Goal: Task Accomplishment & Management: Complete application form

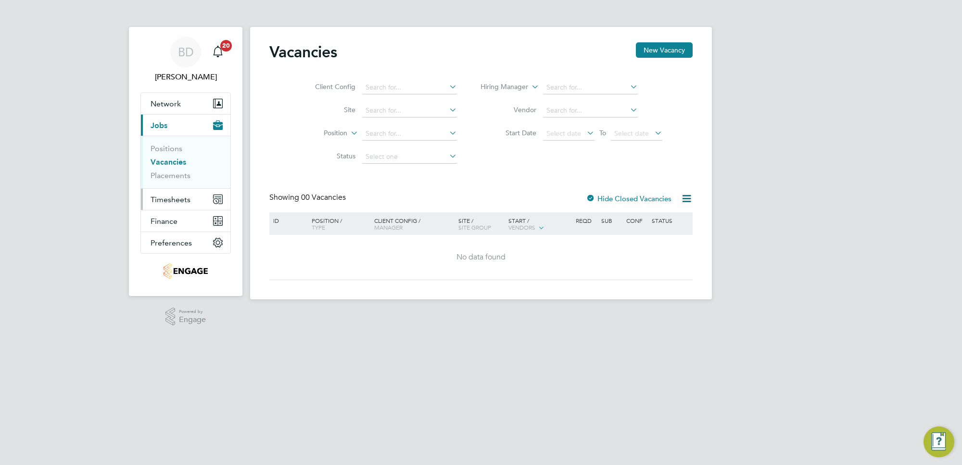
click at [172, 201] on span "Timesheets" at bounding box center [171, 199] width 40 height 9
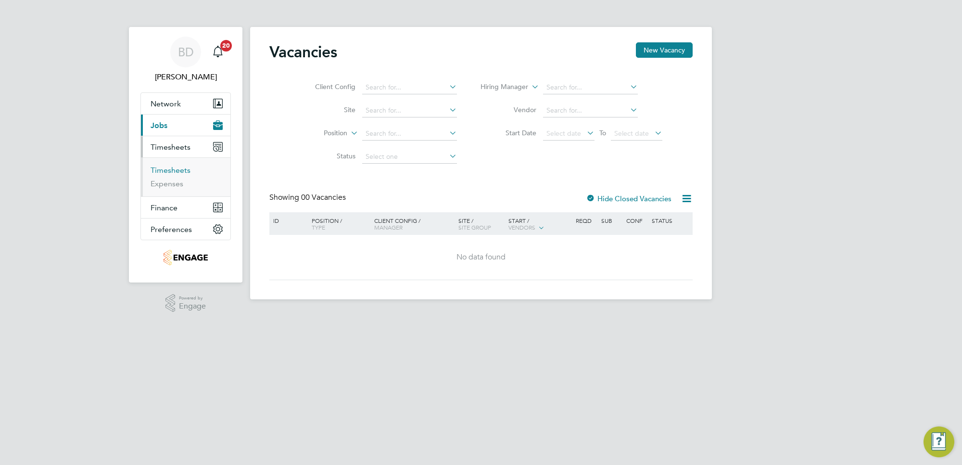
click at [172, 166] on link "Timesheets" at bounding box center [171, 170] width 40 height 9
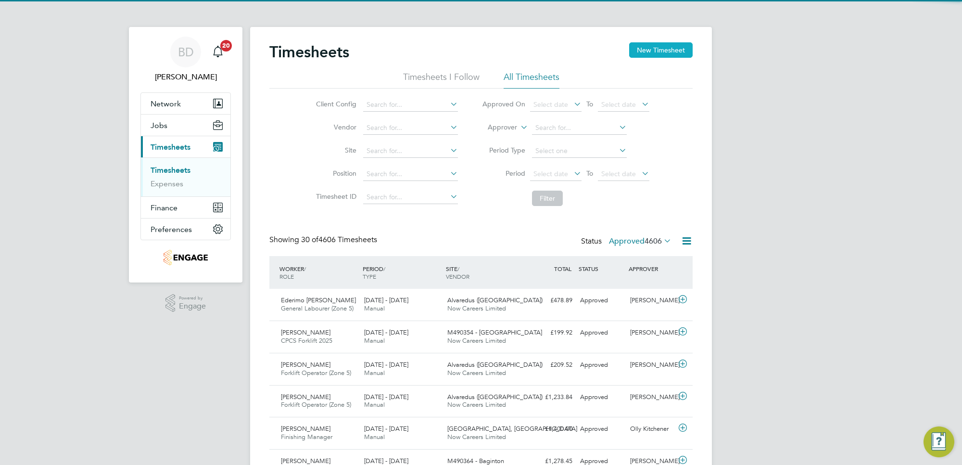
click at [653, 53] on button "New Timesheet" at bounding box center [661, 49] width 64 height 15
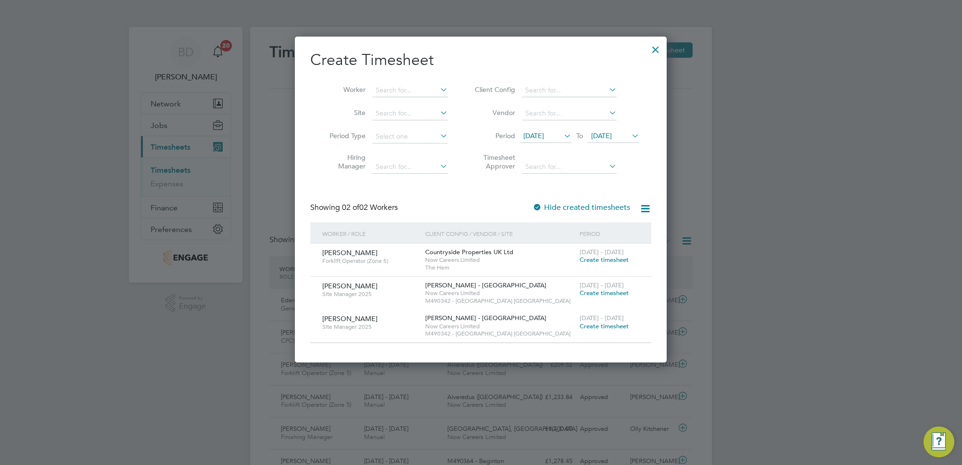
click at [544, 136] on span "[DATE]" at bounding box center [533, 135] width 21 height 9
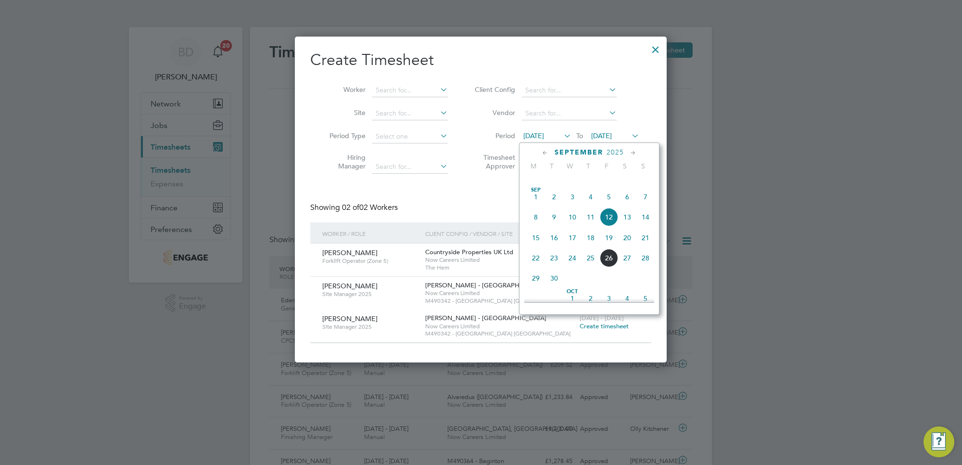
click at [533, 267] on span "22" at bounding box center [536, 258] width 18 height 18
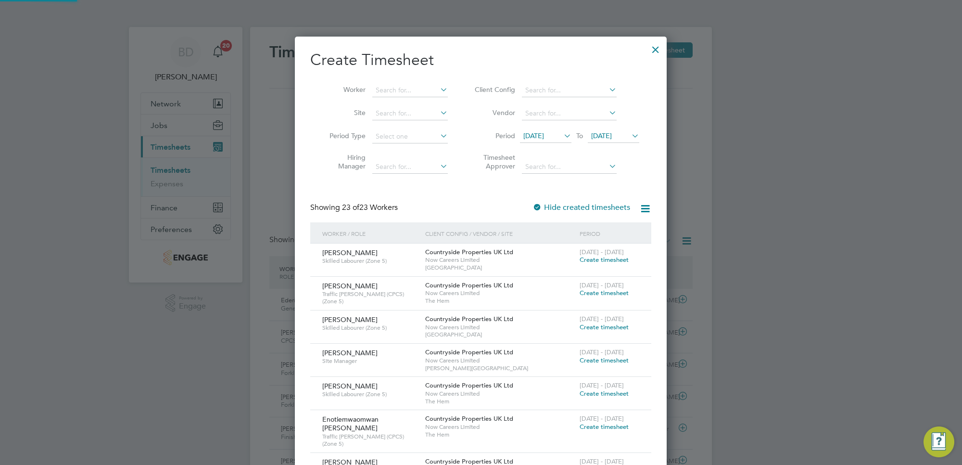
click at [612, 136] on span "[DATE]" at bounding box center [601, 135] width 21 height 9
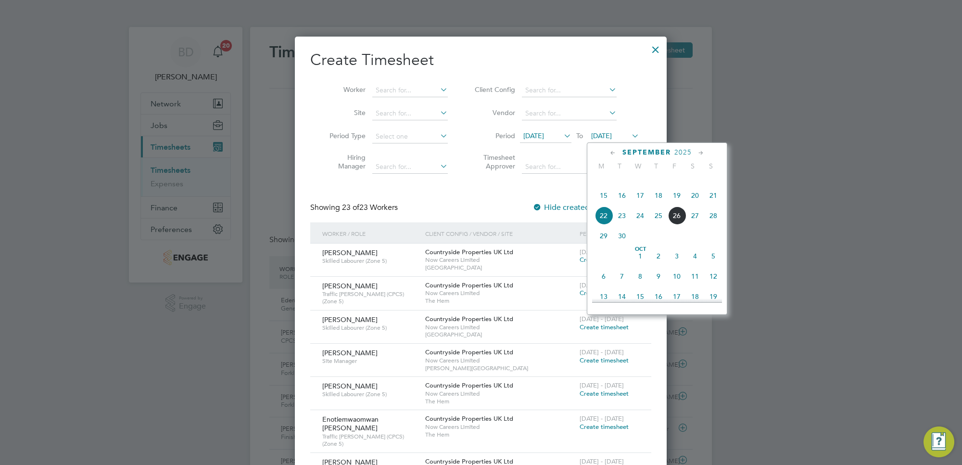
click at [675, 225] on span "26" at bounding box center [677, 215] width 18 height 18
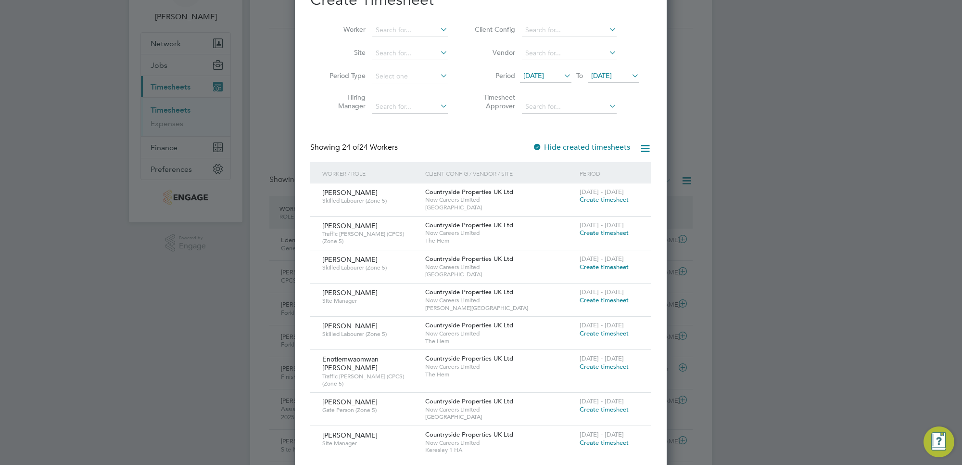
click at [602, 200] on span "Create timesheet" at bounding box center [604, 199] width 49 height 8
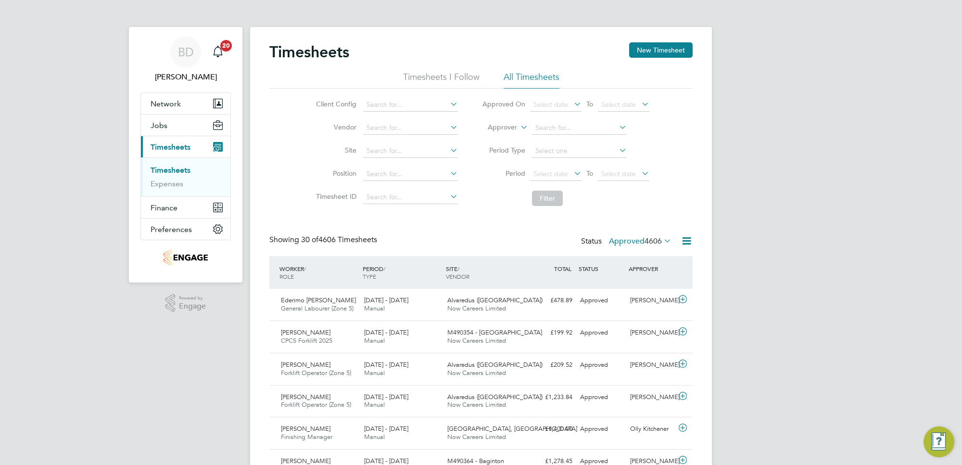
scroll to position [5, 5]
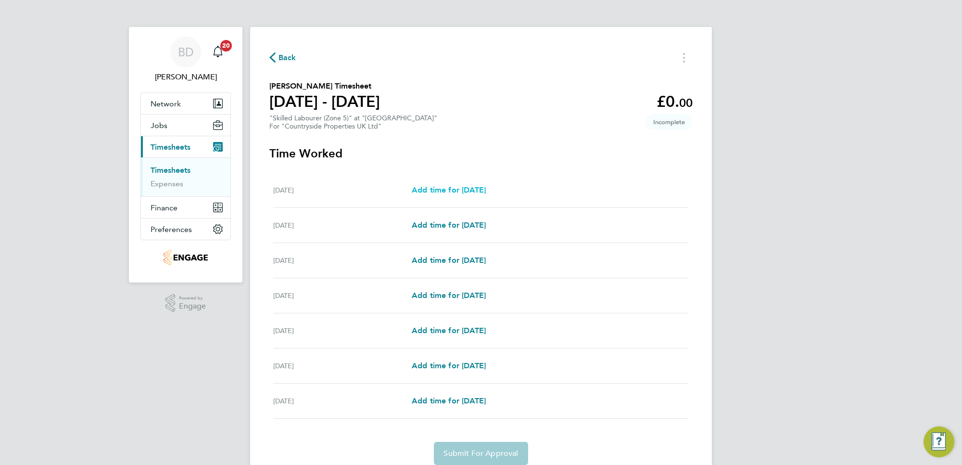
click at [446, 190] on span "Add time for [DATE]" at bounding box center [449, 189] width 74 height 9
select select "30"
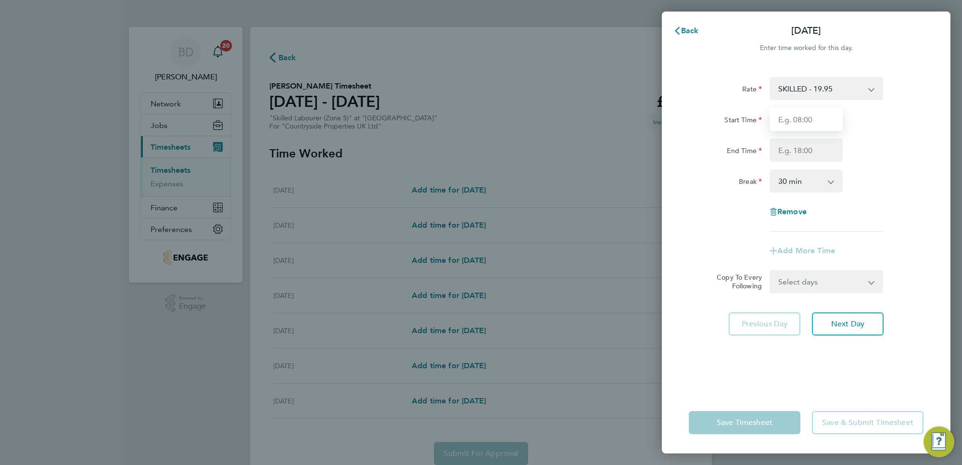
click at [807, 119] on input "Start Time" at bounding box center [806, 119] width 73 height 23
type input "07:00"
click at [818, 150] on input "End Time" at bounding box center [806, 150] width 73 height 23
type input "17:30"
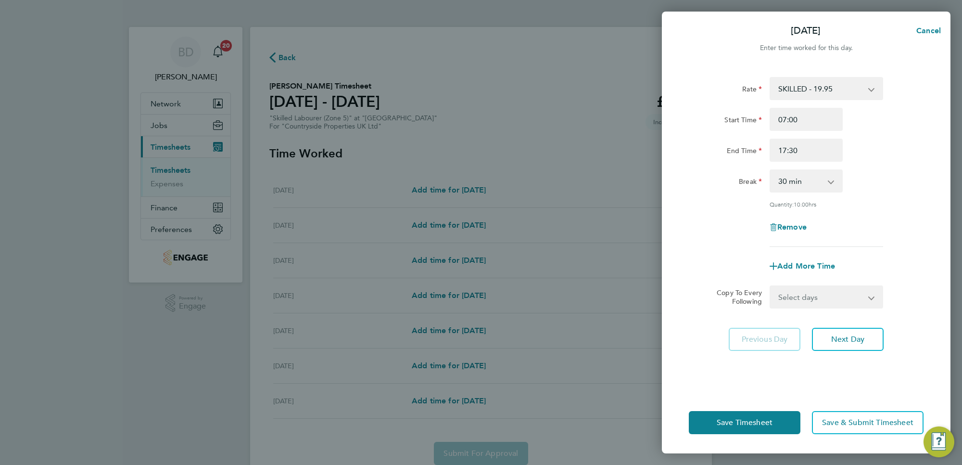
click at [883, 188] on div "Break 0 min 15 min 30 min 45 min 60 min 75 min 90 min" at bounding box center [806, 180] width 242 height 23
click at [839, 291] on select "Select days Day Weekday (Mon-Fri) Weekend (Sat-Sun) [DATE] [DATE] [DATE] [DATE]…" at bounding box center [821, 296] width 101 height 21
select select "WEEKDAY"
click at [771, 286] on select "Select days Day Weekday (Mon-Fri) Weekend (Sat-Sun) [DATE] [DATE] [DATE] [DATE]…" at bounding box center [821, 296] width 101 height 21
select select "[DATE]"
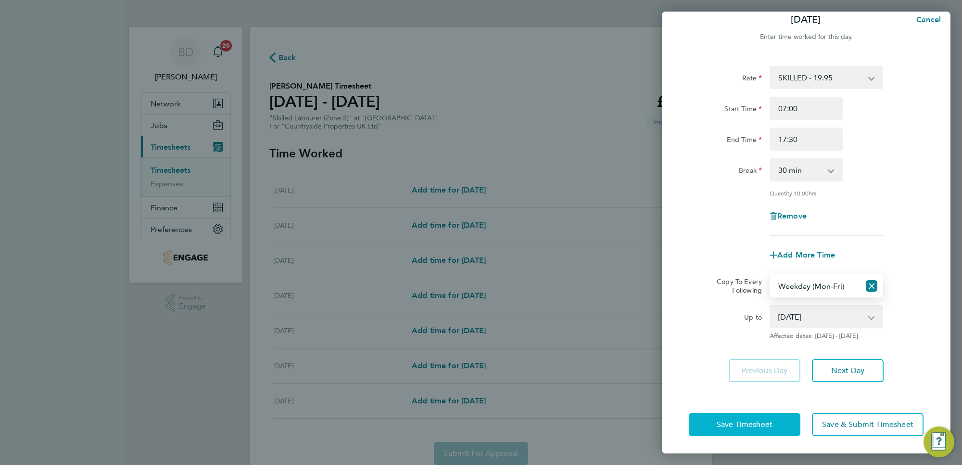
click at [759, 432] on button "Save Timesheet" at bounding box center [745, 424] width 112 height 23
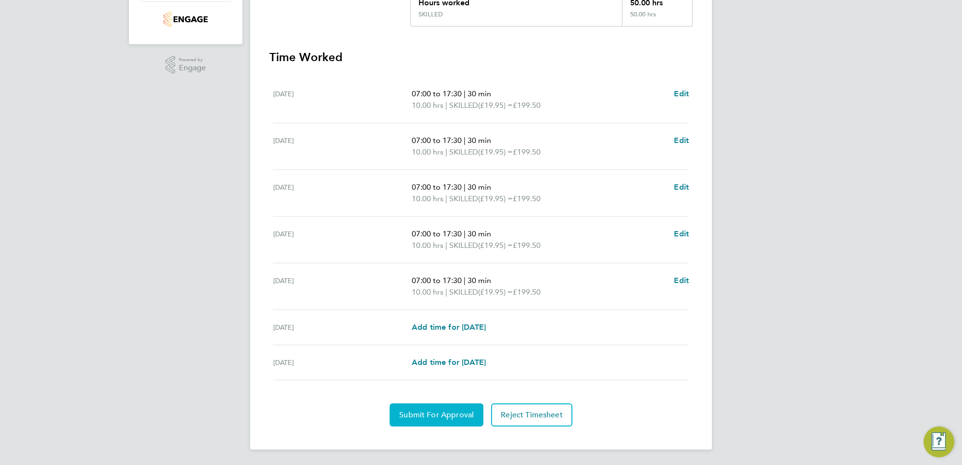
click at [429, 416] on span "Submit For Approval" at bounding box center [436, 415] width 75 height 10
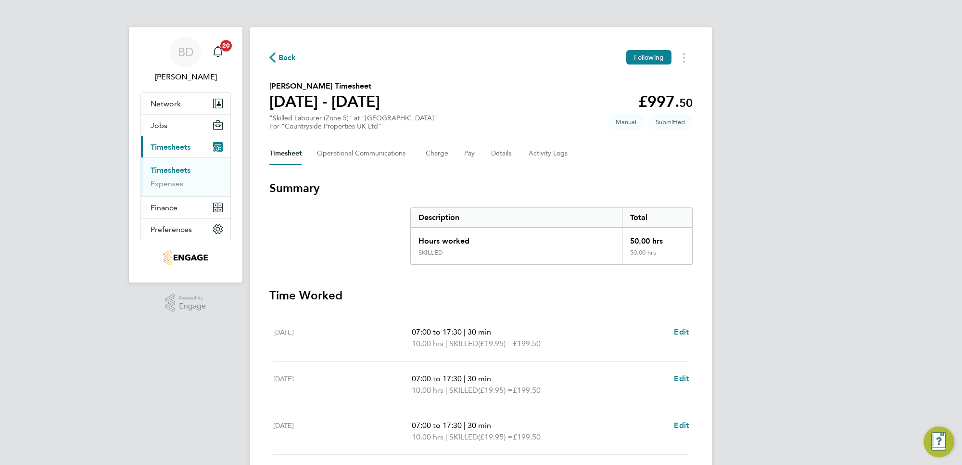
click at [282, 56] on span "Back" at bounding box center [288, 58] width 18 height 12
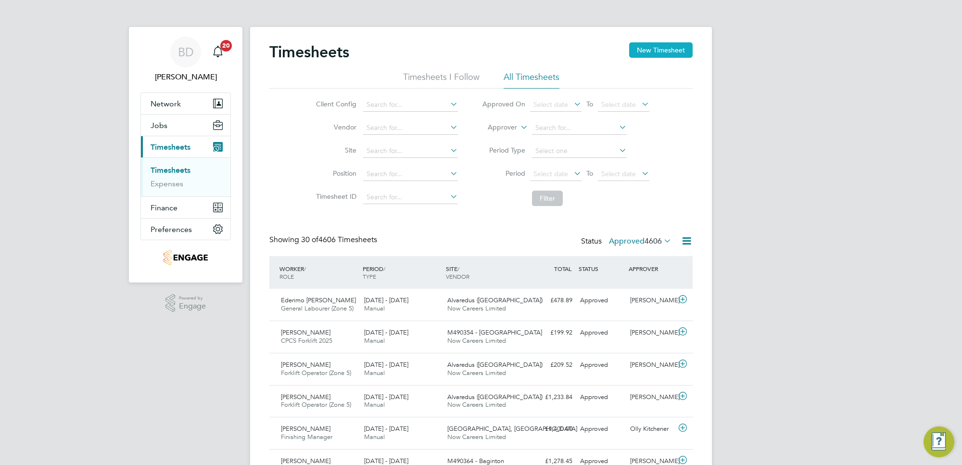
click at [655, 46] on button "New Timesheet" at bounding box center [661, 49] width 64 height 15
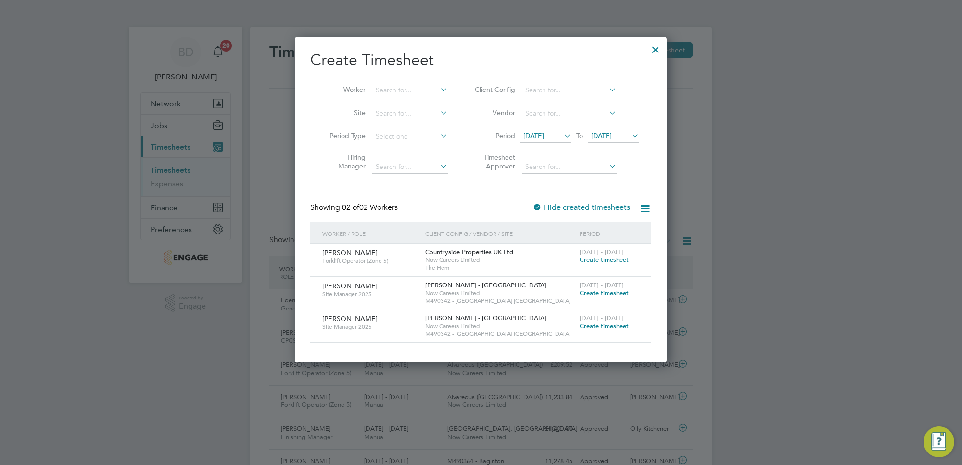
click at [544, 131] on span "[DATE]" at bounding box center [533, 135] width 21 height 9
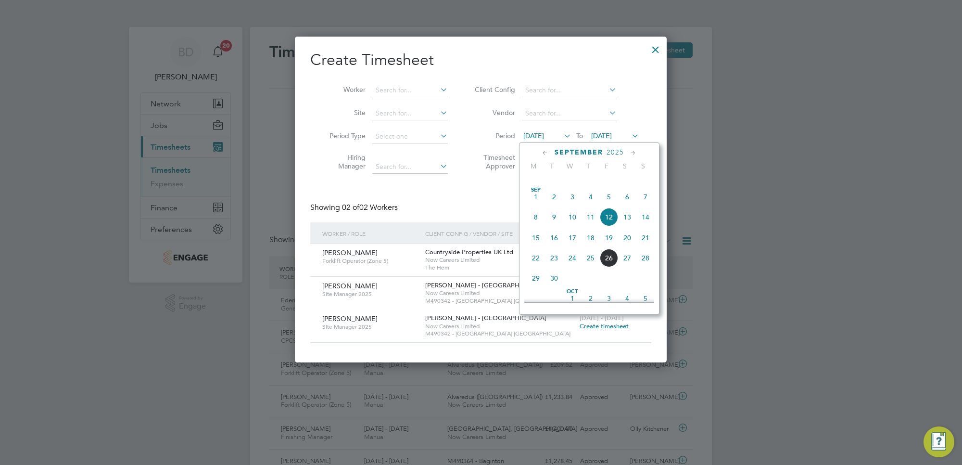
click at [537, 267] on span "22" at bounding box center [536, 258] width 18 height 18
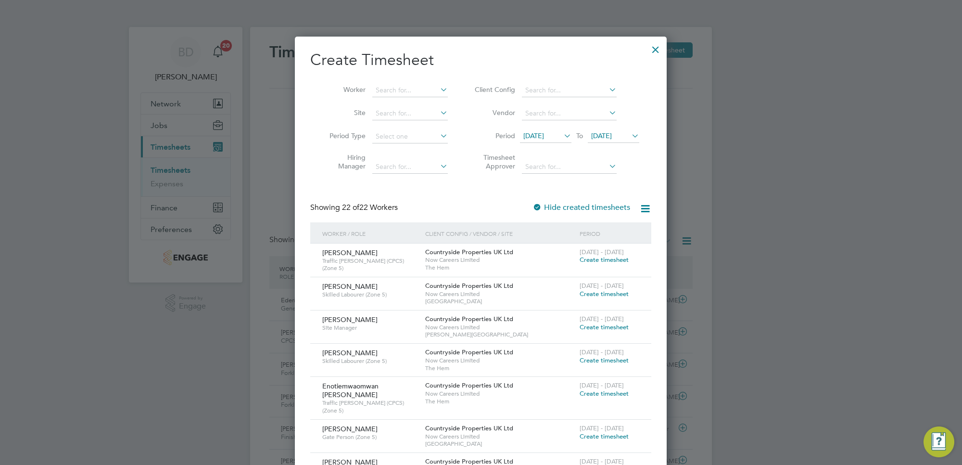
click at [612, 138] on span "[DATE]" at bounding box center [601, 135] width 21 height 9
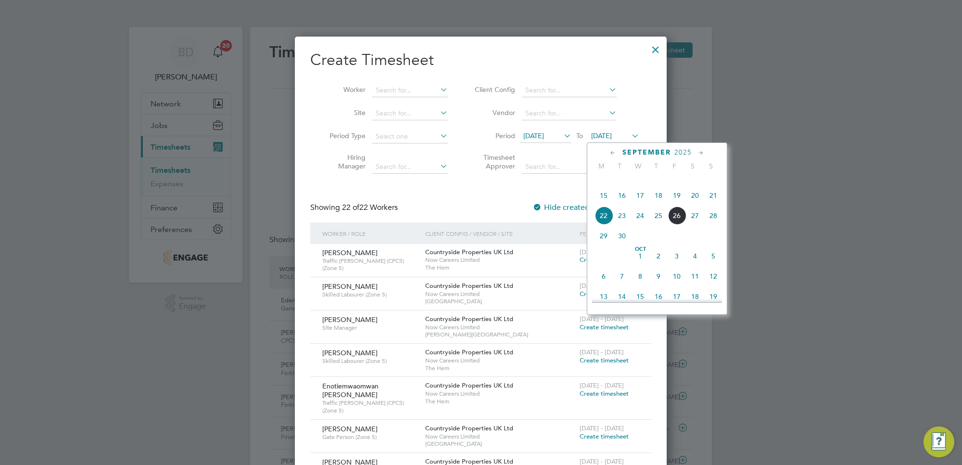
click at [677, 225] on span "26" at bounding box center [677, 215] width 18 height 18
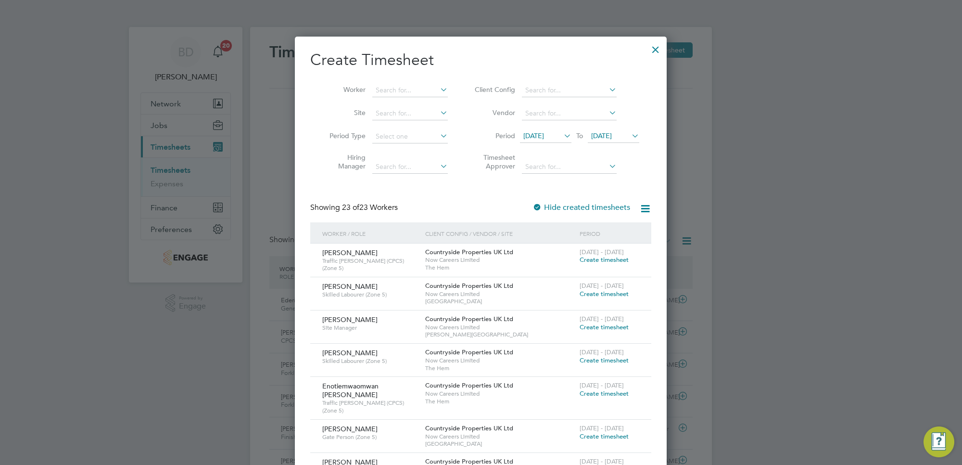
click at [602, 263] on span "Create timesheet" at bounding box center [604, 259] width 49 height 8
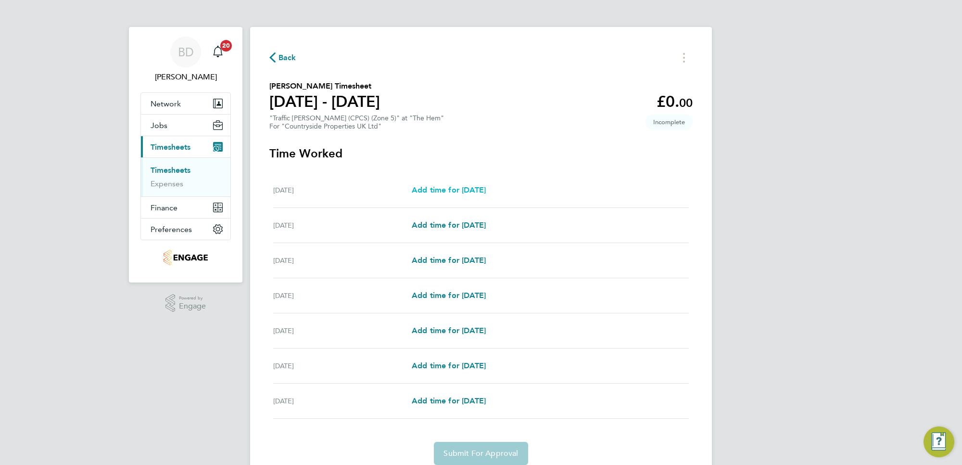
click at [434, 188] on span "Add time for [DATE]" at bounding box center [449, 189] width 74 height 9
select select "30"
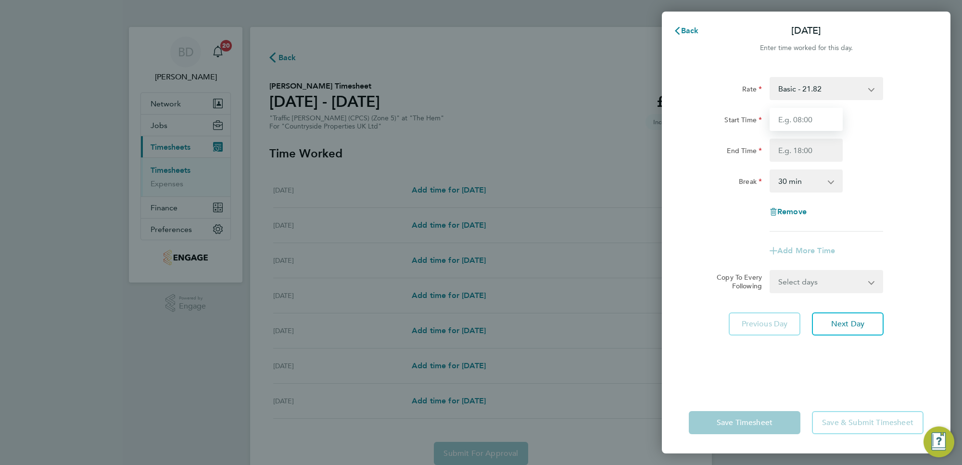
click at [818, 128] on input "Start Time" at bounding box center [806, 119] width 73 height 23
type input "06:30"
click at [816, 152] on input "End Time" at bounding box center [806, 150] width 73 height 23
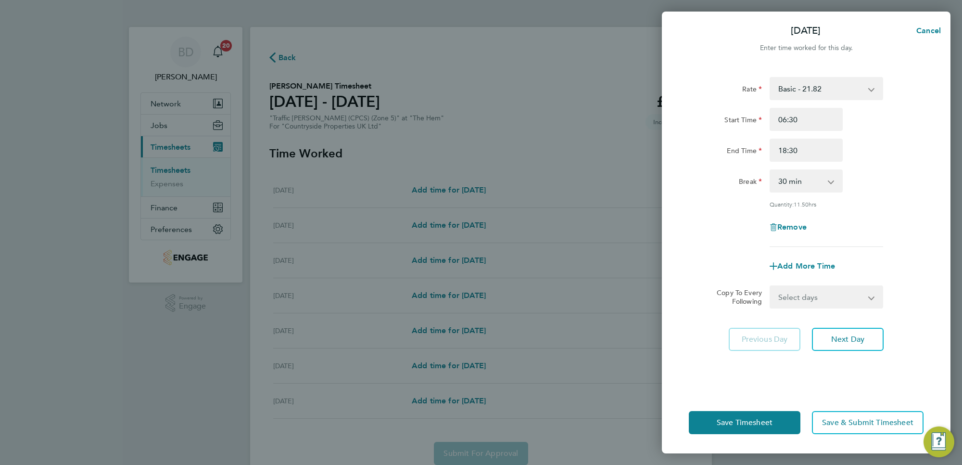
click at [888, 200] on div "Rate Basic - 21.82 Start Time 06:30 End Time 18:30 Break 0 min 15 min 30 min 45…" at bounding box center [806, 162] width 235 height 170
click at [793, 147] on input "18:30" at bounding box center [806, 150] width 73 height 23
type input "18:00"
click at [903, 206] on div "Quantity: 11.50 hrs" at bounding box center [806, 204] width 242 height 8
click at [833, 299] on select "Select days Day Weekday (Mon-Fri) Weekend (Sat-Sun) [DATE] [DATE] [DATE] [DATE]…" at bounding box center [821, 296] width 101 height 21
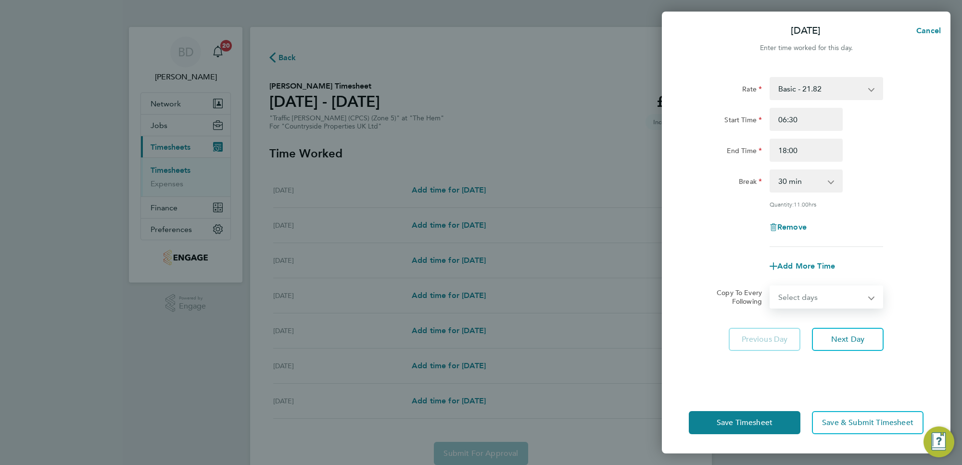
select select "WEEKDAY"
click at [771, 286] on select "Select days Day Weekday (Mon-Fri) Weekend (Sat-Sun) [DATE] [DATE] [DATE] [DATE]…" at bounding box center [821, 296] width 101 height 21
select select "[DATE]"
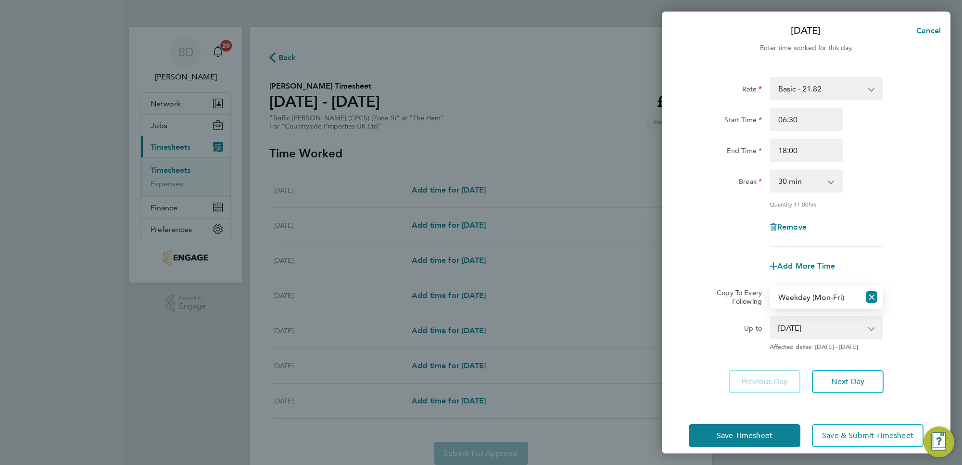
scroll to position [11, 0]
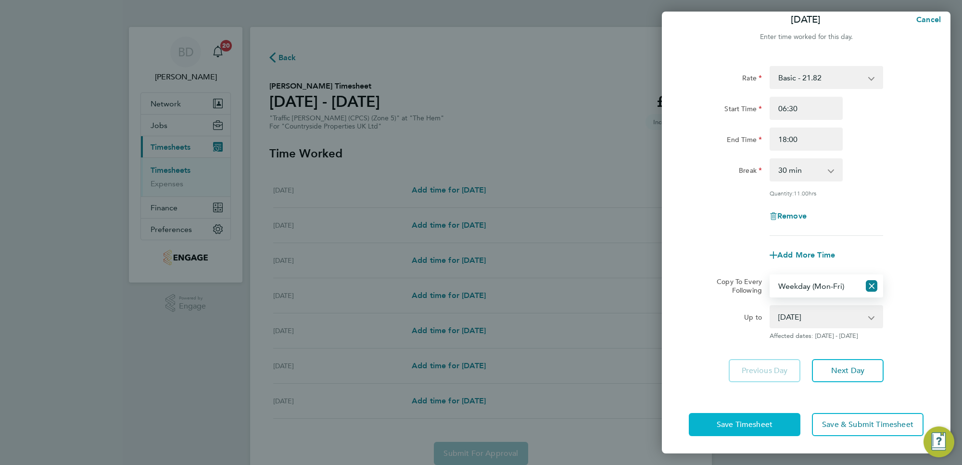
click at [768, 429] on button "Save Timesheet" at bounding box center [745, 424] width 112 height 23
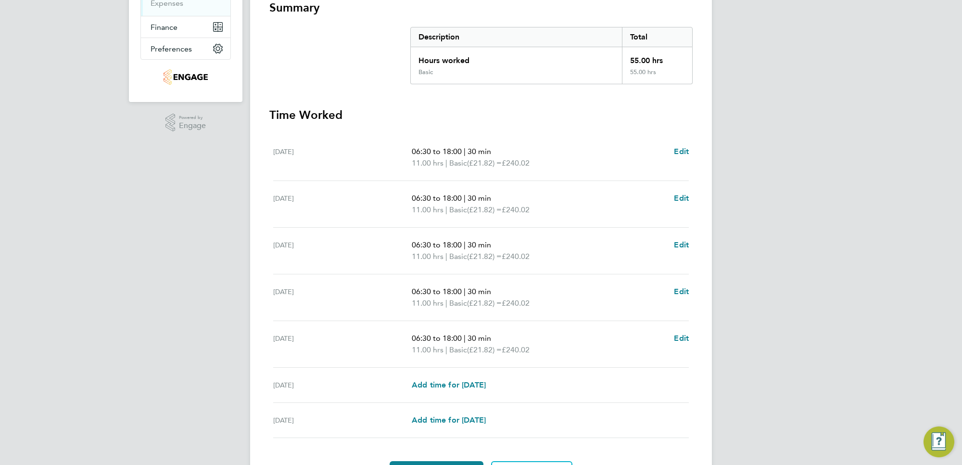
scroll to position [239, 0]
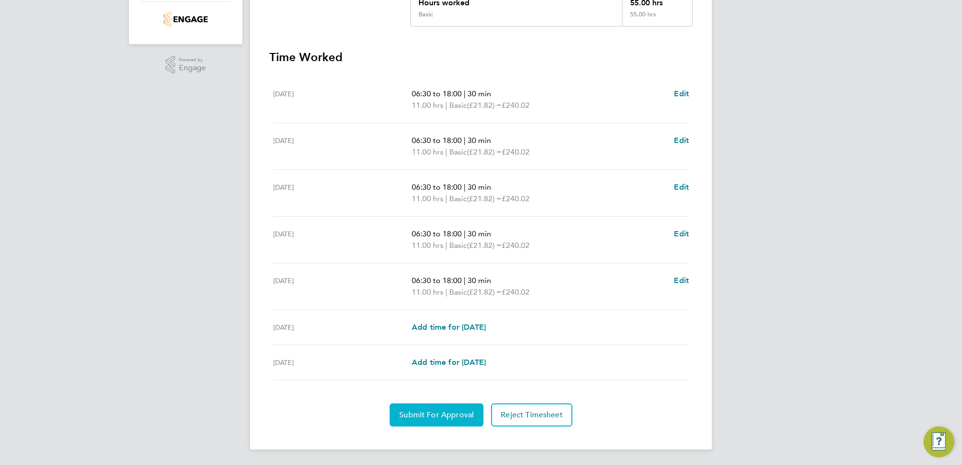
click at [441, 417] on span "Submit For Approval" at bounding box center [436, 415] width 75 height 10
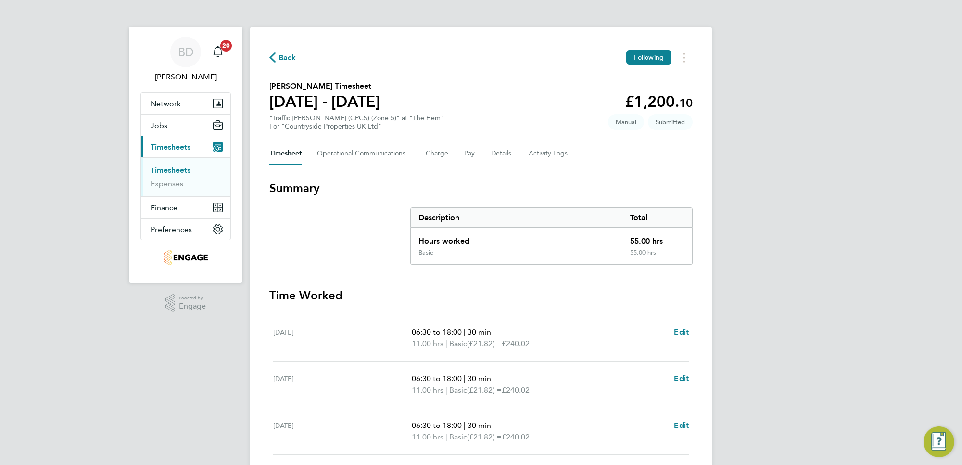
click at [279, 55] on span "Back" at bounding box center [288, 58] width 18 height 12
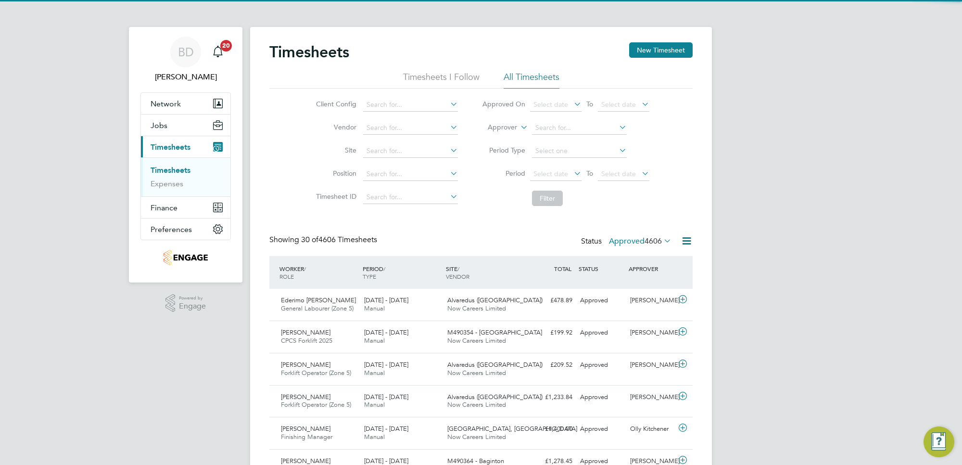
scroll to position [24, 83]
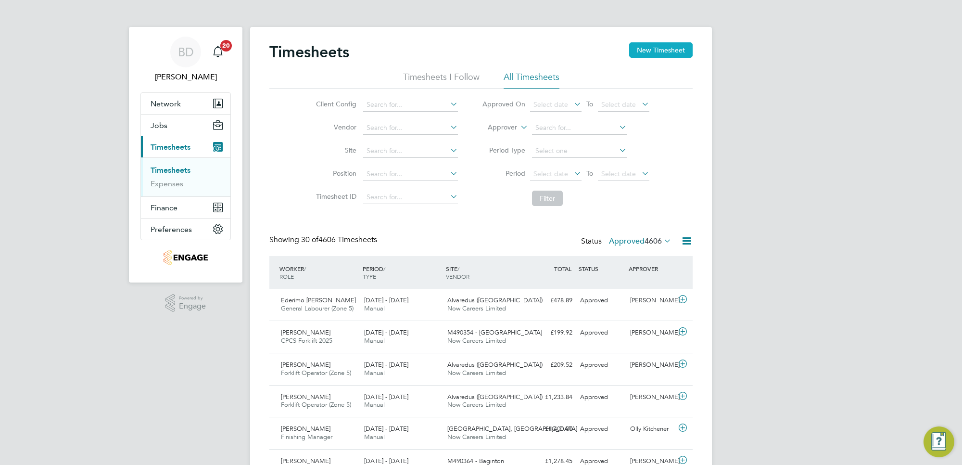
click at [641, 52] on button "New Timesheet" at bounding box center [661, 49] width 64 height 15
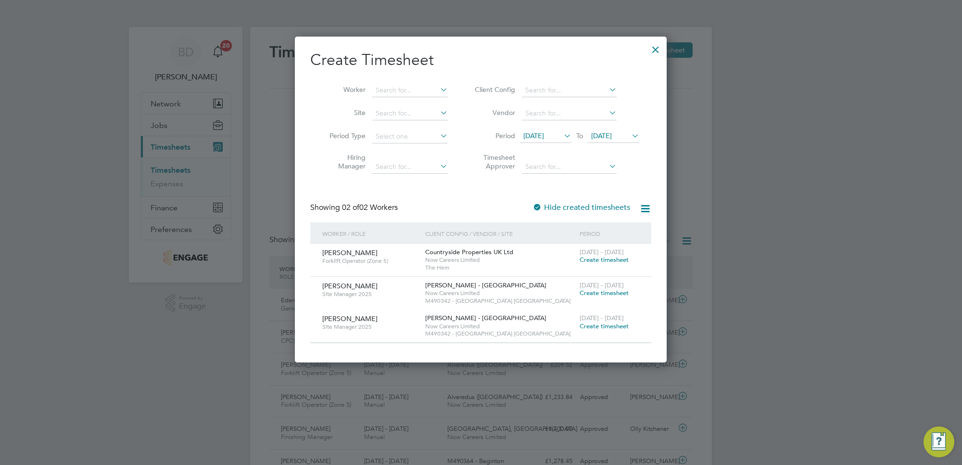
click at [544, 138] on span "[DATE]" at bounding box center [533, 135] width 21 height 9
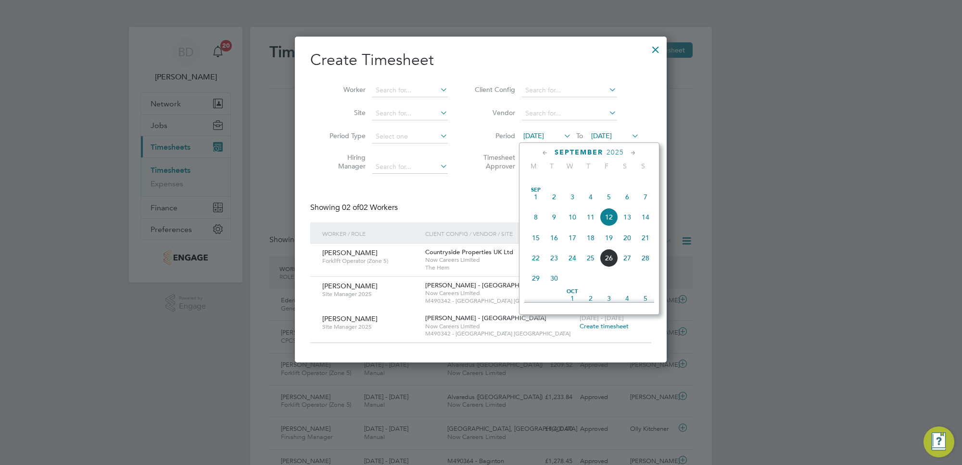
click at [536, 267] on span "22" at bounding box center [536, 258] width 18 height 18
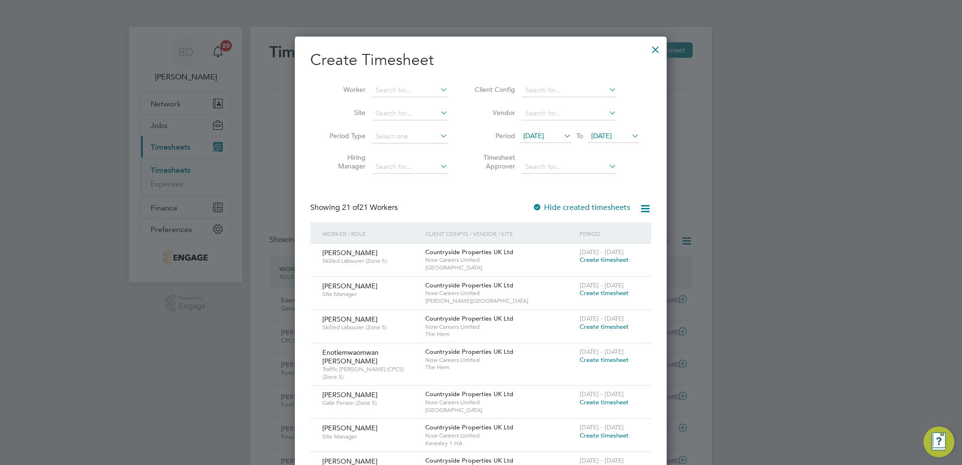
click at [612, 137] on span "[DATE]" at bounding box center [601, 135] width 21 height 9
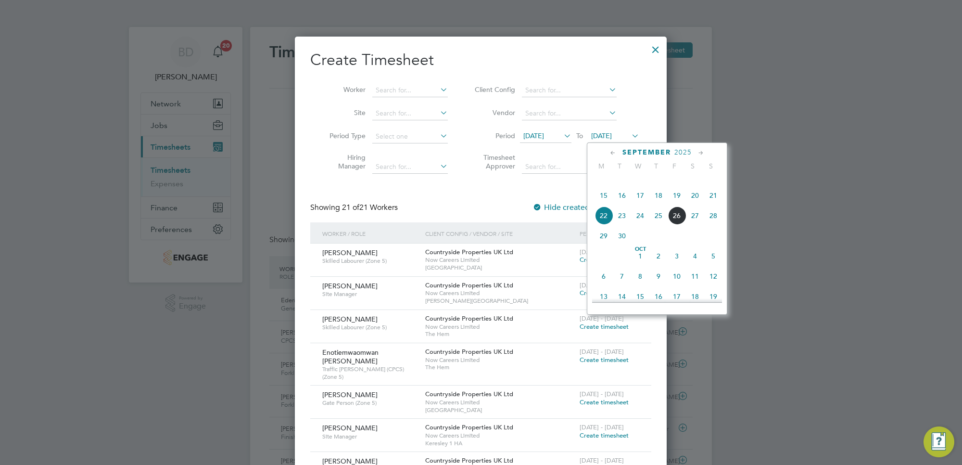
click at [679, 225] on span "26" at bounding box center [677, 215] width 18 height 18
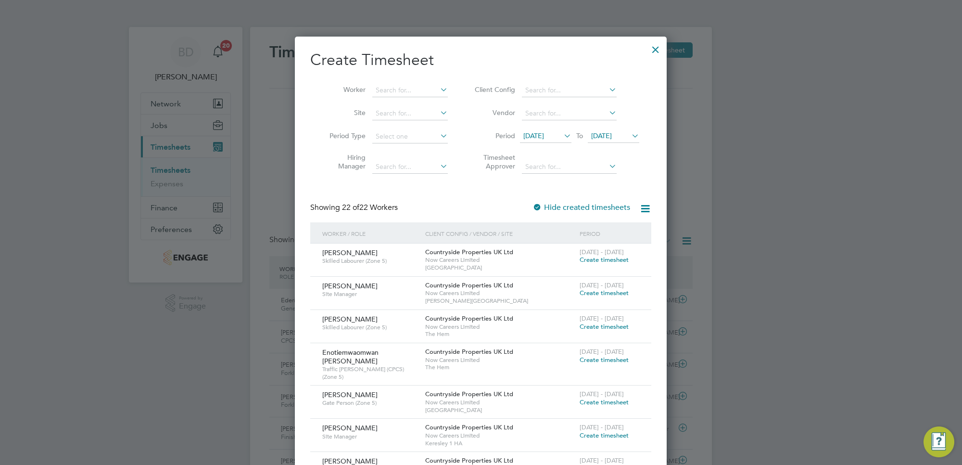
click at [590, 254] on span "[DATE] - [DATE]" at bounding box center [602, 252] width 44 height 8
click at [591, 258] on span "Create timesheet" at bounding box center [604, 259] width 49 height 8
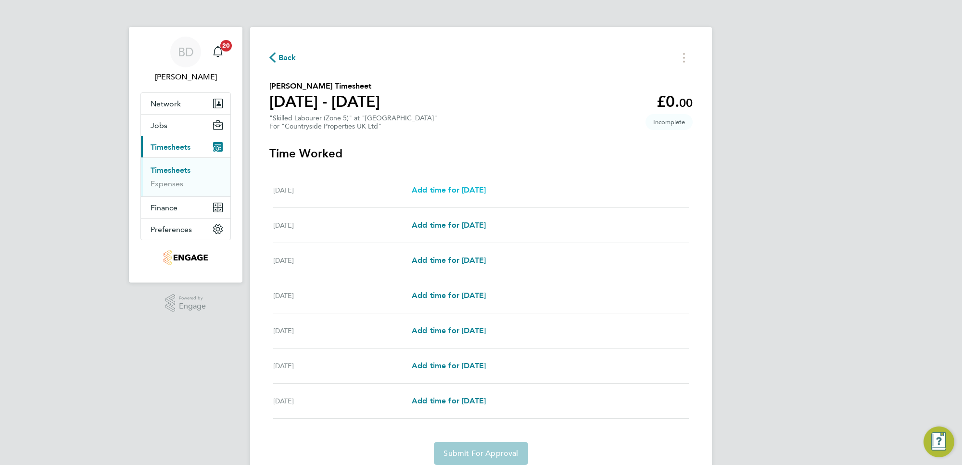
click at [436, 193] on span "Add time for [DATE]" at bounding box center [449, 189] width 74 height 9
select select "30"
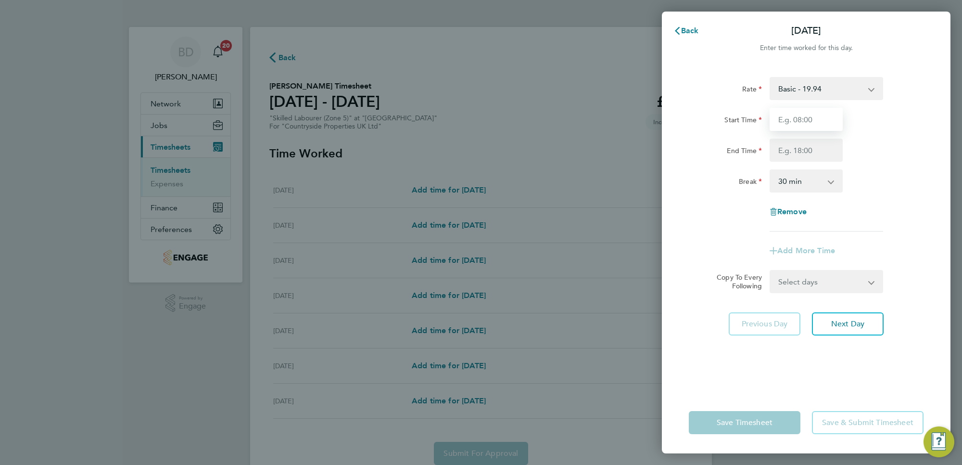
click at [825, 121] on input "Start Time" at bounding box center [806, 119] width 73 height 23
type input "07:30"
click at [814, 150] on input "End Time" at bounding box center [806, 150] width 73 height 23
type input "17:00"
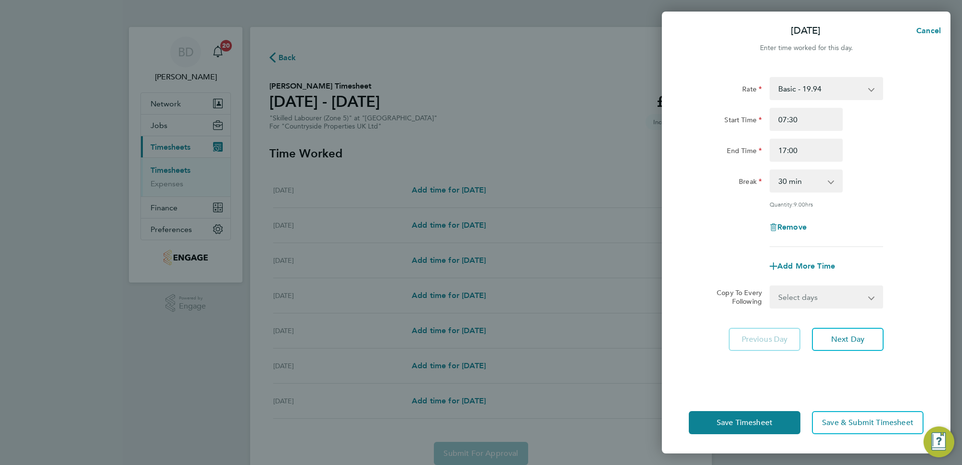
click at [900, 201] on div "Rate Basic - 19.94 Start Time 07:30 End Time 17:00 Break 0 min 15 min 30 min 45…" at bounding box center [806, 162] width 235 height 170
click at [809, 299] on select "Select days Day Weekday (Mon-Fri) Weekend (Sat-Sun) [DATE] [DATE] [DATE] [DATE]…" at bounding box center [821, 296] width 101 height 21
select select "WEEKDAY"
click at [771, 286] on select "Select days Day Weekday (Mon-Fri) Weekend (Sat-Sun) [DATE] [DATE] [DATE] [DATE]…" at bounding box center [821, 296] width 101 height 21
select select "[DATE]"
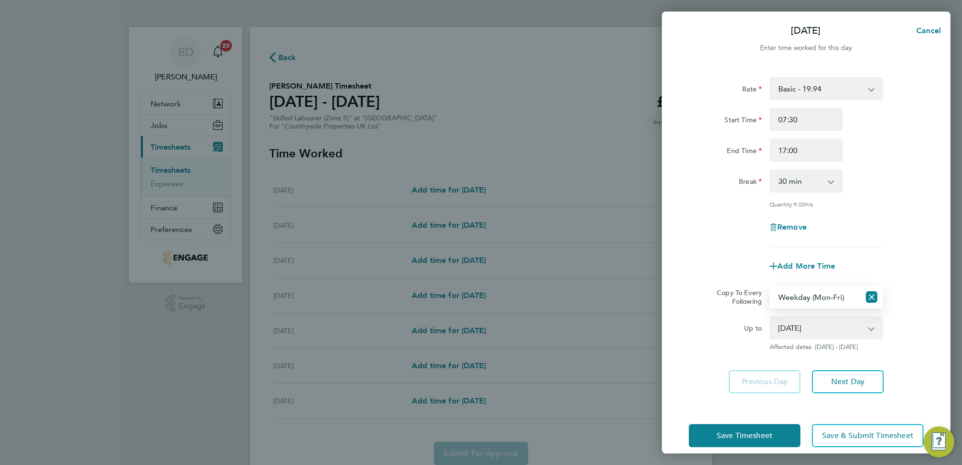
click at [734, 248] on app-timesheet-line-form-group "Rate Basic - 19.94 Start Time 07:30 End Time 17:00 Break 0 min 15 min 30 min 45…" at bounding box center [806, 177] width 235 height 201
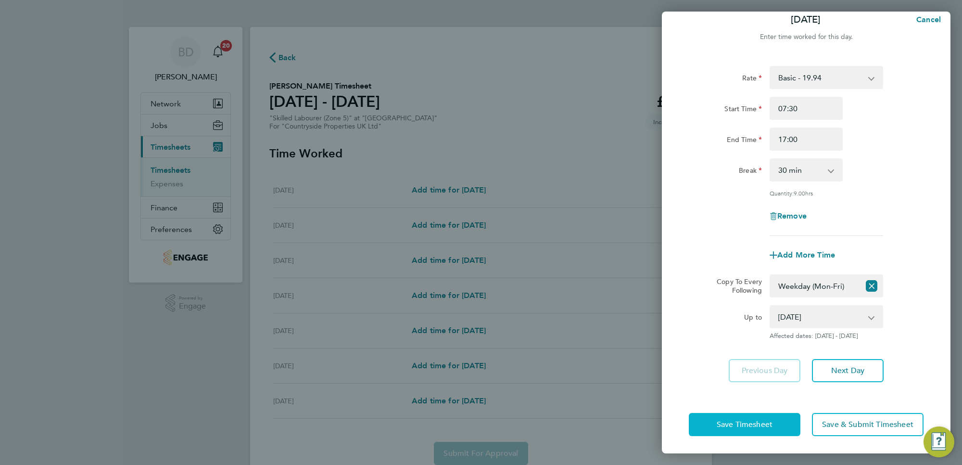
click at [749, 426] on span "Save Timesheet" at bounding box center [745, 425] width 56 height 10
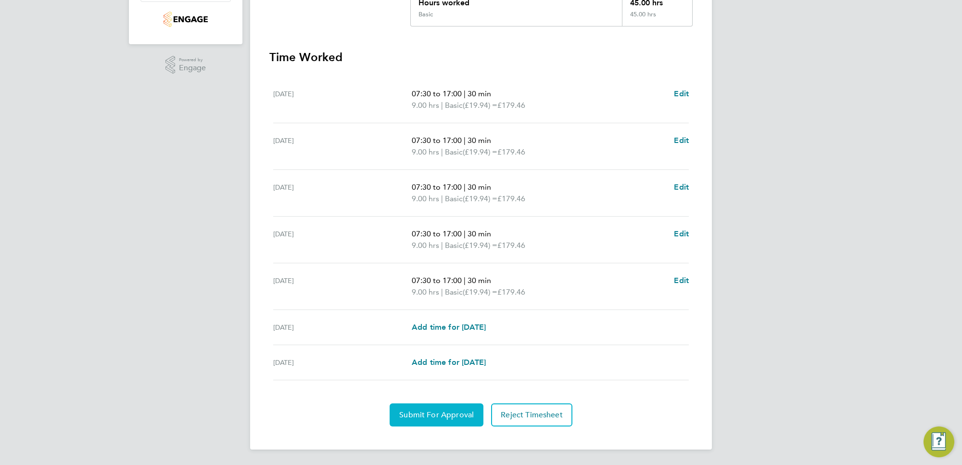
click at [431, 414] on span "Submit For Approval" at bounding box center [436, 415] width 75 height 10
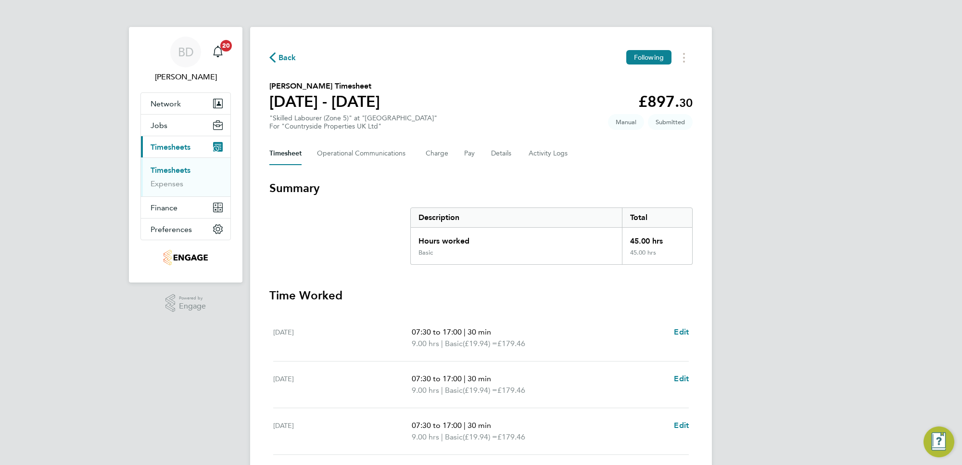
click at [294, 55] on span "Back" at bounding box center [288, 58] width 18 height 12
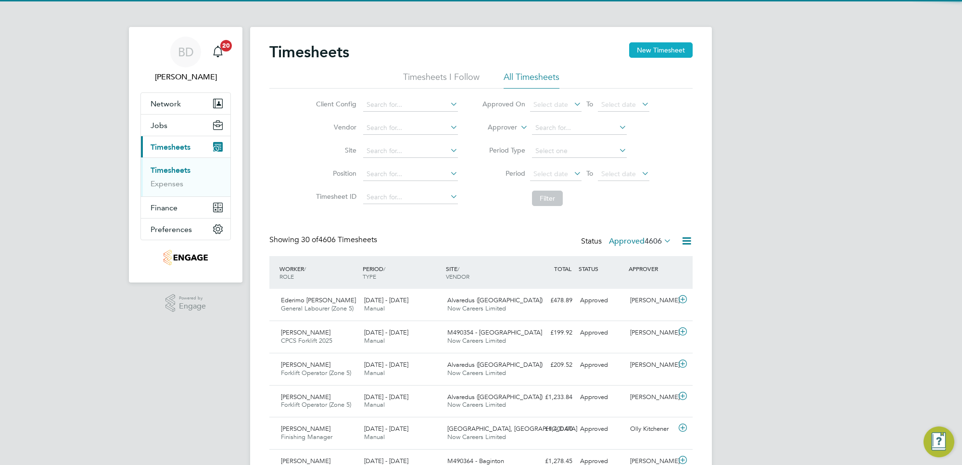
scroll to position [24, 83]
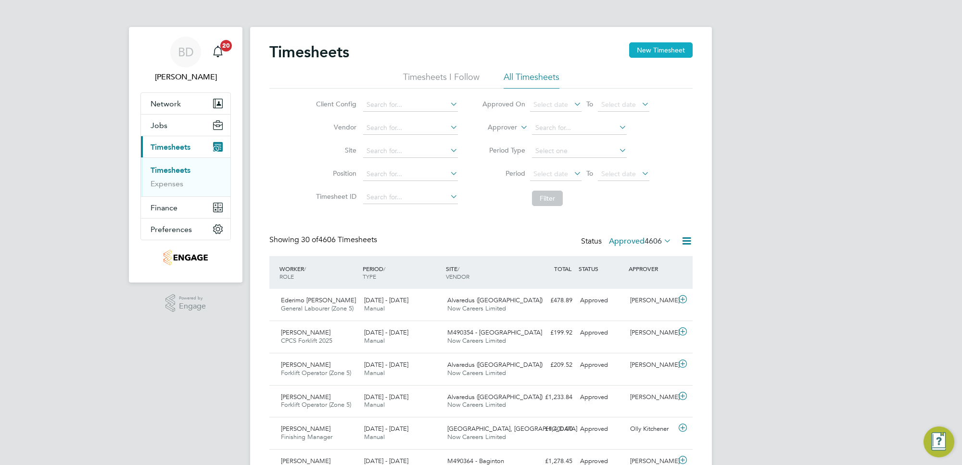
click at [652, 55] on button "New Timesheet" at bounding box center [661, 49] width 64 height 15
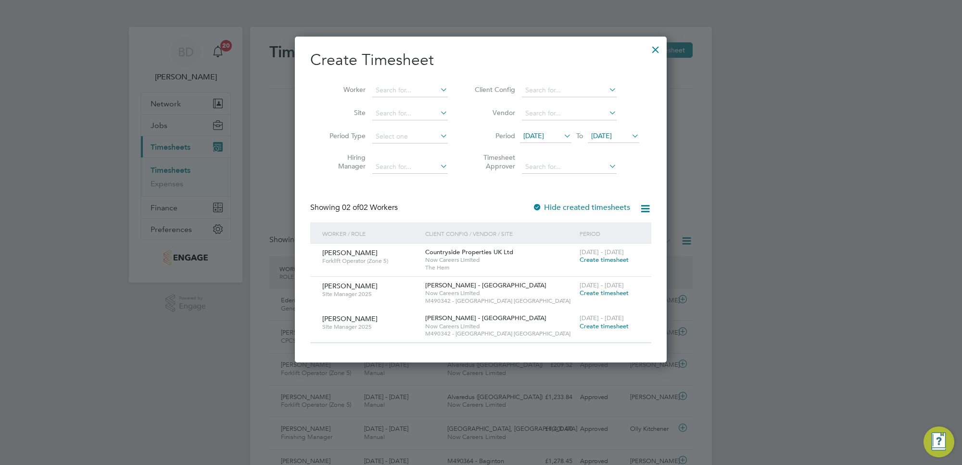
click at [544, 133] on span "[DATE]" at bounding box center [533, 135] width 21 height 9
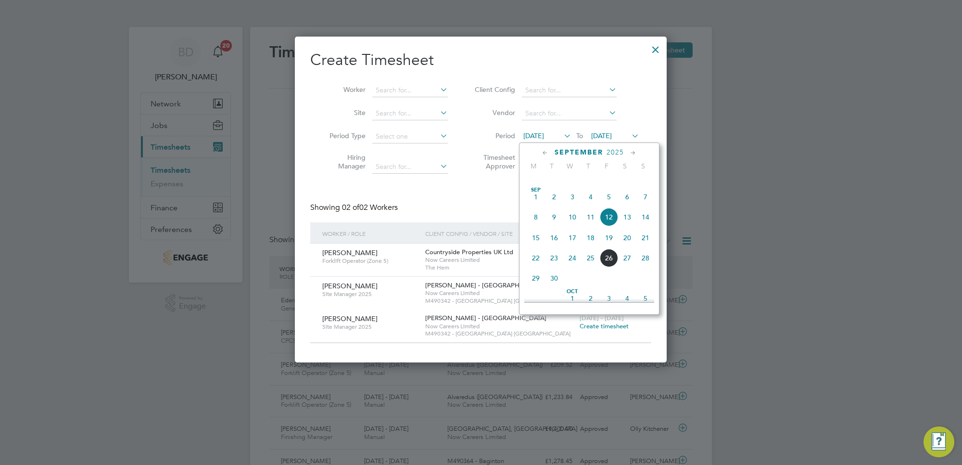
click at [530, 266] on span "22" at bounding box center [536, 258] width 18 height 18
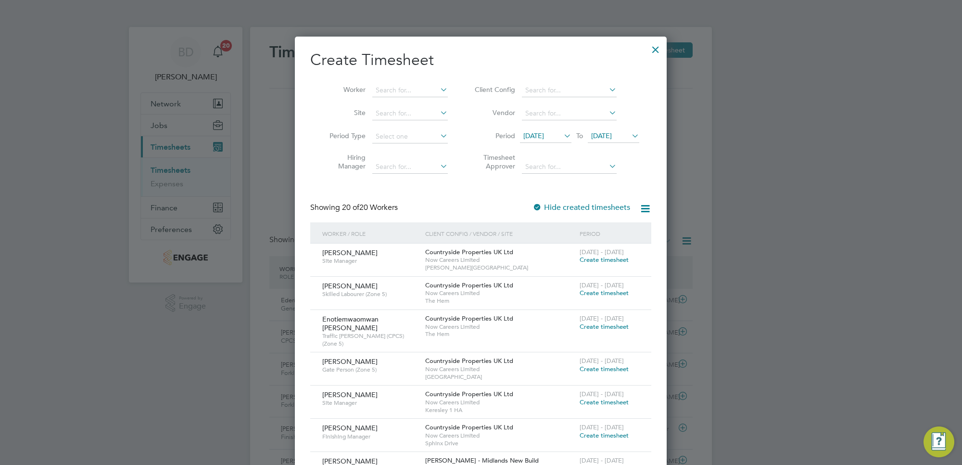
click at [604, 135] on span "[DATE]" at bounding box center [601, 135] width 21 height 9
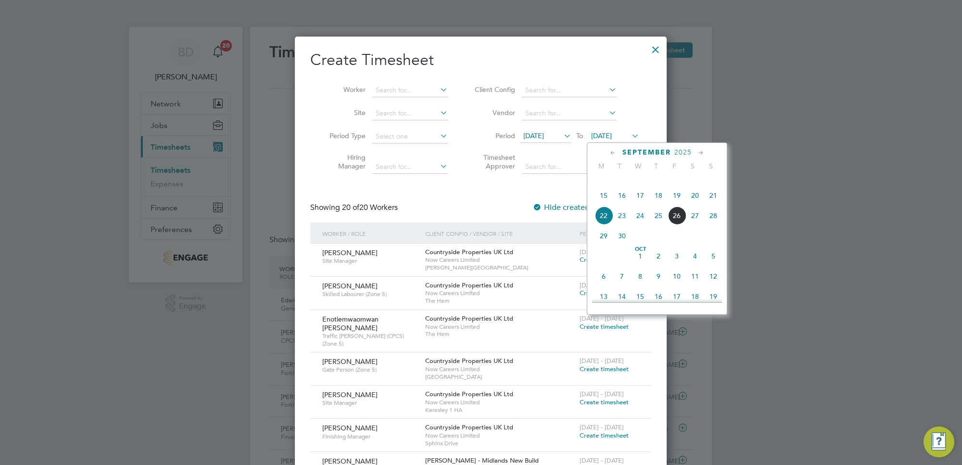
click at [681, 225] on span "26" at bounding box center [677, 215] width 18 height 18
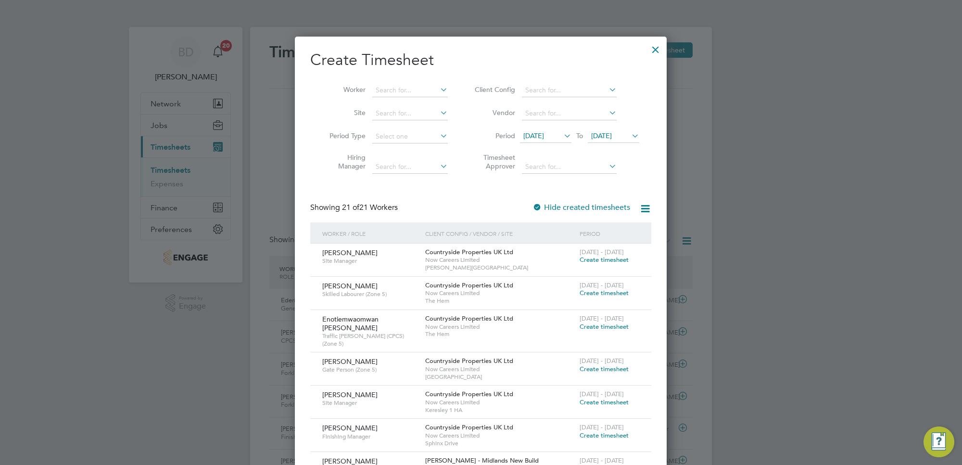
click at [609, 323] on span "Create timesheet" at bounding box center [604, 326] width 49 height 8
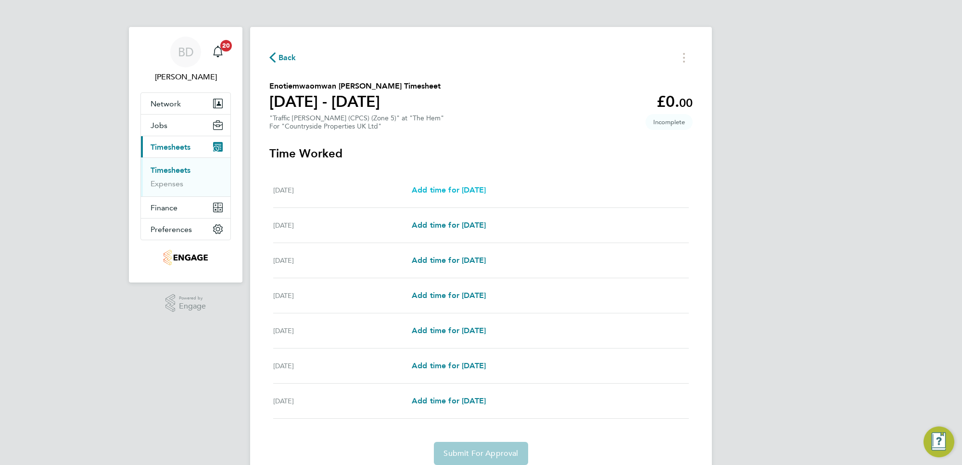
click at [459, 191] on span "Add time for [DATE]" at bounding box center [449, 189] width 74 height 9
select select "30"
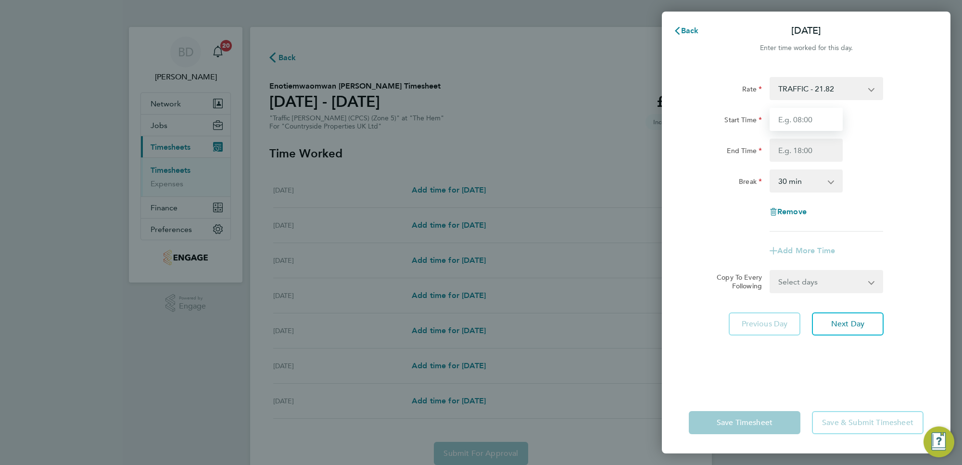
click at [795, 120] on input "Start Time" at bounding box center [806, 119] width 73 height 23
type input "07:00"
click at [814, 145] on input "End Time" at bounding box center [806, 150] width 73 height 23
type input "17:00"
click at [891, 175] on div "Break 0 min 15 min 30 min 45 min 60 min 75 min 90 min" at bounding box center [806, 180] width 242 height 23
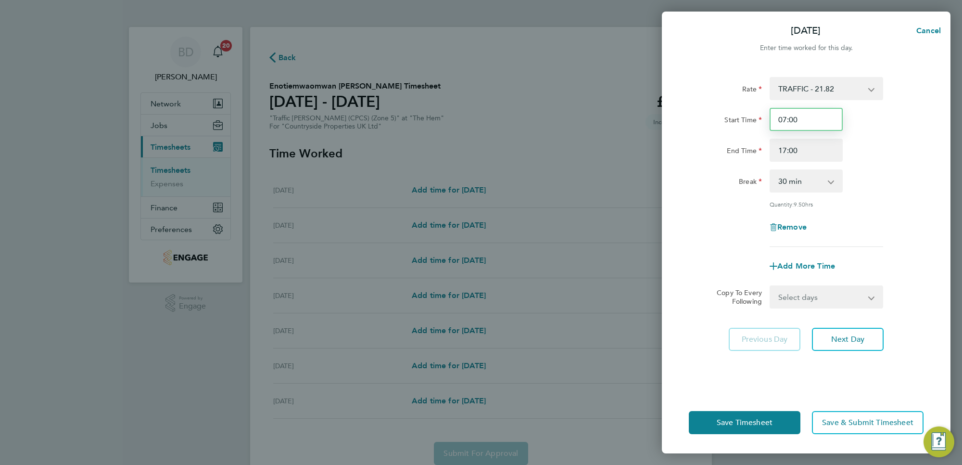
click at [793, 123] on input "07:00" at bounding box center [806, 119] width 73 height 23
type input "07:30"
click at [864, 176] on div "Break 0 min 15 min 30 min 45 min 60 min 75 min 90 min" at bounding box center [806, 180] width 242 height 23
click at [842, 293] on select "Select days Day Weekday (Mon-Fri) Weekend (Sat-Sun) [DATE] [DATE] [DATE] [DATE]…" at bounding box center [821, 296] width 101 height 21
select select "WEEKDAY"
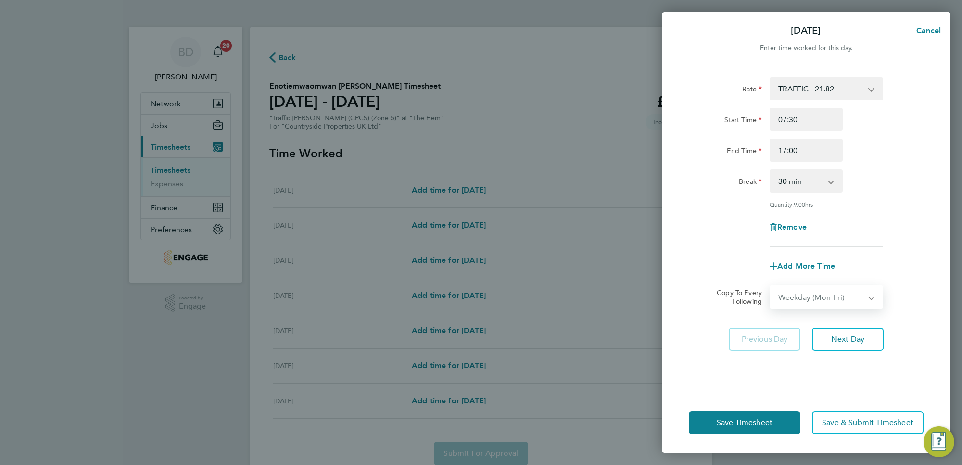
click at [771, 286] on select "Select days Day Weekday (Mon-Fri) Weekend (Sat-Sun) [DATE] [DATE] [DATE] [DATE]…" at bounding box center [821, 296] width 101 height 21
select select "[DATE]"
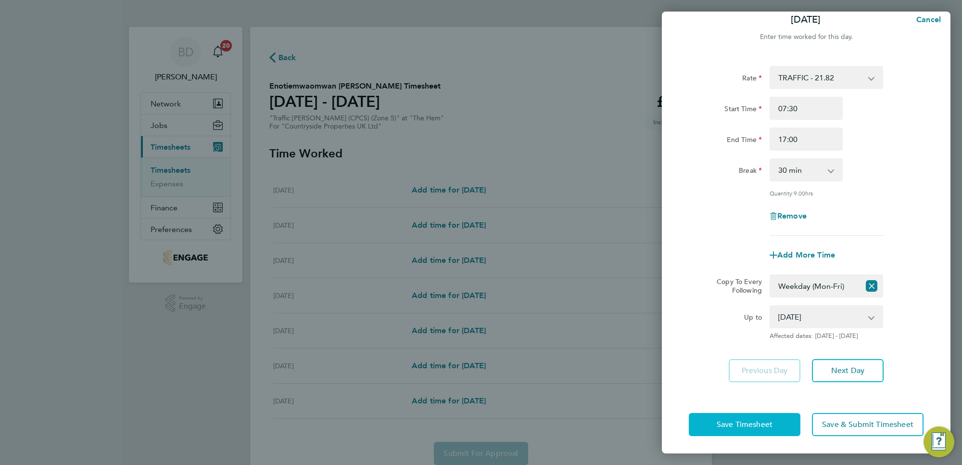
click at [735, 420] on span "Save Timesheet" at bounding box center [745, 425] width 56 height 10
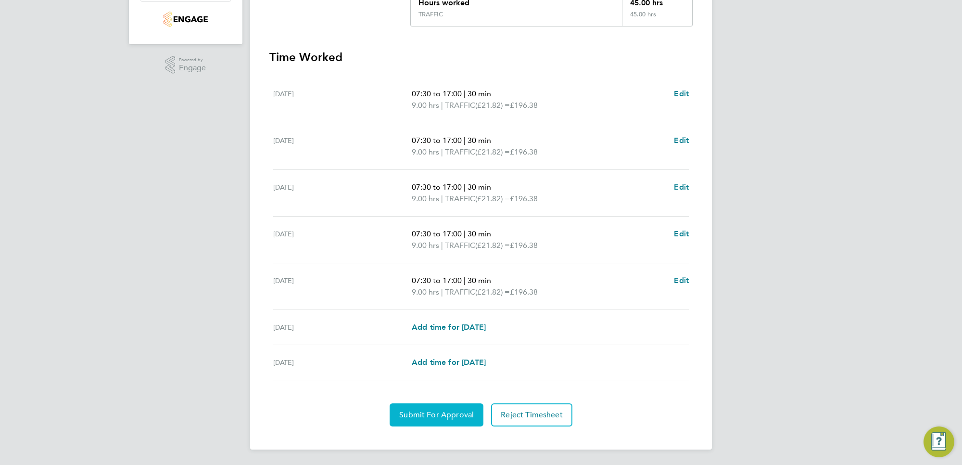
click at [421, 411] on span "Submit For Approval" at bounding box center [436, 415] width 75 height 10
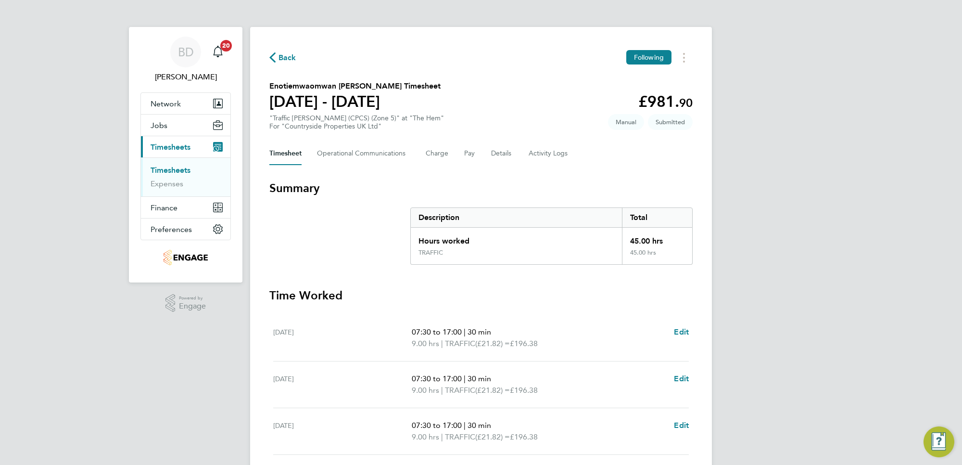
click at [287, 58] on span "Back" at bounding box center [288, 58] width 18 height 12
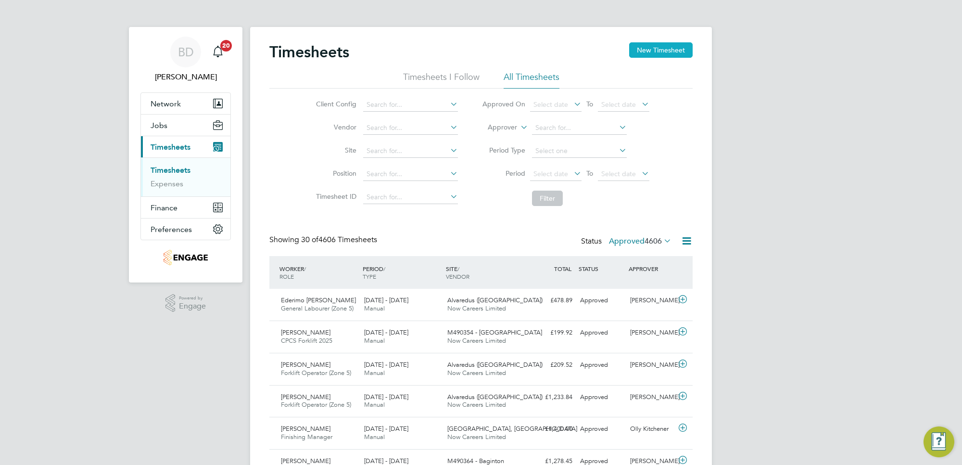
click at [643, 56] on button "New Timesheet" at bounding box center [661, 49] width 64 height 15
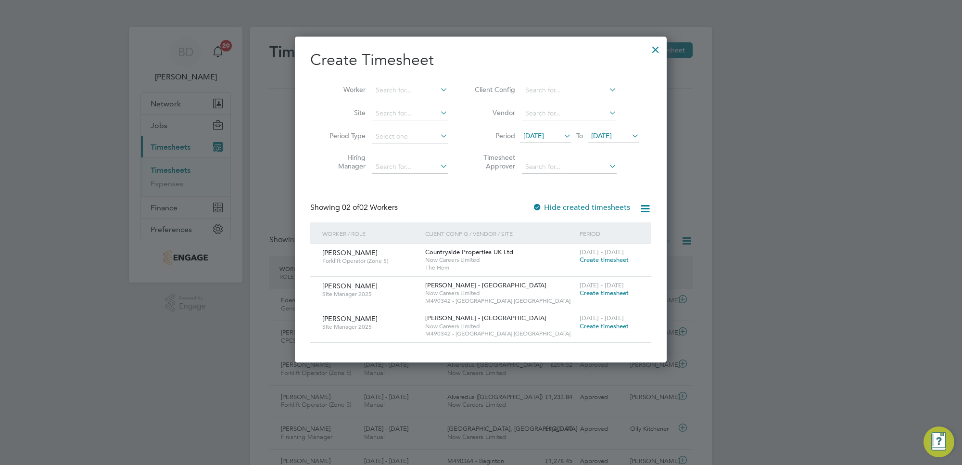
click at [544, 138] on span "[DATE]" at bounding box center [533, 135] width 21 height 9
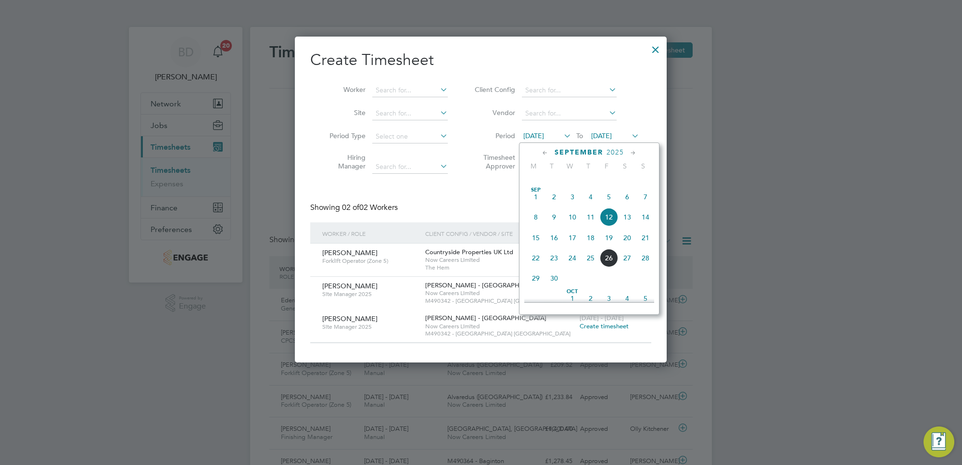
click at [539, 265] on span "22" at bounding box center [536, 258] width 18 height 18
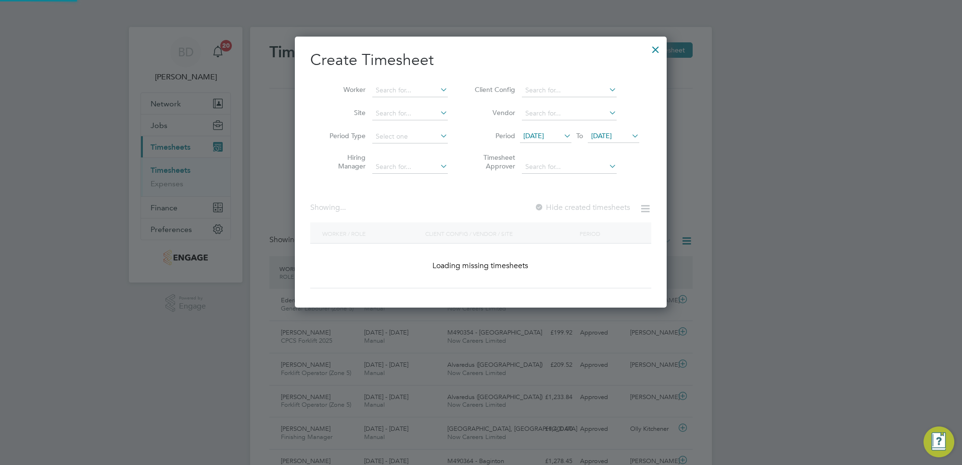
click at [612, 131] on span "[DATE]" at bounding box center [601, 135] width 21 height 9
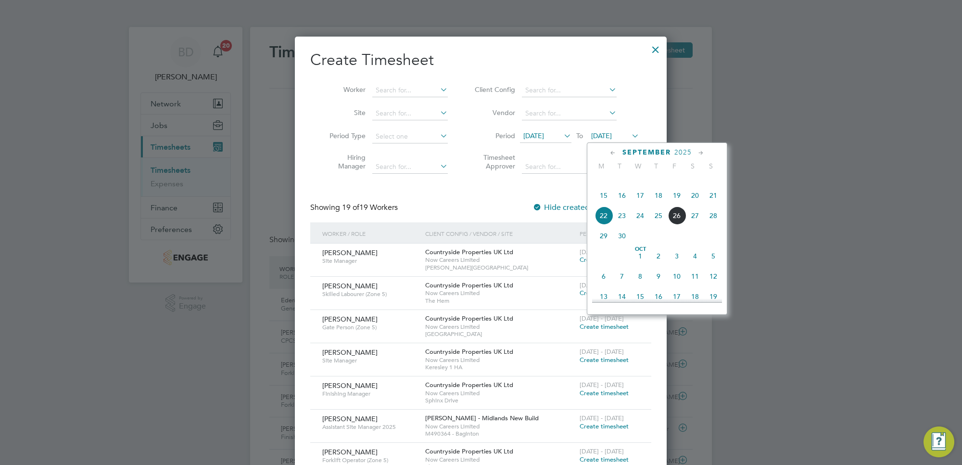
click at [675, 225] on span "26" at bounding box center [677, 215] width 18 height 18
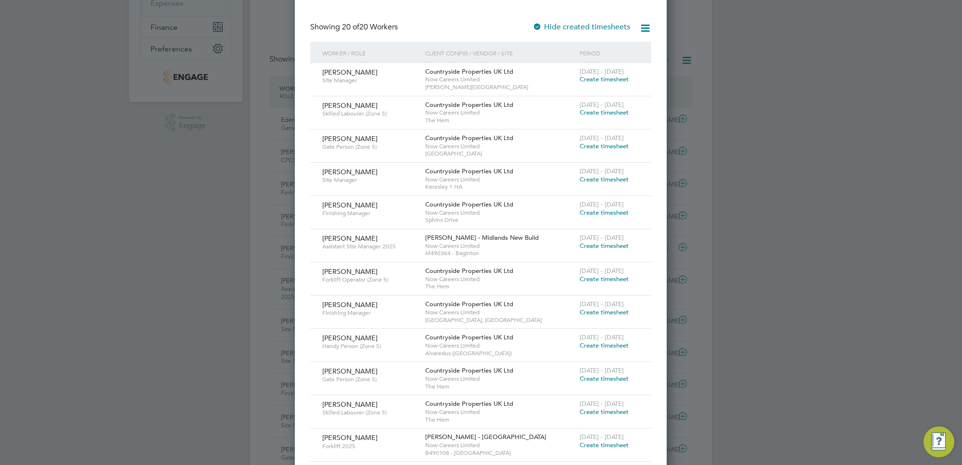
click at [597, 376] on span "Create timesheet" at bounding box center [604, 378] width 49 height 8
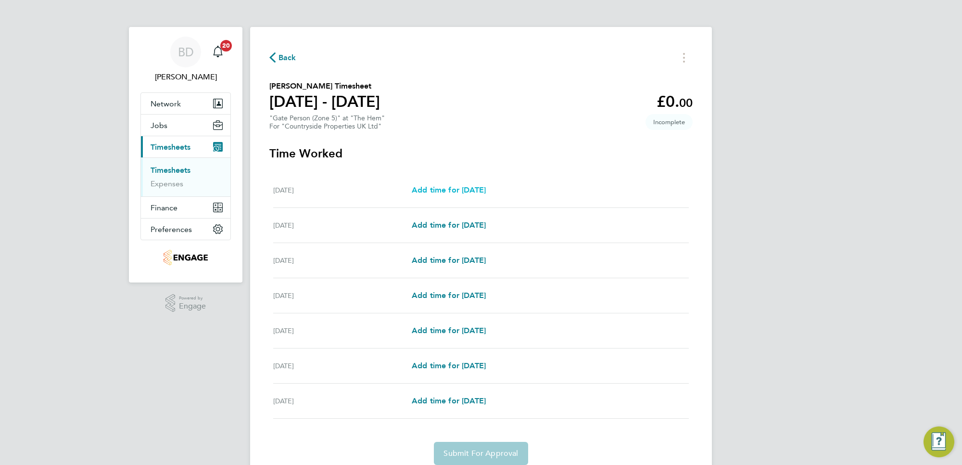
click at [434, 188] on span "Add time for [DATE]" at bounding box center [449, 189] width 74 height 9
select select "30"
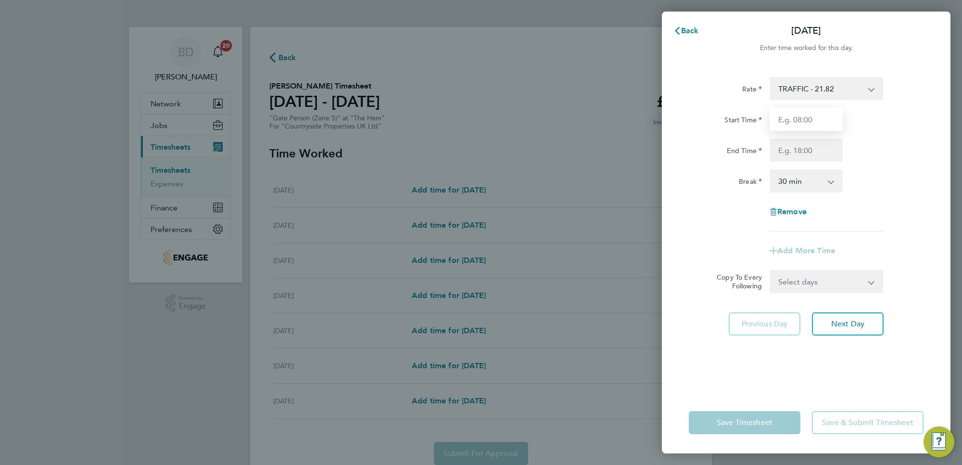
click at [803, 118] on input "Start Time" at bounding box center [806, 119] width 73 height 23
type input "07:00"
click at [814, 150] on input "End Time" at bounding box center [806, 150] width 73 height 23
click at [910, 165] on div "Rate TRAFFIC - 21.82 Start Time 07:00 End Time 17:00 Break 0 min 15 min 30 min …" at bounding box center [806, 154] width 235 height 154
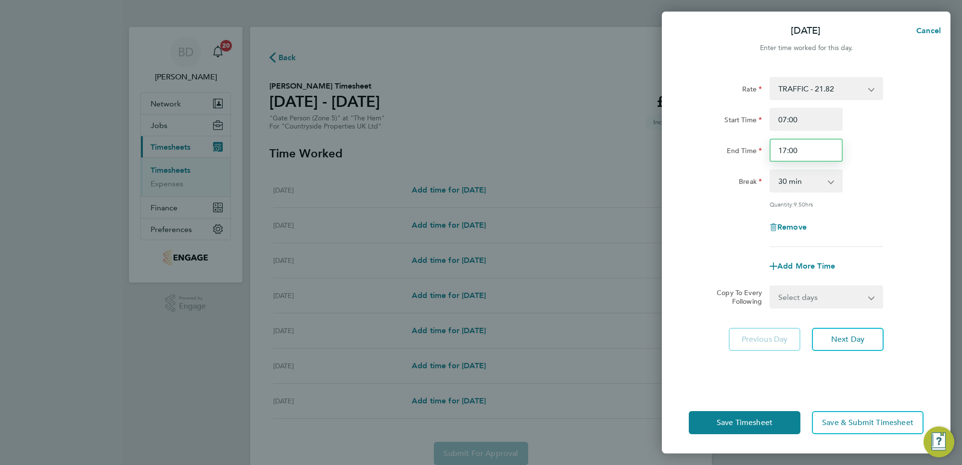
click at [792, 150] on input "17:00" at bounding box center [806, 150] width 73 height 23
type input "17:30"
click at [867, 167] on div "Rate TRAFFIC - 21.82 Start Time 07:00 End Time 17:30 Break 0 min 15 min 30 min …" at bounding box center [806, 162] width 235 height 170
click at [845, 299] on select "Select days Day Weekday (Mon-Fri) Weekend (Sat-Sun) [DATE] [DATE] [DATE] [DATE]…" at bounding box center [821, 296] width 101 height 21
select select "WEEKDAY"
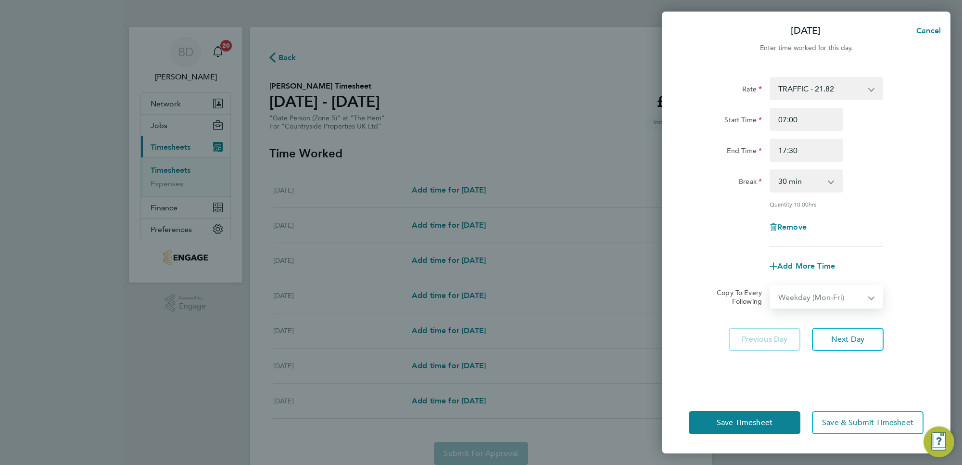
click at [771, 286] on select "Select days Day Weekday (Mon-Fri) Weekend (Sat-Sun) [DATE] [DATE] [DATE] [DATE]…" at bounding box center [821, 296] width 101 height 21
select select "[DATE]"
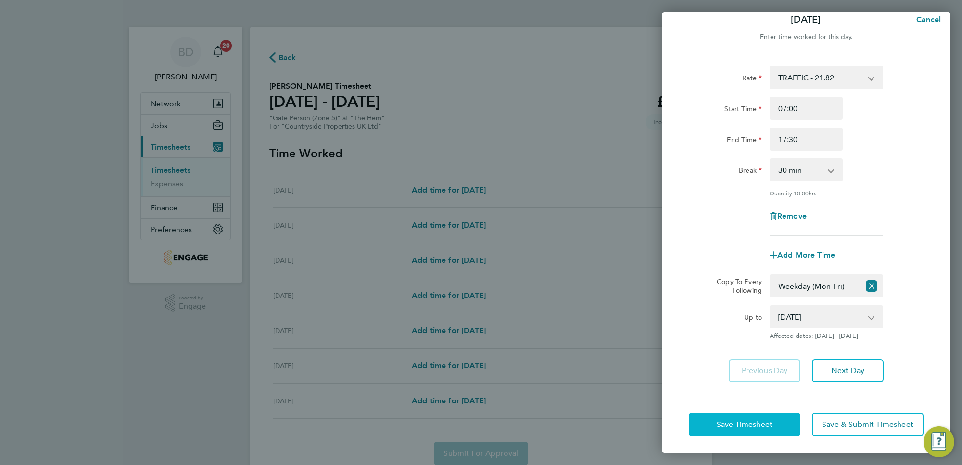
click at [759, 426] on span "Save Timesheet" at bounding box center [745, 425] width 56 height 10
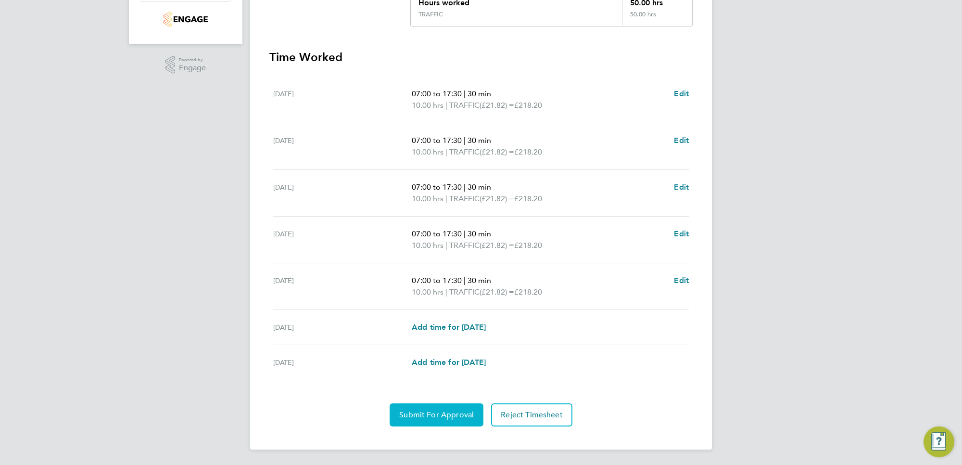
click at [441, 413] on span "Submit For Approval" at bounding box center [436, 415] width 75 height 10
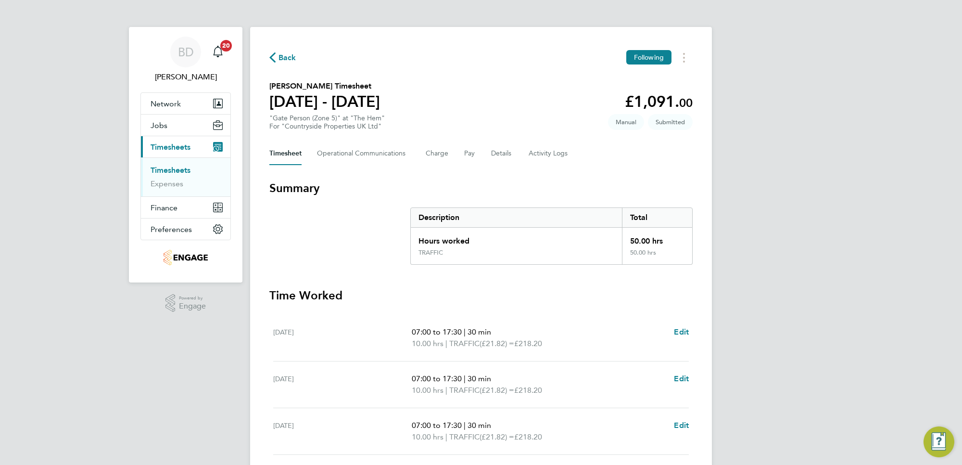
click at [281, 59] on span "Back" at bounding box center [288, 58] width 18 height 12
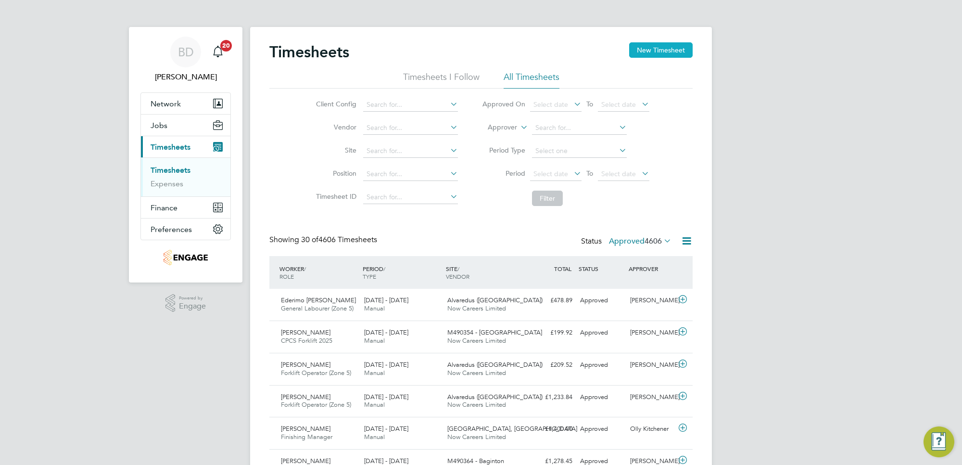
click at [638, 49] on button "New Timesheet" at bounding box center [661, 49] width 64 height 15
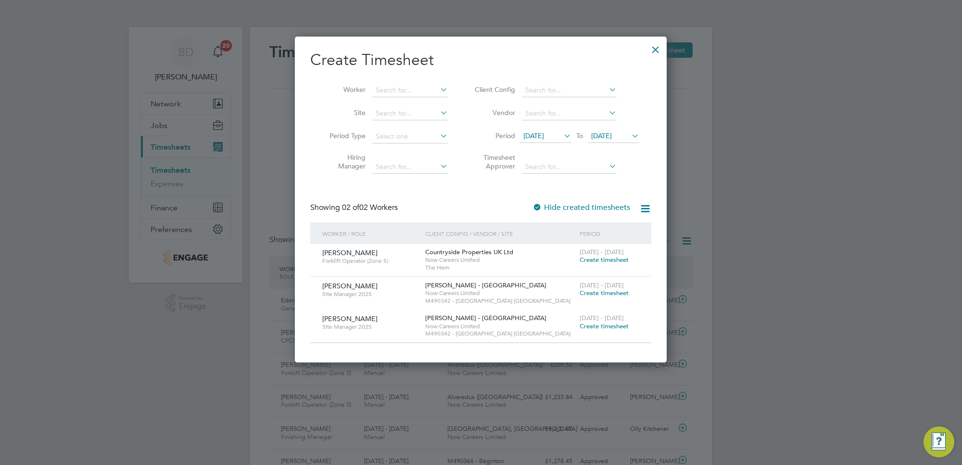
click at [544, 136] on span "[DATE]" at bounding box center [533, 135] width 21 height 9
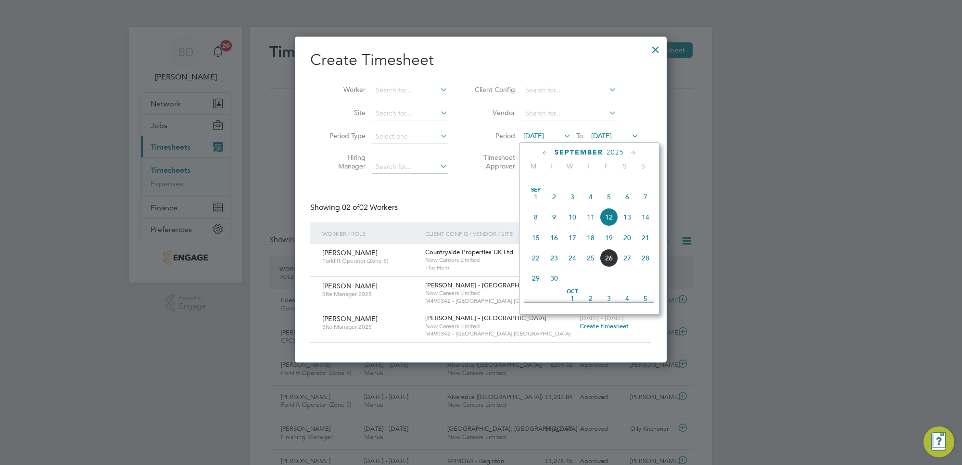
click at [537, 267] on span "22" at bounding box center [536, 258] width 18 height 18
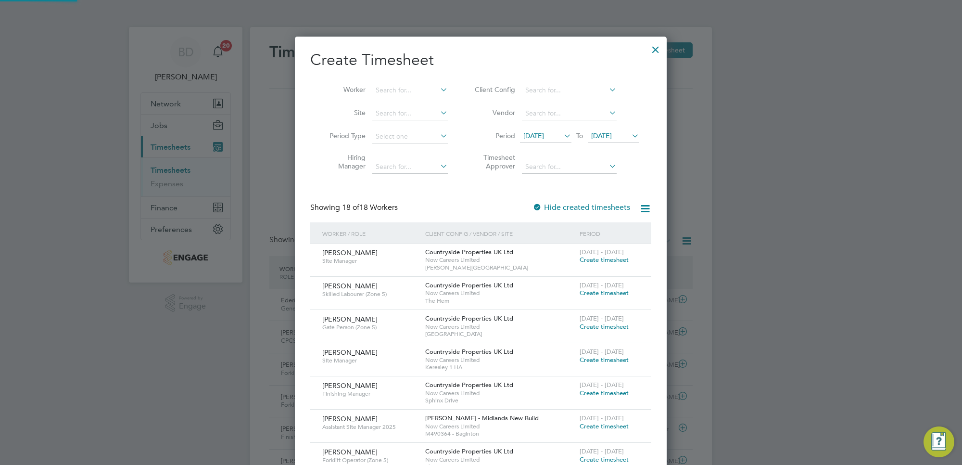
click at [602, 130] on span "[DATE]" at bounding box center [613, 136] width 51 height 13
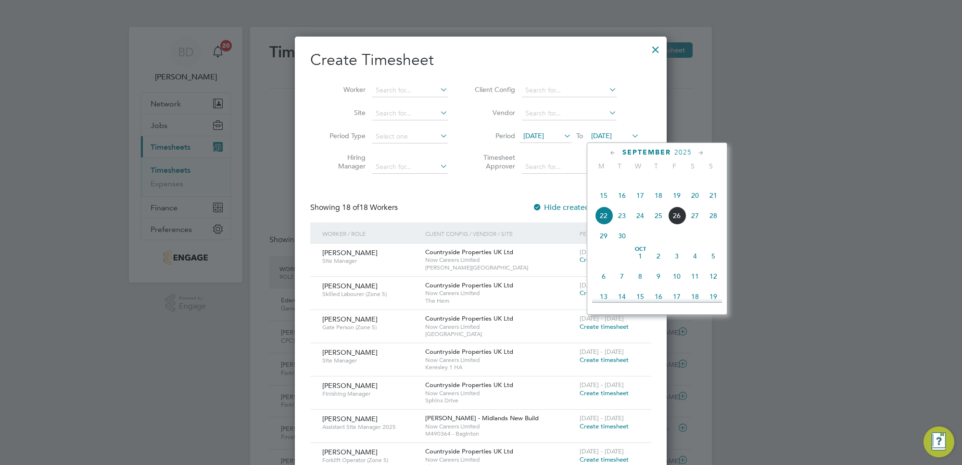
click at [679, 225] on span "26" at bounding box center [677, 215] width 18 height 18
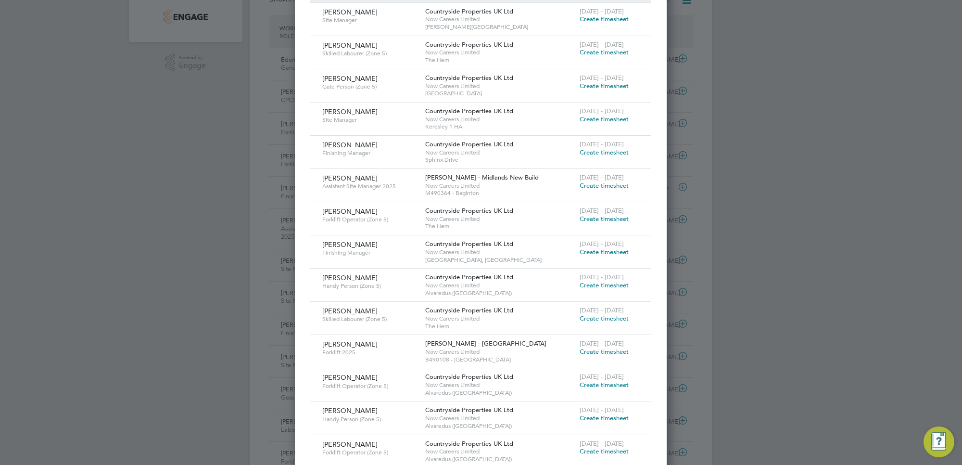
click at [616, 318] on span "Create timesheet" at bounding box center [604, 318] width 49 height 8
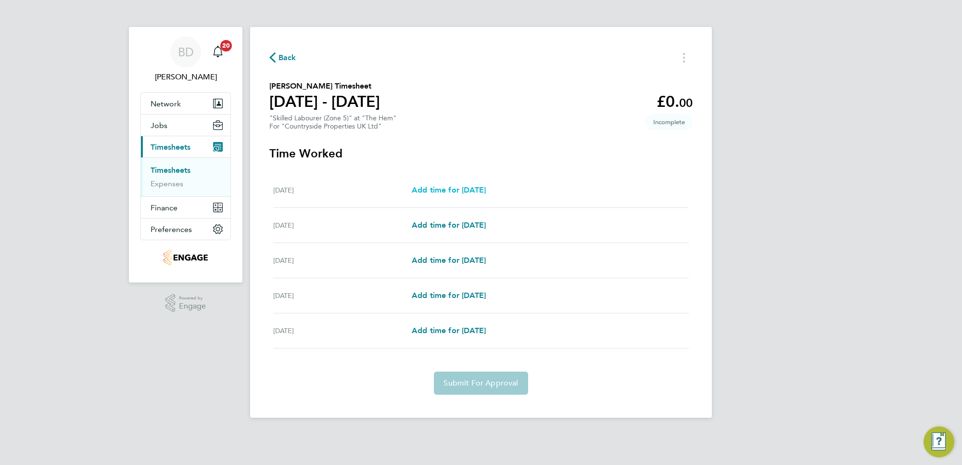
click at [439, 194] on span "Add time for [DATE]" at bounding box center [449, 189] width 74 height 9
select select "30"
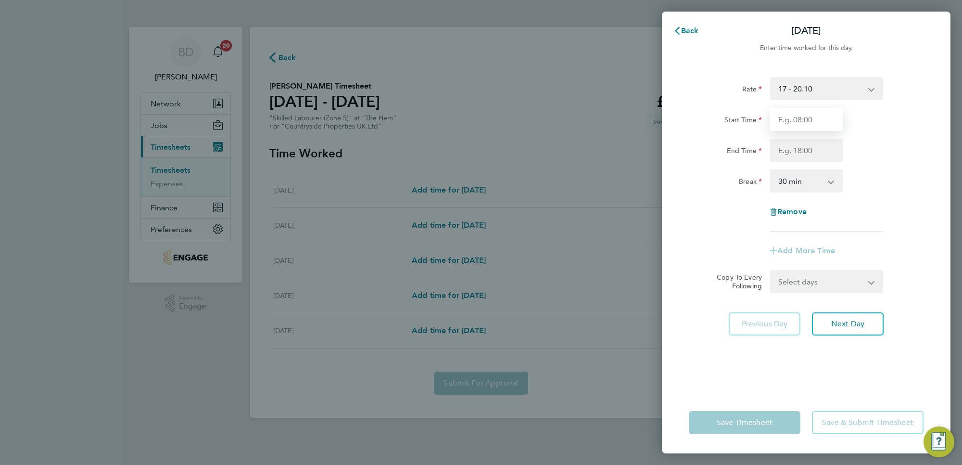
click at [804, 118] on input "Start Time" at bounding box center [806, 119] width 73 height 23
type input "07:30"
click at [802, 155] on input "End Time" at bounding box center [806, 150] width 73 height 23
type input "17:00"
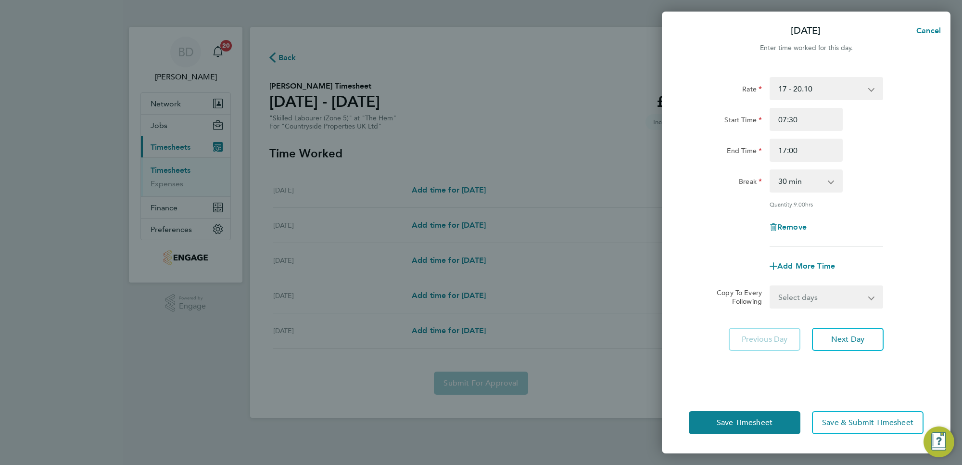
click at [889, 179] on div "Break 0 min 15 min 30 min 45 min 60 min 75 min 90 min" at bounding box center [806, 180] width 242 height 23
click at [823, 298] on select "Select days Day [DATE] [DATE] [DATE] [DATE]" at bounding box center [821, 296] width 101 height 21
select select "DAY"
click at [771, 286] on select "Select days Day [DATE] [DATE] [DATE] [DATE]" at bounding box center [821, 296] width 101 height 21
select select "[DATE]"
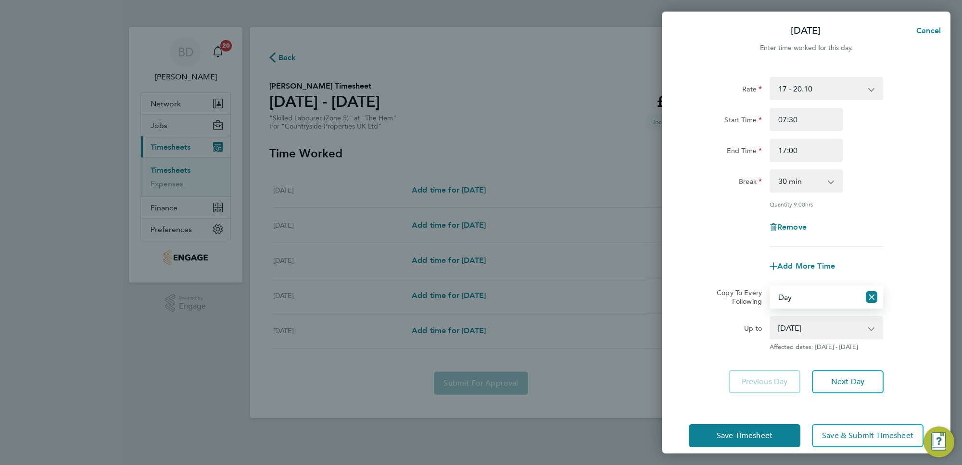
drag, startPoint x: 821, startPoint y: 303, endPoint x: 812, endPoint y: 331, distance: 28.8
click at [812, 331] on select "[DATE] [DATE] [DATE] [DATE]" at bounding box center [821, 327] width 100 height 21
click at [771, 317] on select "[DATE] [DATE] [DATE] [DATE]" at bounding box center [821, 327] width 100 height 21
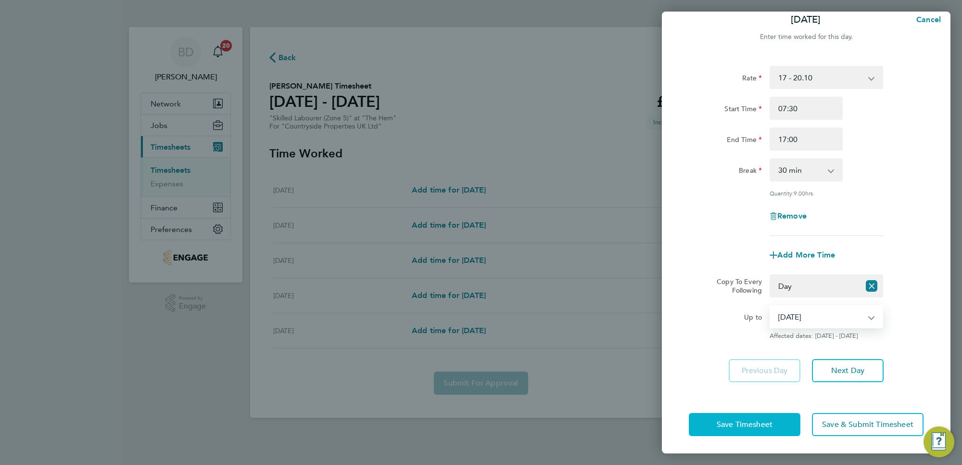
click at [744, 422] on span "Save Timesheet" at bounding box center [745, 425] width 56 height 10
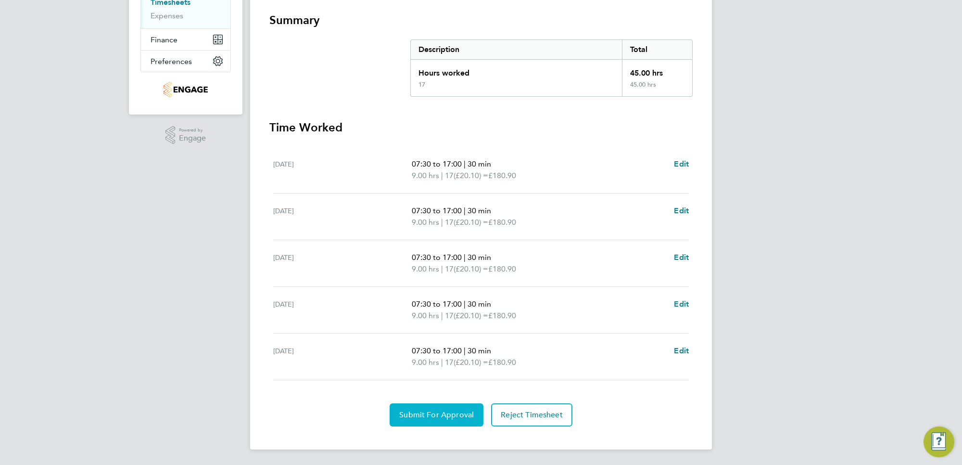
click at [419, 412] on span "Submit For Approval" at bounding box center [436, 415] width 75 height 10
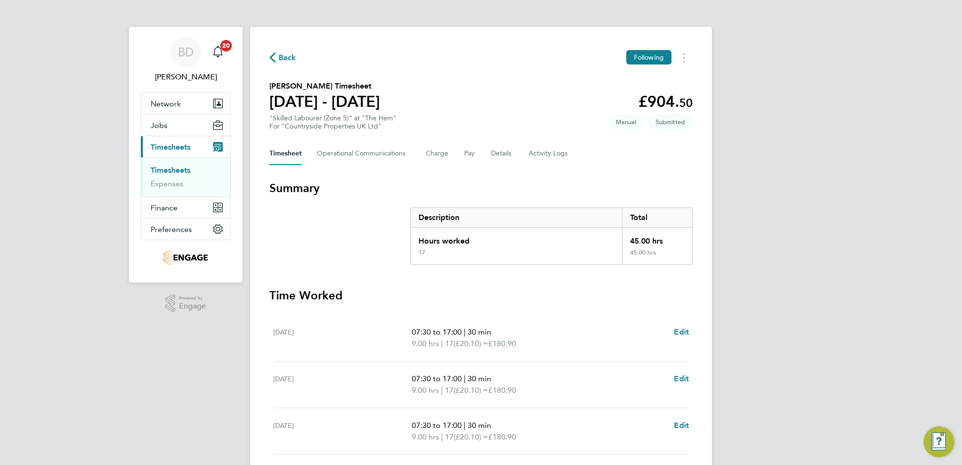
click at [293, 59] on span "Back" at bounding box center [288, 58] width 18 height 12
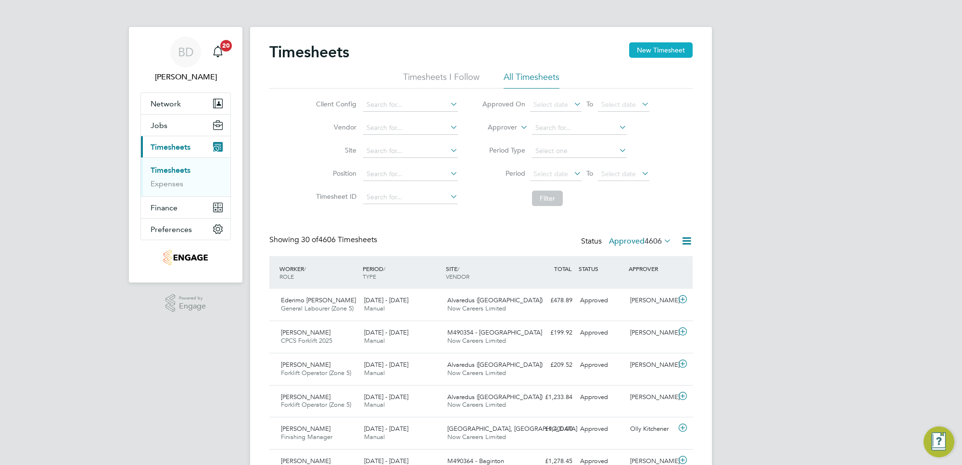
click at [660, 56] on button "New Timesheet" at bounding box center [661, 49] width 64 height 15
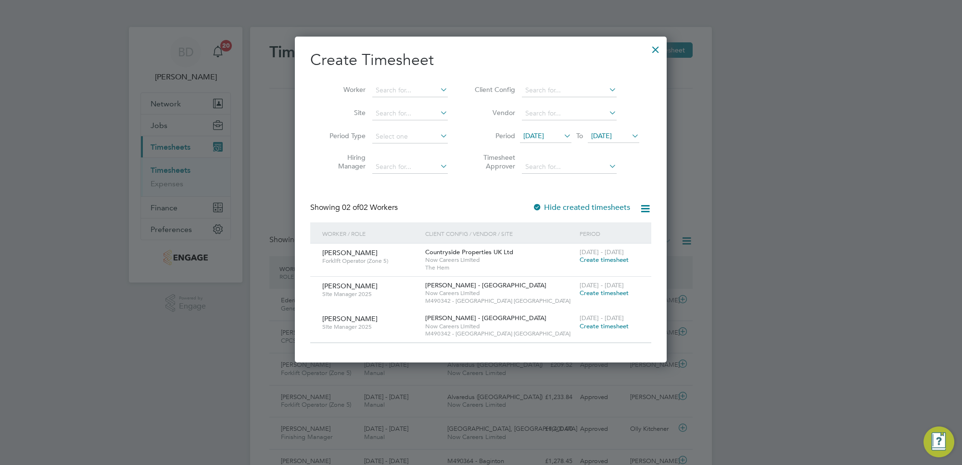
click at [544, 131] on span "[DATE]" at bounding box center [533, 135] width 21 height 9
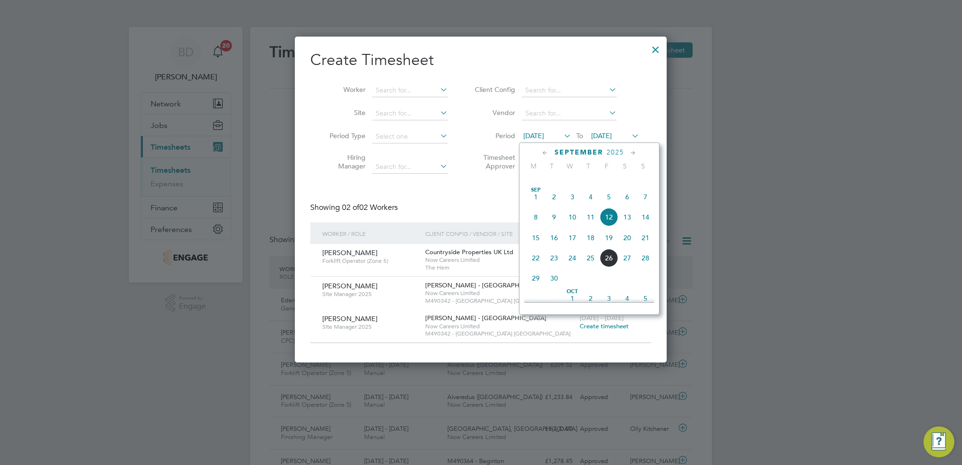
click at [533, 267] on span "22" at bounding box center [536, 258] width 18 height 18
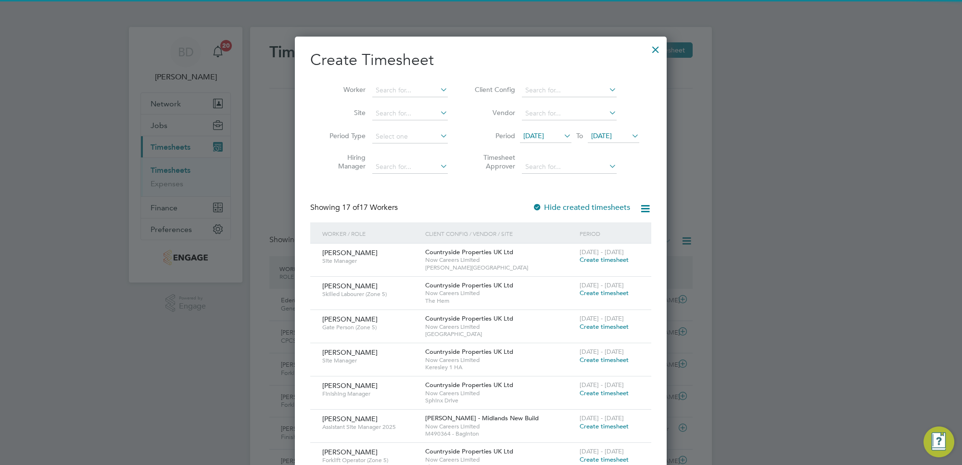
drag, startPoint x: 625, startPoint y: 134, endPoint x: 620, endPoint y: 147, distance: 14.7
click at [612, 135] on span "[DATE]" at bounding box center [601, 135] width 21 height 9
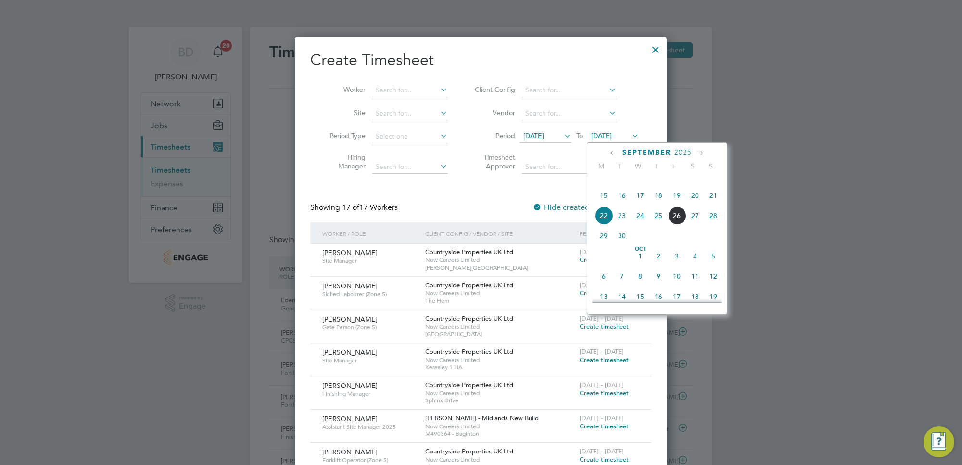
click at [677, 225] on span "26" at bounding box center [677, 215] width 18 height 18
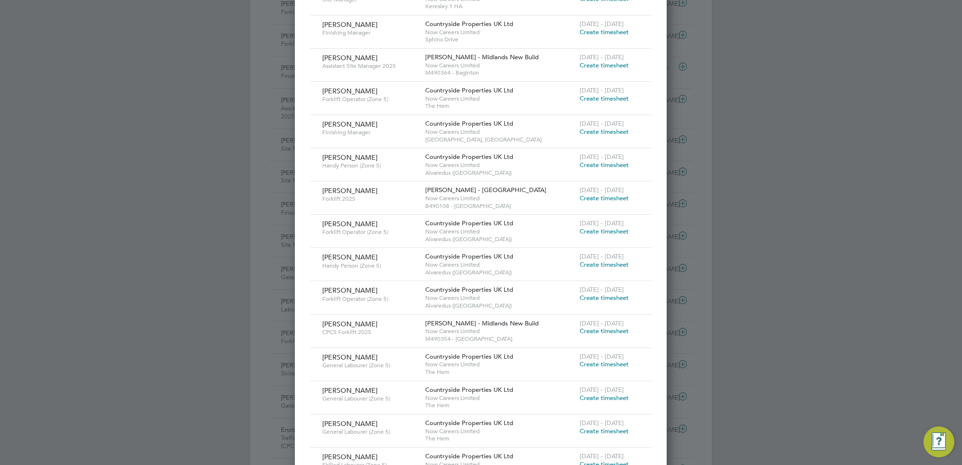
click at [607, 364] on span "Create timesheet" at bounding box center [604, 364] width 49 height 8
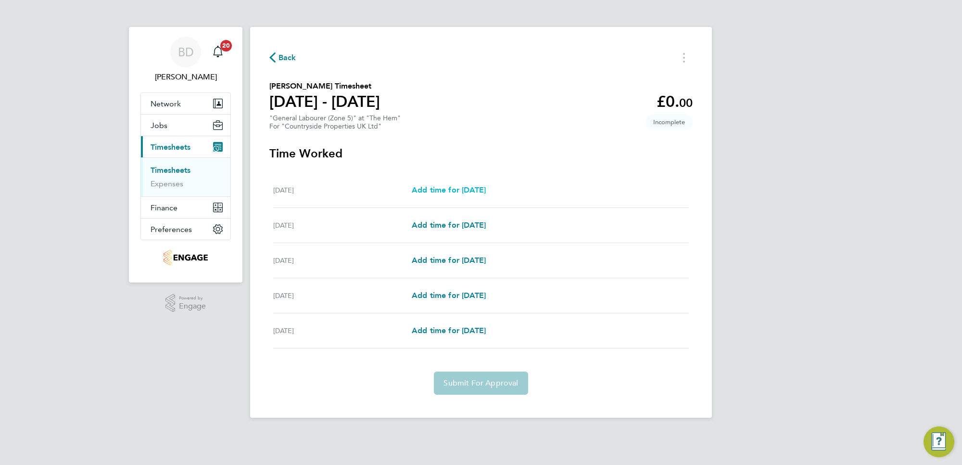
click at [443, 192] on span "Add time for [DATE]" at bounding box center [449, 189] width 74 height 9
select select "30"
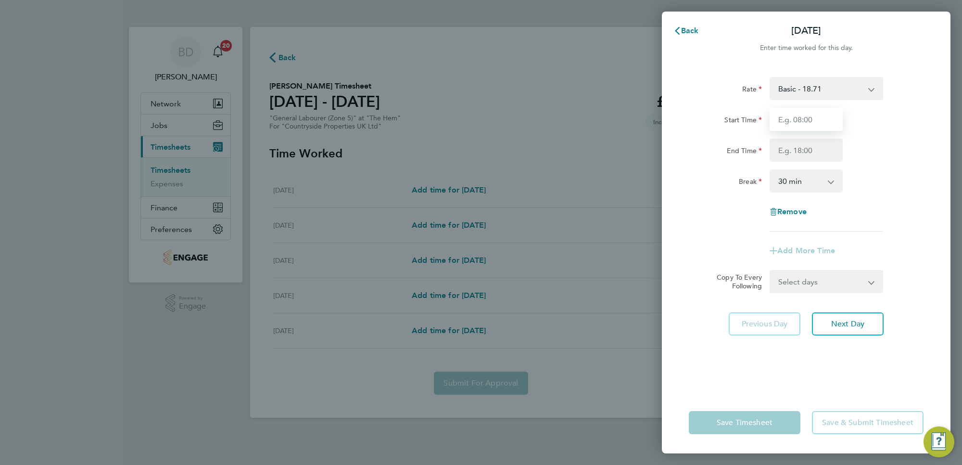
click at [803, 119] on input "Start Time" at bounding box center [806, 119] width 73 height 23
type input "07:00"
click at [813, 143] on input "End Time" at bounding box center [806, 150] width 73 height 23
type input "17:00"
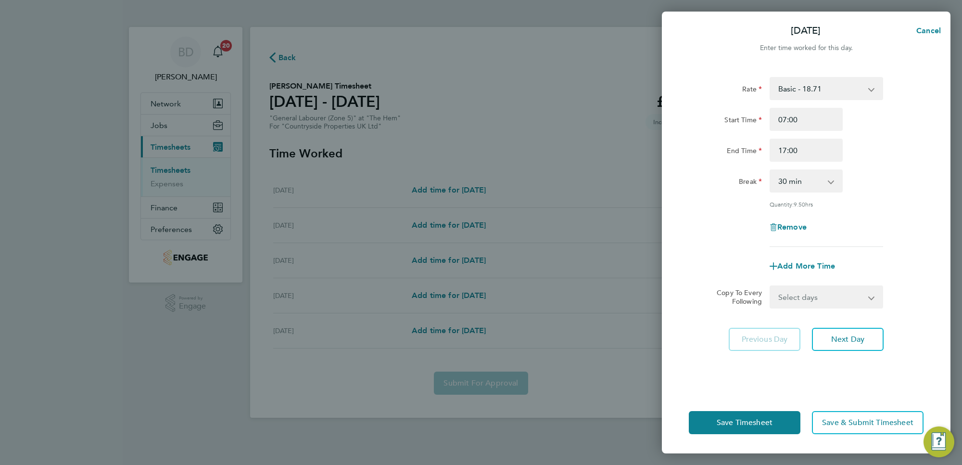
click at [887, 191] on div "Break 0 min 15 min 30 min 45 min 60 min 75 min 90 min" at bounding box center [806, 180] width 242 height 23
click at [793, 121] on input "07:00" at bounding box center [806, 119] width 73 height 23
type input "07:30"
click at [858, 134] on div "Start Time 07:30 End Time 17:00" at bounding box center [806, 135] width 242 height 54
click at [828, 299] on select "Select days Day [DATE] [DATE] [DATE] [DATE]" at bounding box center [821, 296] width 101 height 21
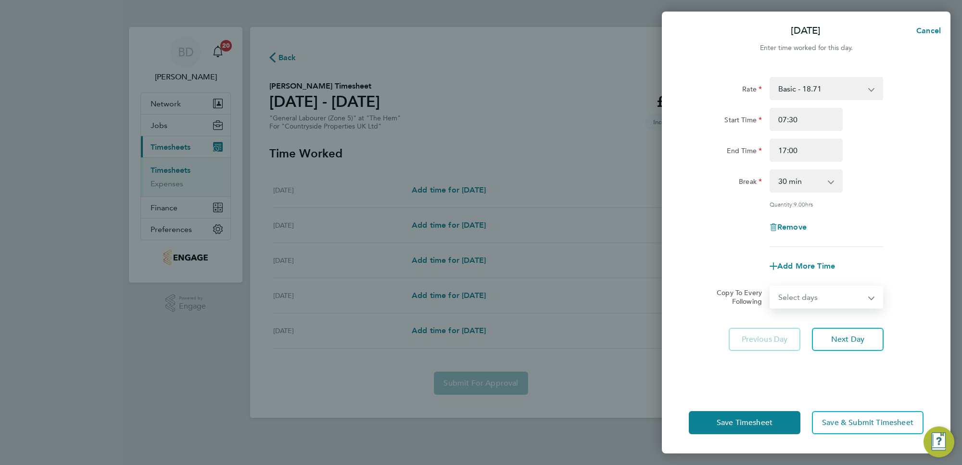
select select "DAY"
click at [771, 286] on select "Select days Day [DATE] [DATE] [DATE] [DATE]" at bounding box center [821, 296] width 101 height 21
select select "[DATE]"
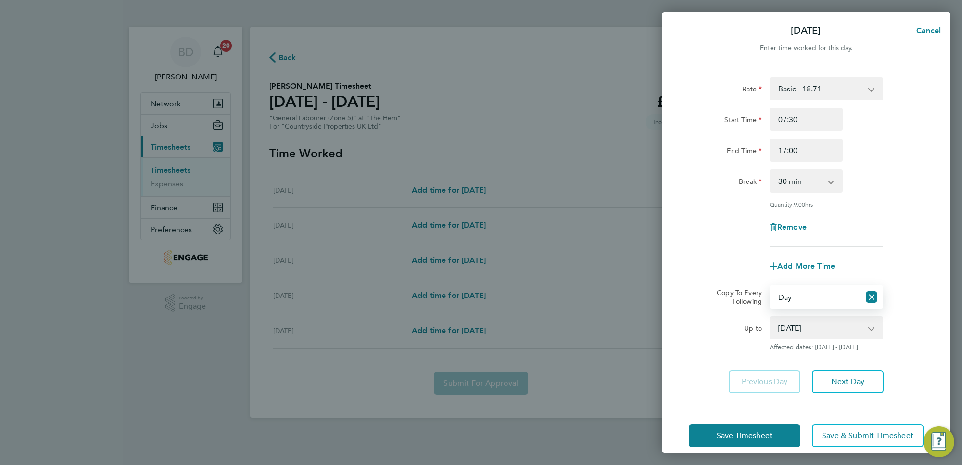
click at [812, 331] on select "[DATE] [DATE] [DATE] [DATE]" at bounding box center [821, 327] width 100 height 21
click at [771, 317] on select "[DATE] [DATE] [DATE] [DATE]" at bounding box center [821, 327] width 100 height 21
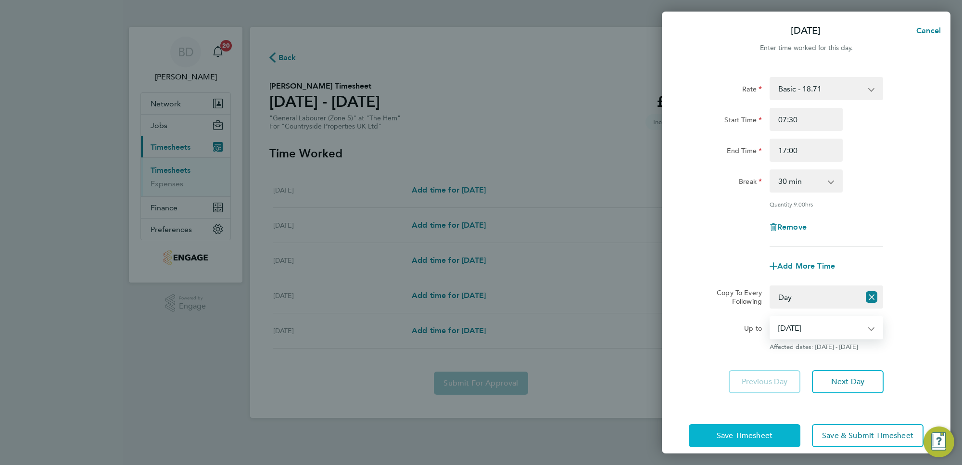
drag, startPoint x: 740, startPoint y: 438, endPoint x: 724, endPoint y: 419, distance: 25.3
click at [740, 438] on span "Save Timesheet" at bounding box center [745, 436] width 56 height 10
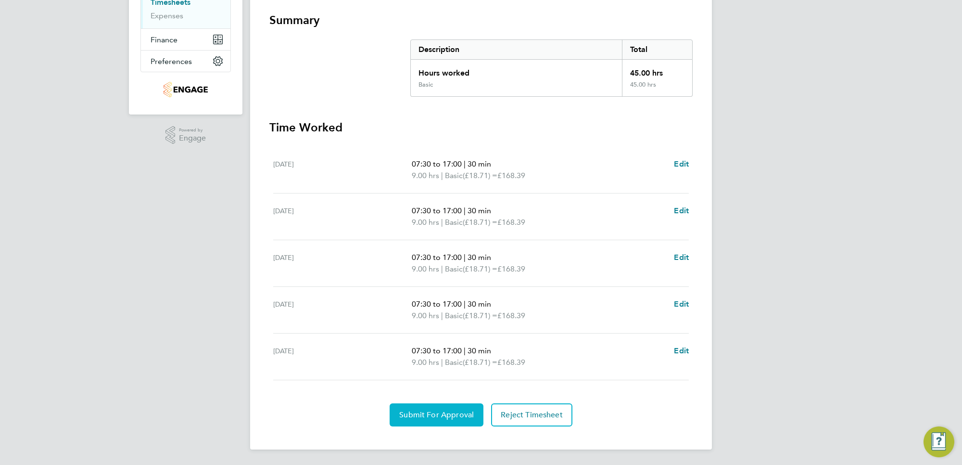
click at [432, 415] on span "Submit For Approval" at bounding box center [436, 415] width 75 height 10
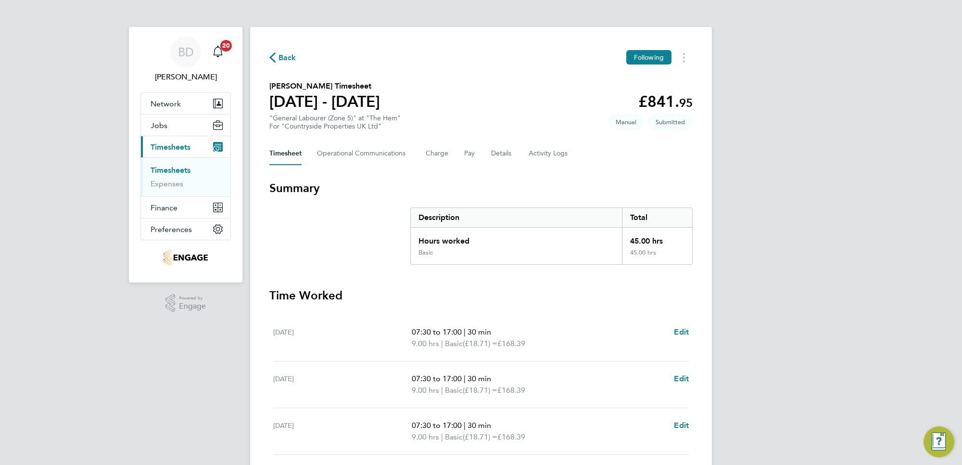
click at [286, 53] on span "Back" at bounding box center [288, 58] width 18 height 12
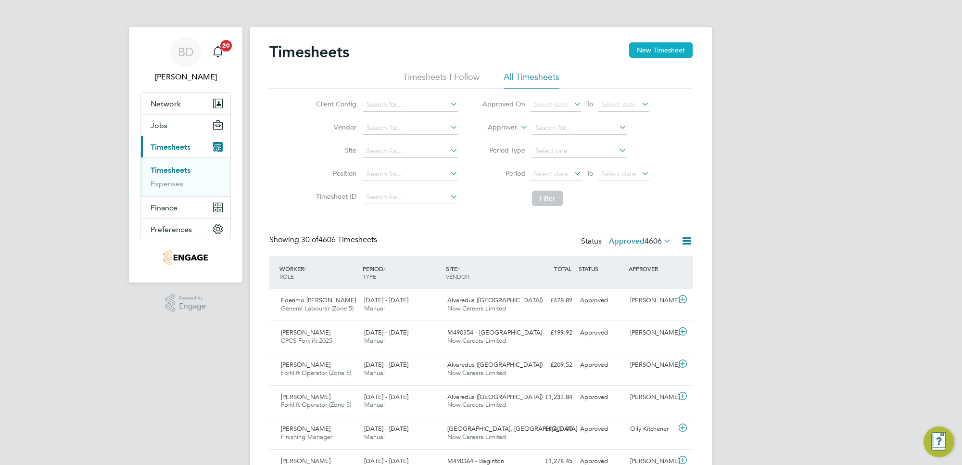
click at [641, 50] on button "New Timesheet" at bounding box center [661, 49] width 64 height 15
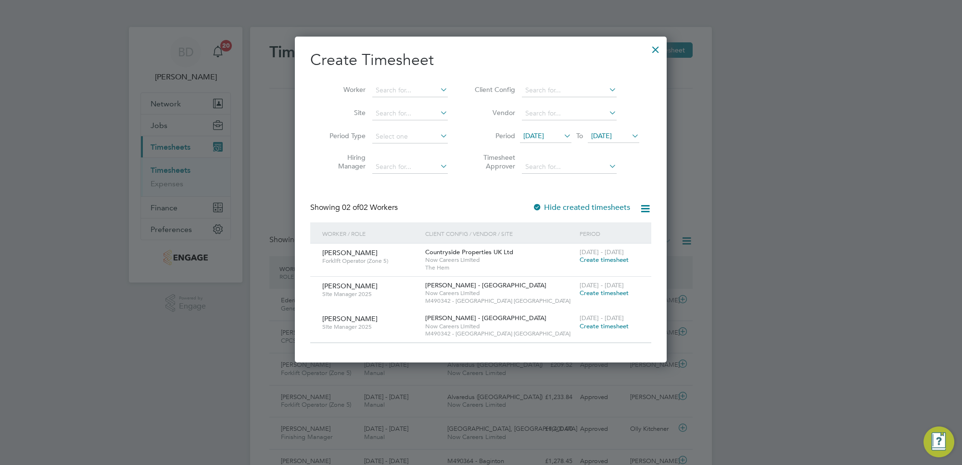
click at [544, 133] on span "[DATE]" at bounding box center [533, 135] width 21 height 9
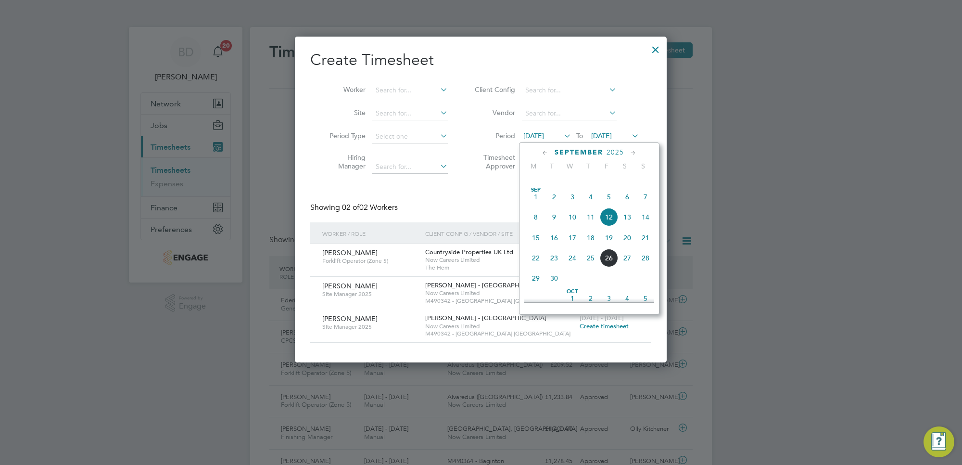
click at [533, 267] on span "22" at bounding box center [536, 258] width 18 height 18
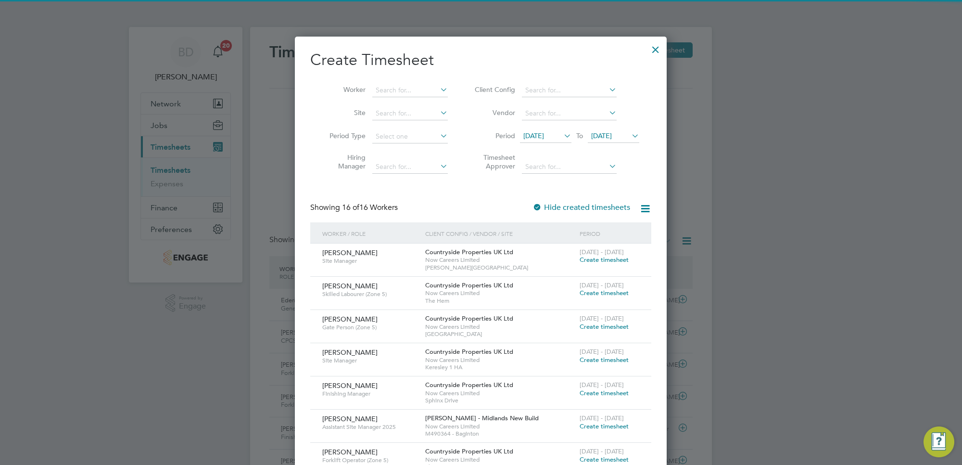
click at [612, 134] on span "[DATE]" at bounding box center [601, 135] width 21 height 9
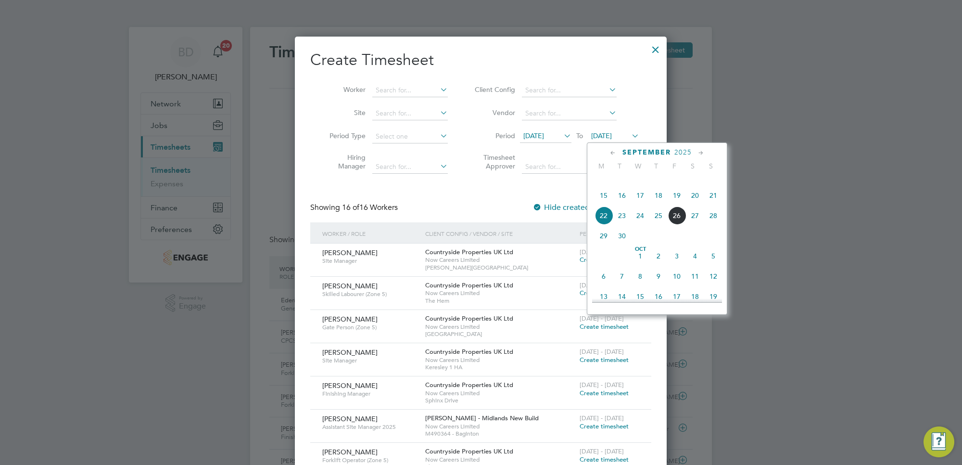
click at [676, 225] on span "26" at bounding box center [677, 215] width 18 height 18
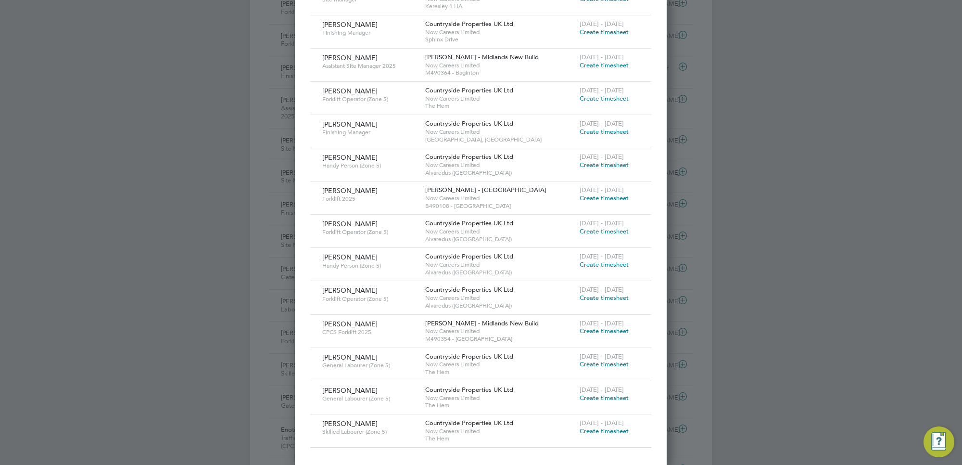
click at [592, 363] on span "Create timesheet" at bounding box center [604, 364] width 49 height 8
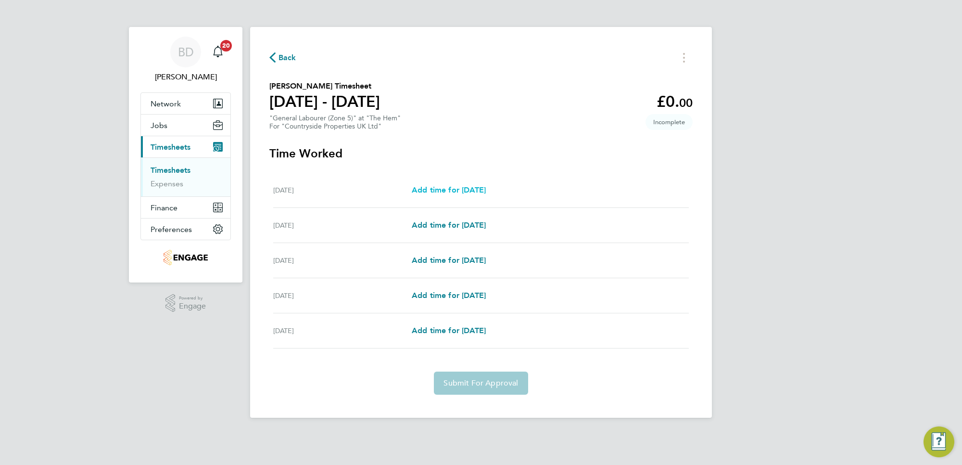
click at [446, 185] on link "Add time for [DATE]" at bounding box center [449, 190] width 74 height 12
select select "30"
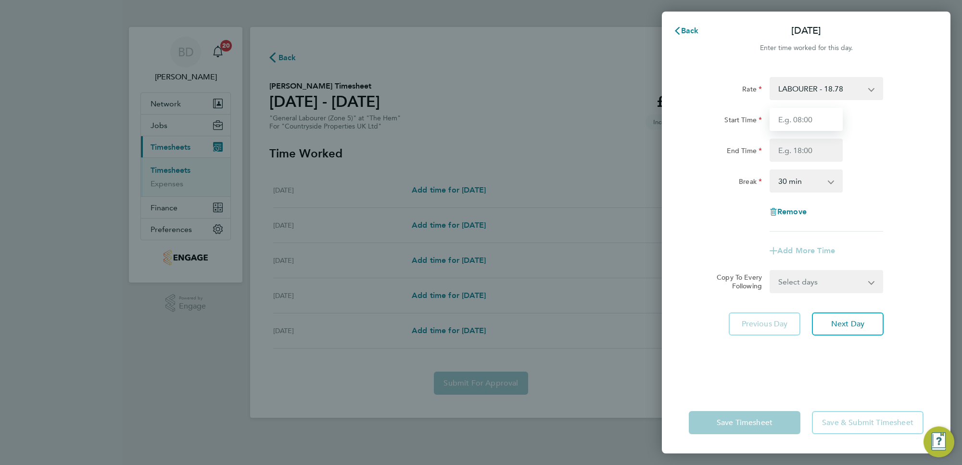
click at [816, 124] on input "Start Time" at bounding box center [806, 119] width 73 height 23
type input "07:30"
click at [809, 148] on input "End Time" at bounding box center [806, 150] width 73 height 23
type input "17:00"
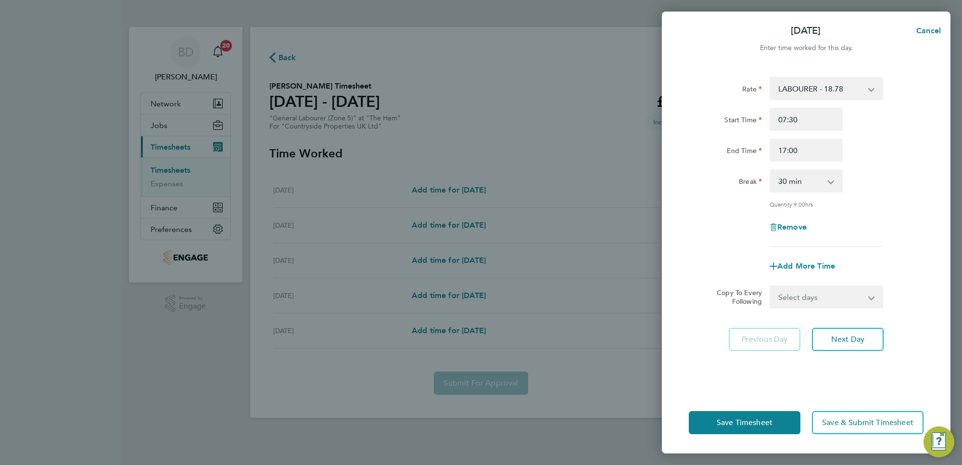
click at [889, 187] on div "Break 0 min 15 min 30 min 45 min 60 min 75 min 90 min" at bounding box center [806, 180] width 242 height 23
click at [841, 306] on select "Select days Day [DATE] [DATE] [DATE] [DATE]" at bounding box center [821, 296] width 101 height 21
select select "DAY"
click at [771, 286] on select "Select days Day [DATE] [DATE] [DATE] [DATE]" at bounding box center [821, 296] width 101 height 21
select select "[DATE]"
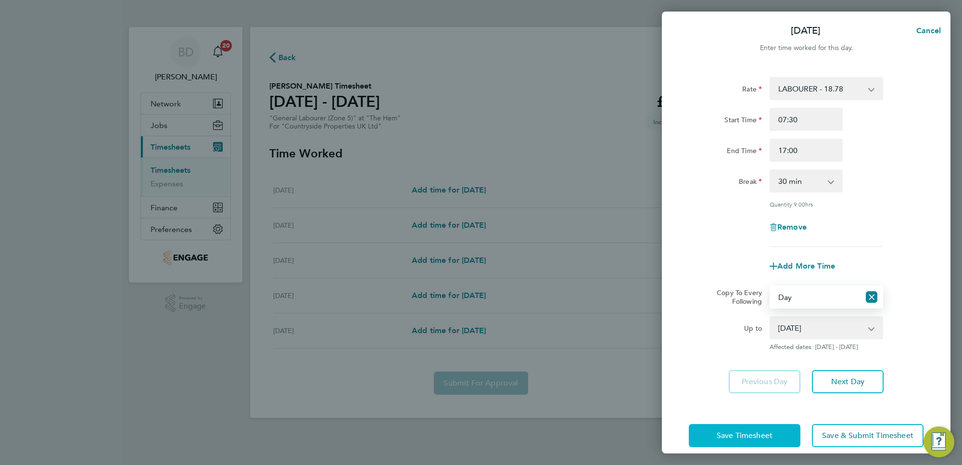
click at [750, 441] on button "Save Timesheet" at bounding box center [745, 435] width 112 height 23
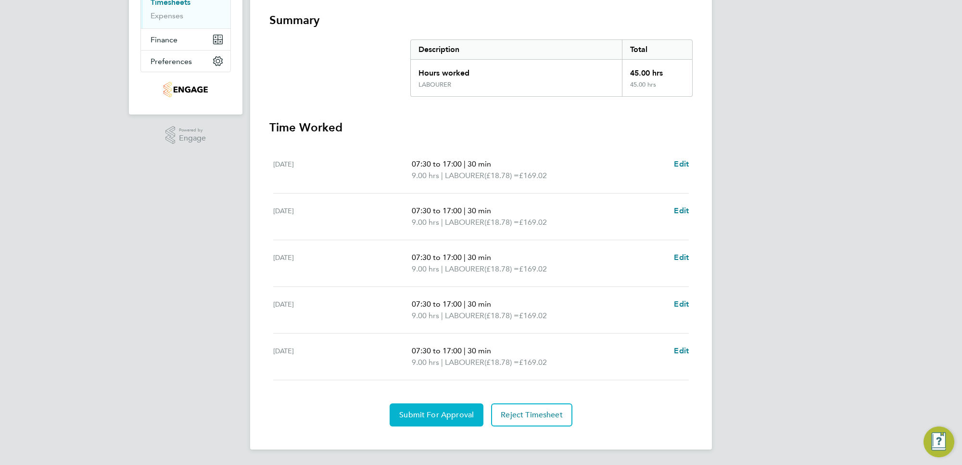
click at [429, 411] on span "Submit For Approval" at bounding box center [436, 415] width 75 height 10
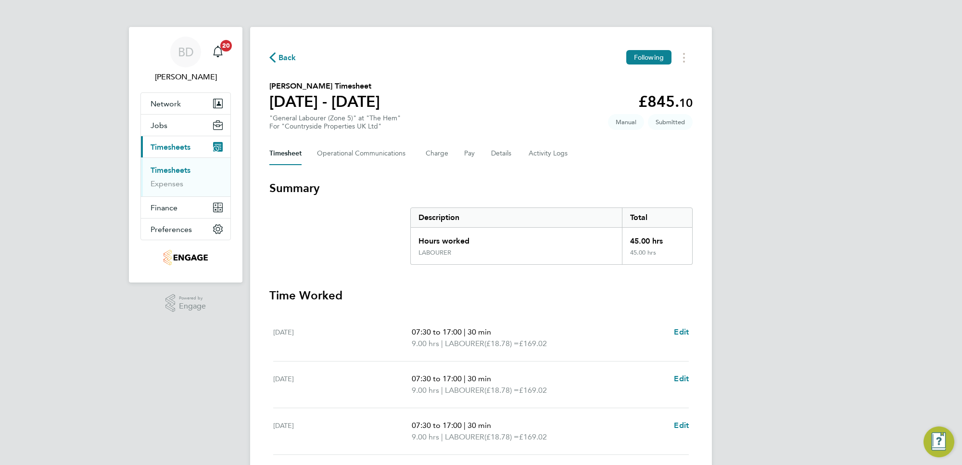
click at [293, 54] on span "Back" at bounding box center [288, 58] width 18 height 12
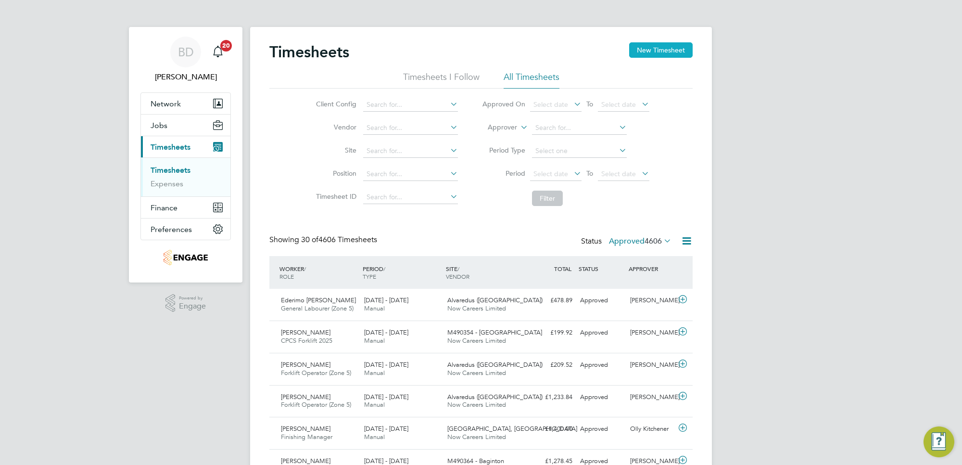
click at [669, 50] on button "New Timesheet" at bounding box center [661, 49] width 64 height 15
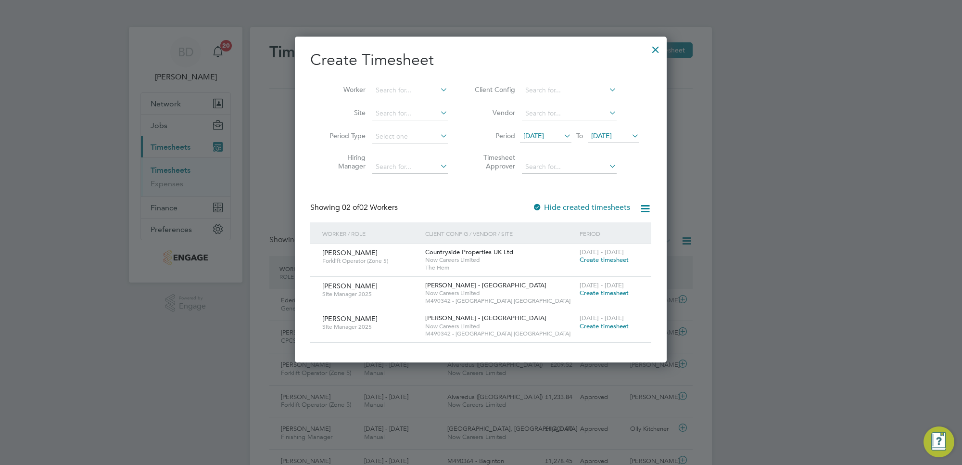
click at [544, 134] on span "[DATE]" at bounding box center [533, 135] width 21 height 9
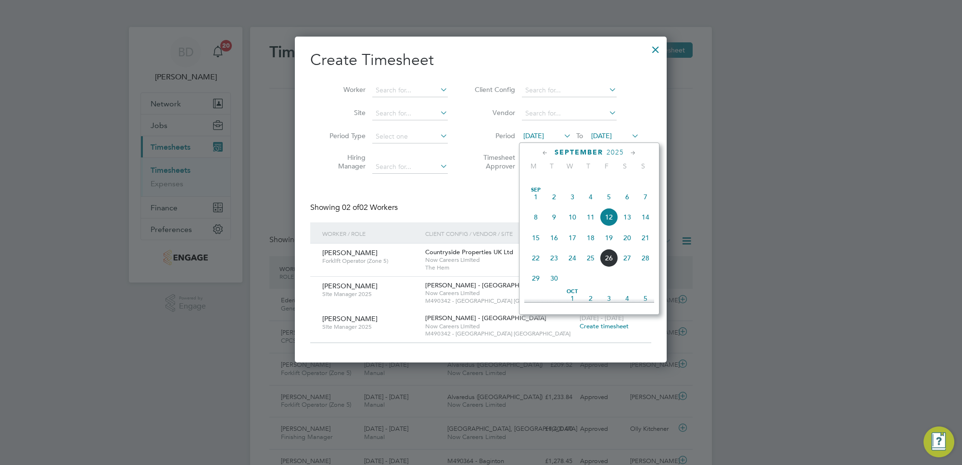
click at [537, 267] on span "22" at bounding box center [536, 258] width 18 height 18
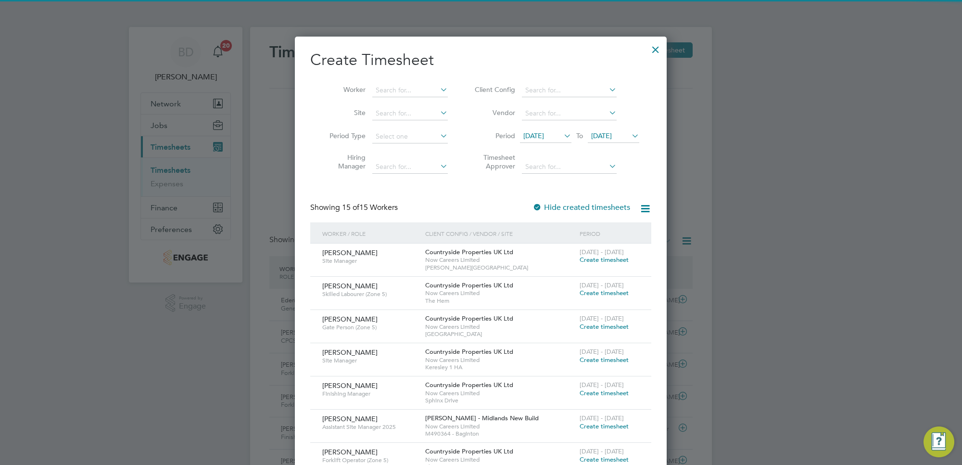
click at [612, 138] on span "[DATE]" at bounding box center [601, 135] width 21 height 9
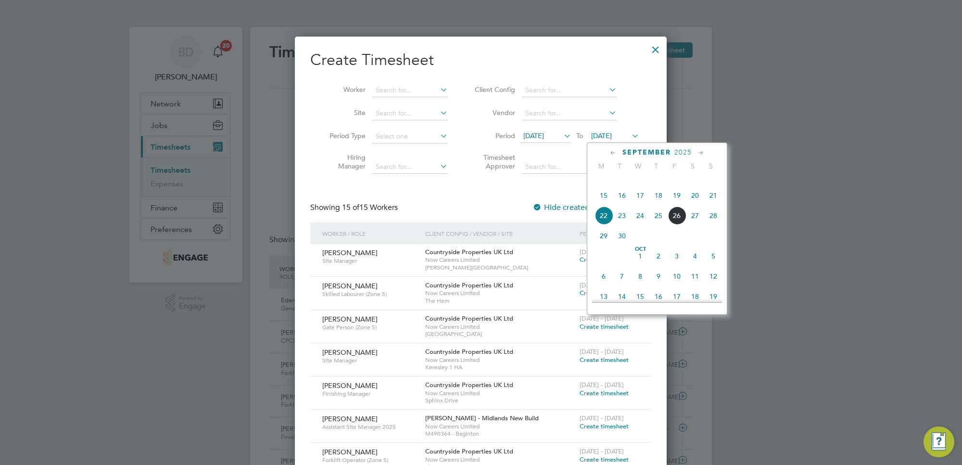
click at [677, 220] on span "26" at bounding box center [677, 215] width 18 height 18
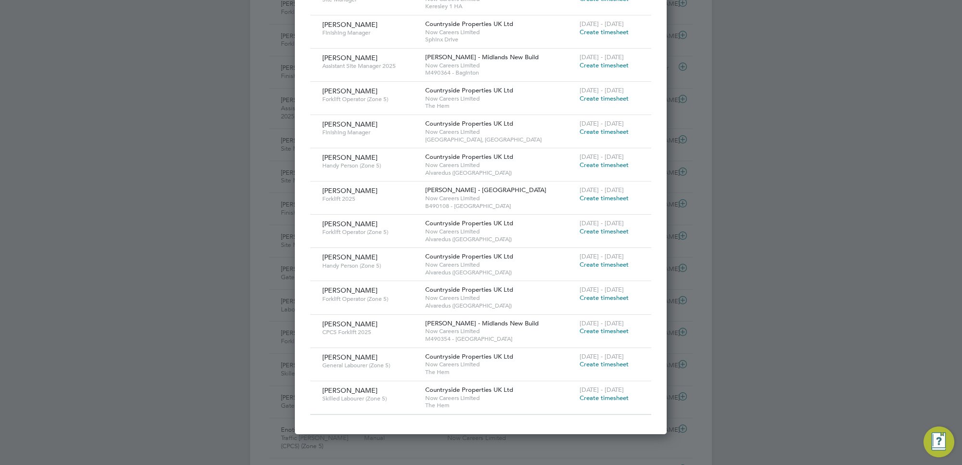
click at [597, 397] on span "Create timesheet" at bounding box center [604, 398] width 49 height 8
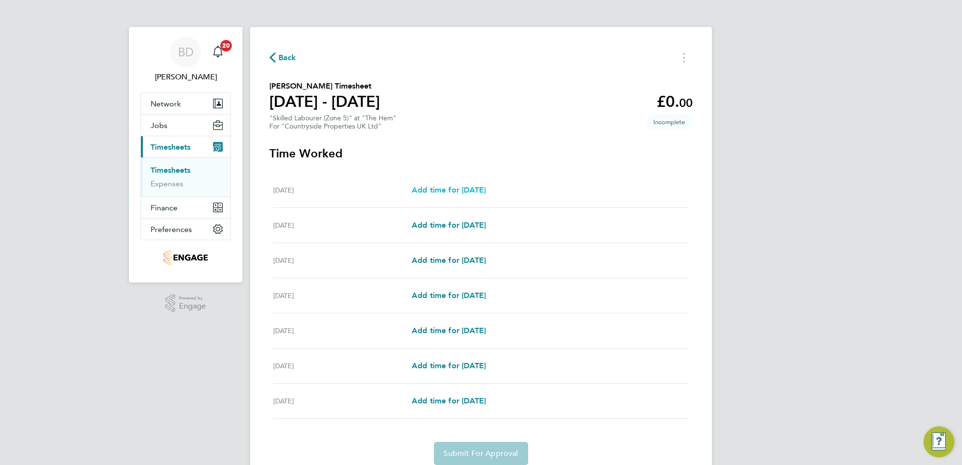
click at [433, 188] on span "Add time for [DATE]" at bounding box center [449, 189] width 74 height 9
select select "30"
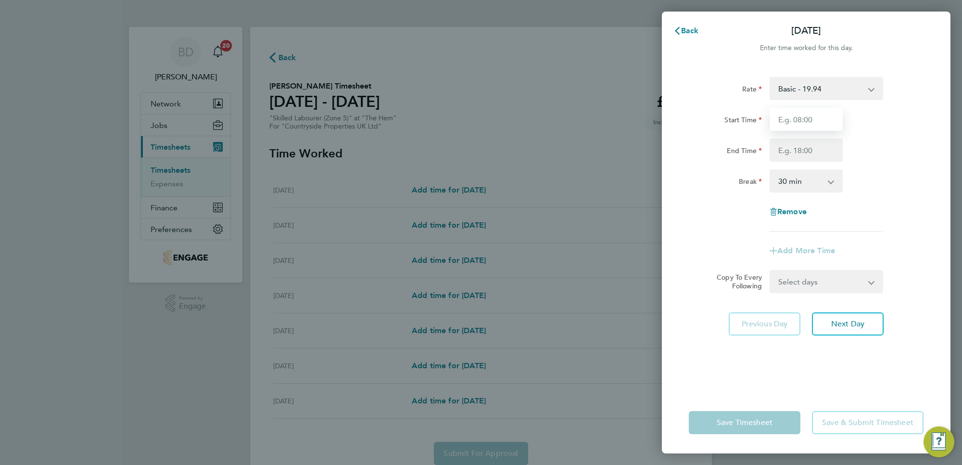
click at [793, 119] on input "Start Time" at bounding box center [806, 119] width 73 height 23
type input "07:30"
click at [814, 148] on input "End Time" at bounding box center [806, 150] width 73 height 23
type input "17:00"
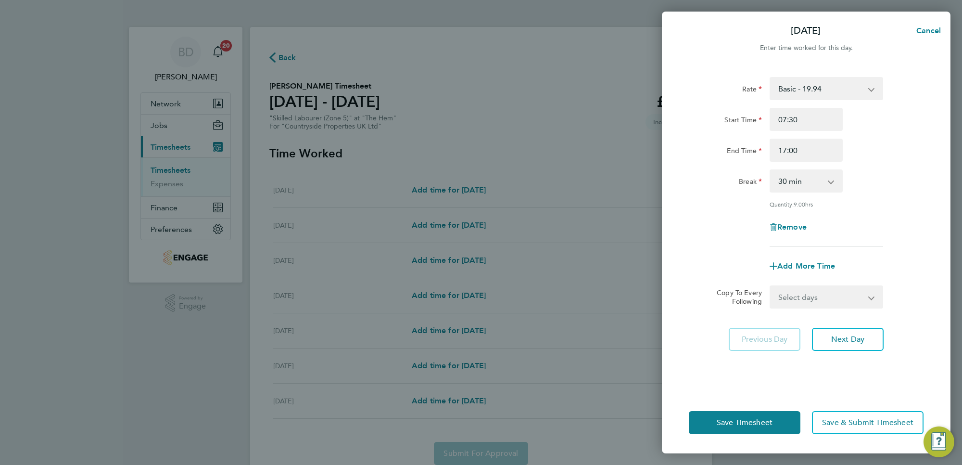
click at [881, 177] on div "Break 0 min 15 min 30 min 45 min 60 min 75 min 90 min" at bounding box center [806, 180] width 242 height 23
click at [833, 299] on select "Select days Day Weekday (Mon-Fri) Weekend (Sat-Sun) [DATE] [DATE] [DATE] [DATE]…" at bounding box center [821, 296] width 101 height 21
select select "WEEKDAY"
click at [771, 286] on select "Select days Day Weekday (Mon-Fri) Weekend (Sat-Sun) [DATE] [DATE] [DATE] [DATE]…" at bounding box center [821, 296] width 101 height 21
select select "[DATE]"
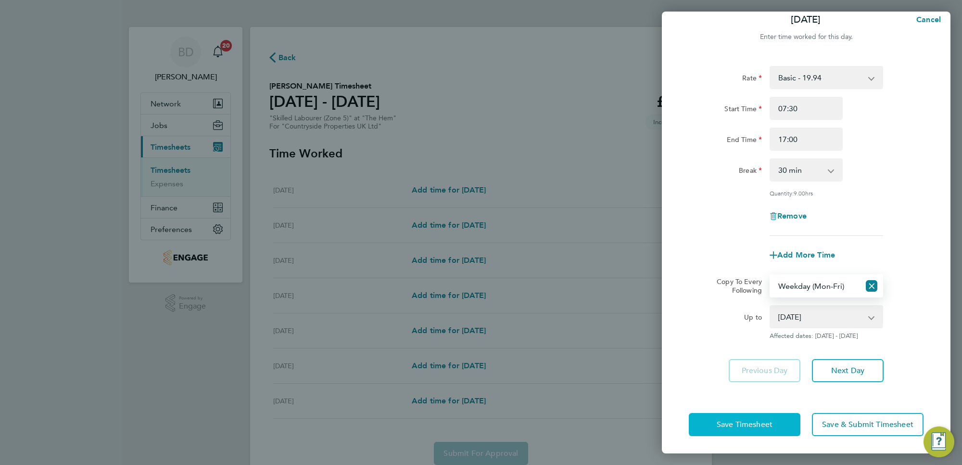
click at [751, 424] on span "Save Timesheet" at bounding box center [745, 425] width 56 height 10
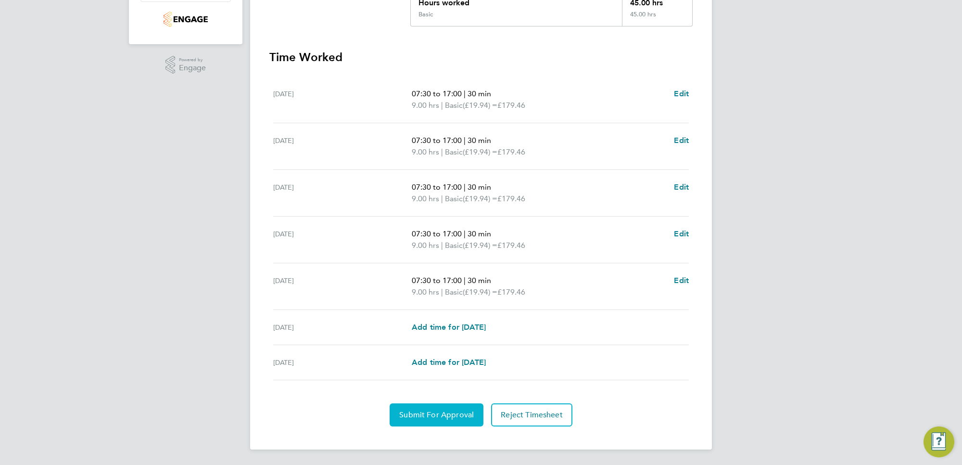
click at [418, 408] on button "Submit For Approval" at bounding box center [437, 414] width 94 height 23
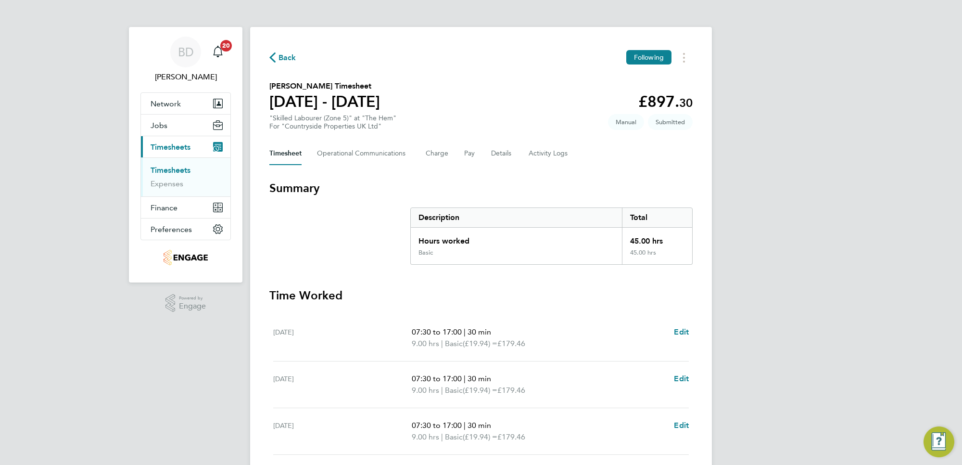
click at [286, 54] on span "Back" at bounding box center [288, 58] width 18 height 12
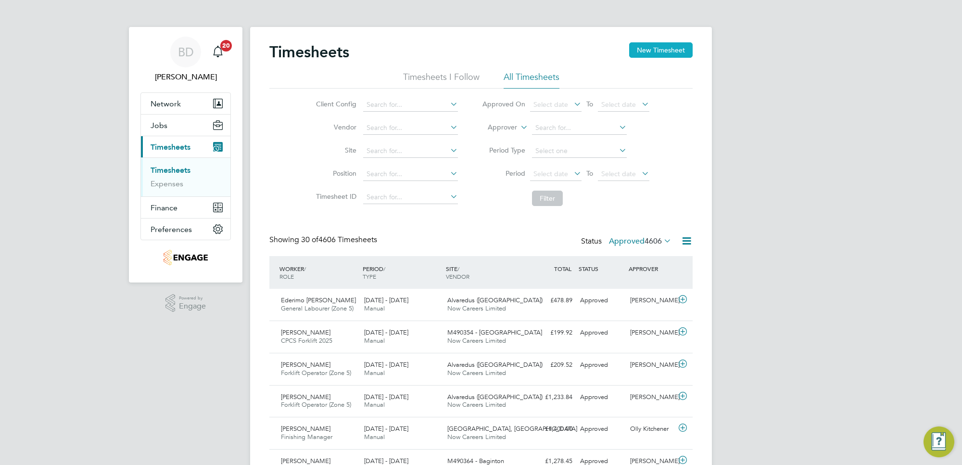
click at [656, 52] on button "New Timesheet" at bounding box center [661, 49] width 64 height 15
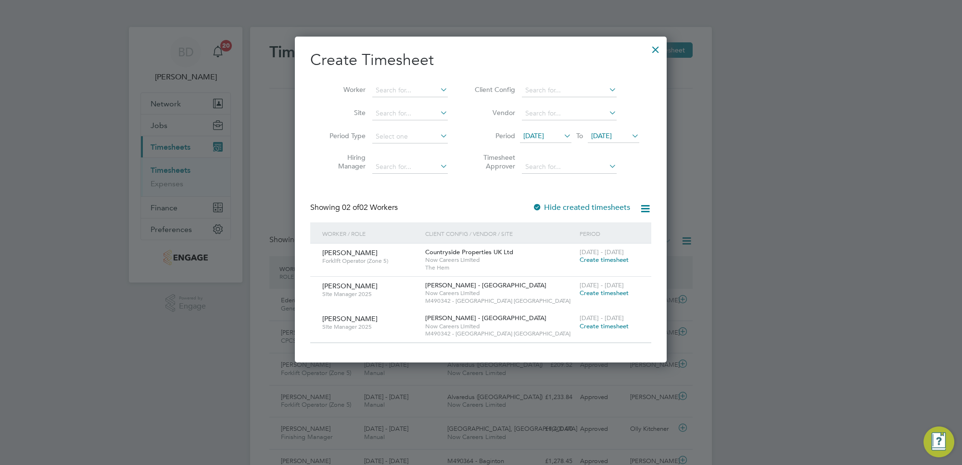
click at [544, 136] on span "[DATE]" at bounding box center [533, 135] width 21 height 9
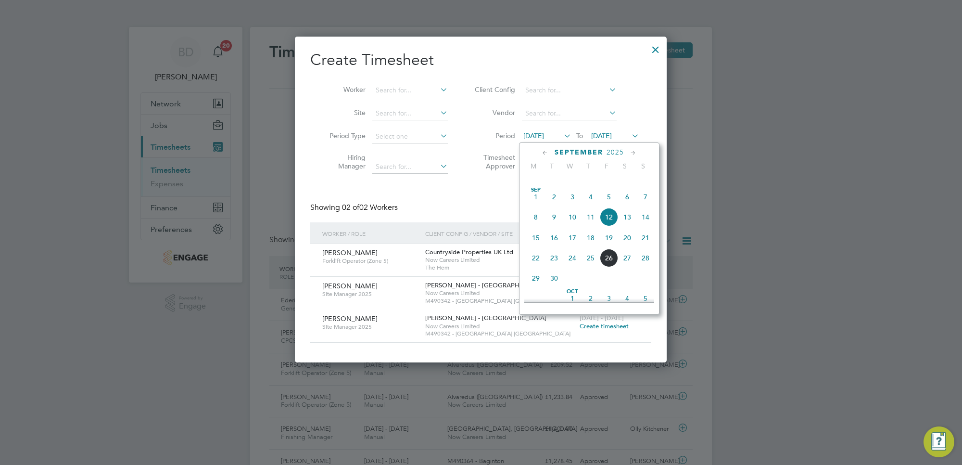
click at [535, 267] on span "22" at bounding box center [536, 258] width 18 height 18
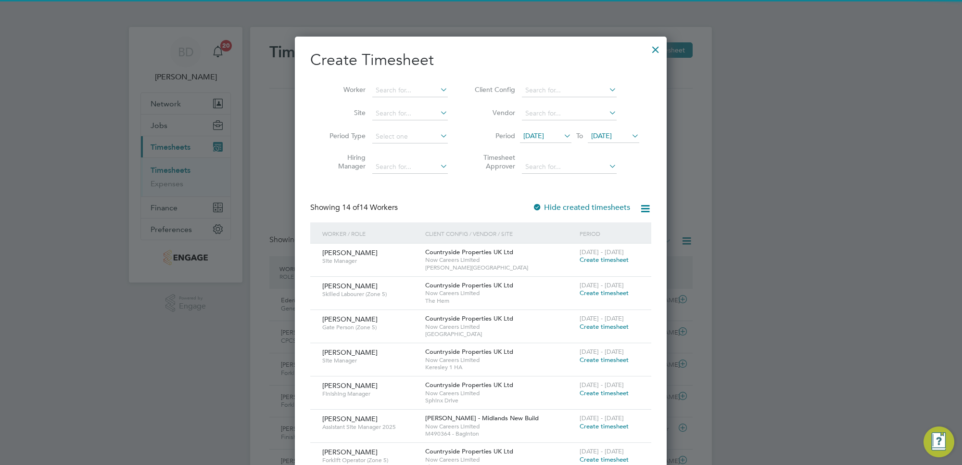
drag, startPoint x: 619, startPoint y: 134, endPoint x: 584, endPoint y: 196, distance: 71.3
click at [612, 136] on span "[DATE]" at bounding box center [601, 135] width 21 height 9
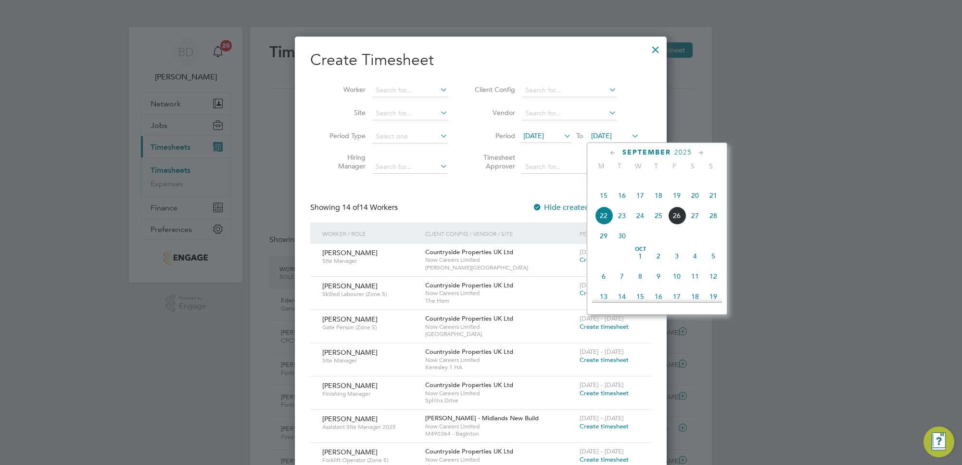
click at [676, 225] on span "26" at bounding box center [677, 215] width 18 height 18
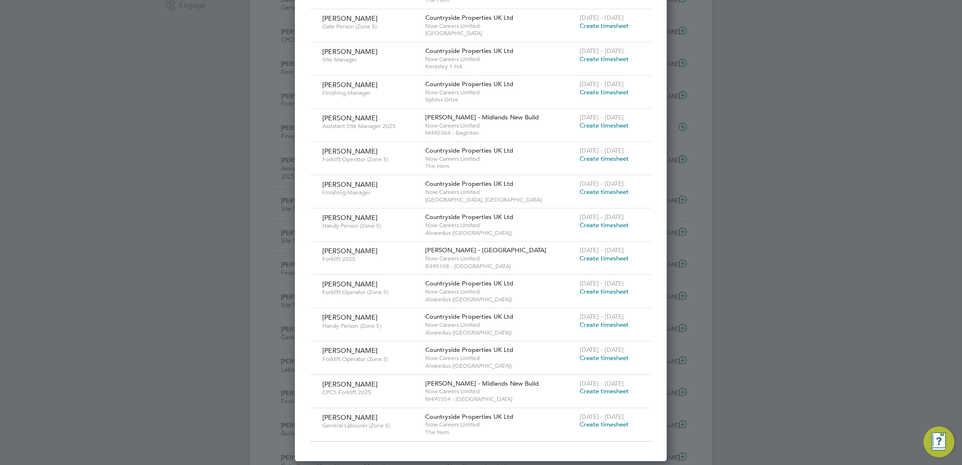
click at [596, 422] on span "Create timesheet" at bounding box center [604, 424] width 49 height 8
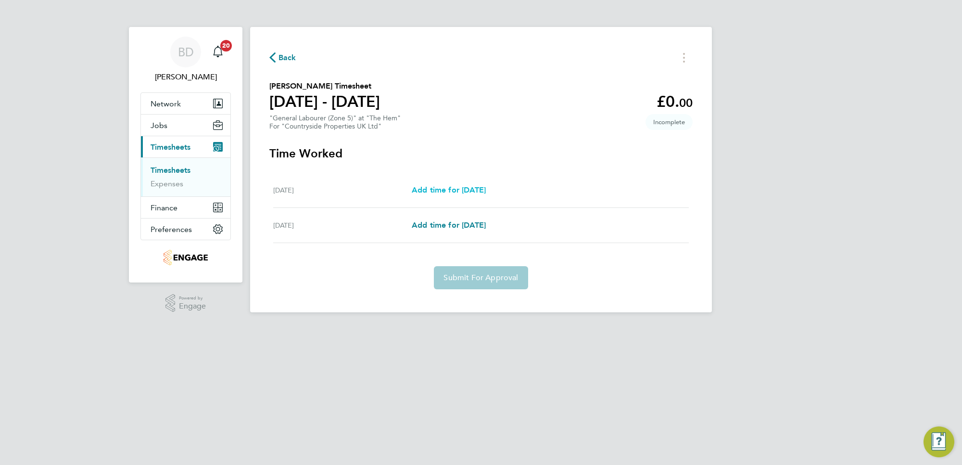
click at [447, 184] on link "Add time for [DATE]" at bounding box center [449, 190] width 74 height 12
select select "30"
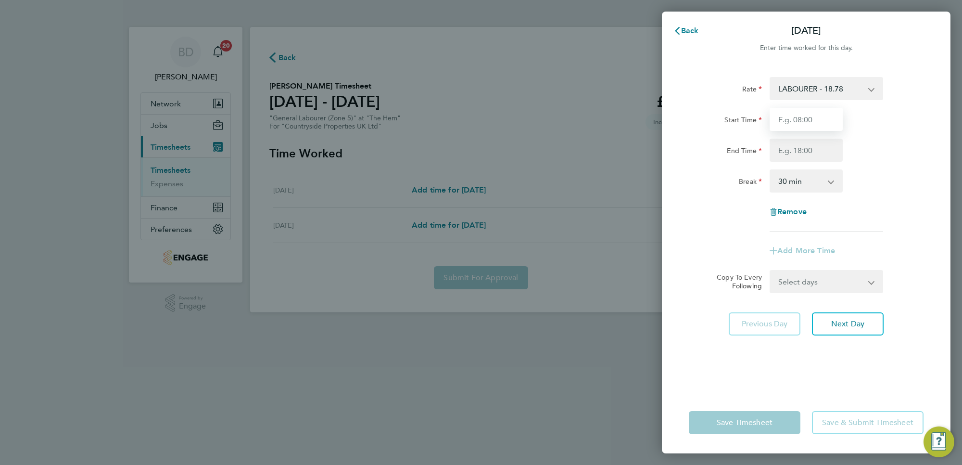
click at [803, 118] on input "Start Time" at bounding box center [806, 119] width 73 height 23
type input "07:30"
click at [804, 144] on input "End Time" at bounding box center [806, 150] width 73 height 23
type input "17:00"
click at [884, 190] on div "Break 0 min 15 min 30 min 45 min 60 min 75 min 90 min" at bounding box center [806, 180] width 242 height 23
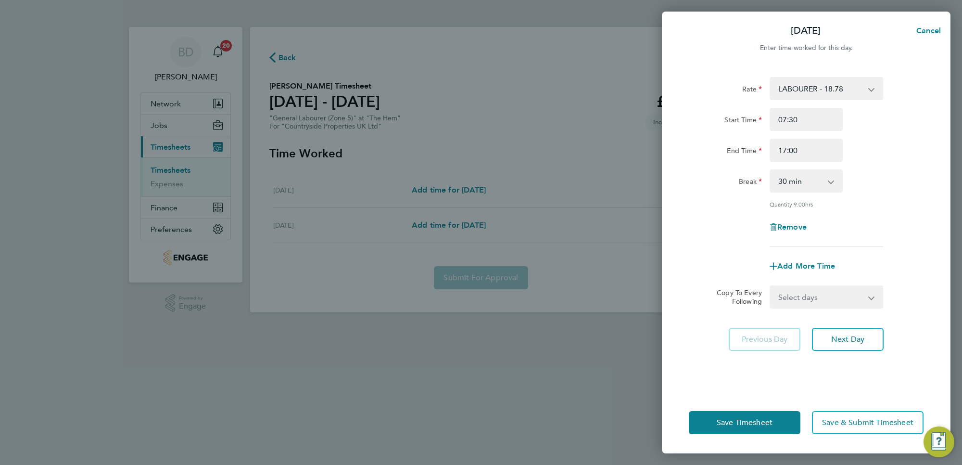
click at [836, 303] on select "Select days [DATE]" at bounding box center [821, 296] width 101 height 21
select select "FRI"
click at [771, 286] on select "Select days [DATE]" at bounding box center [821, 296] width 101 height 21
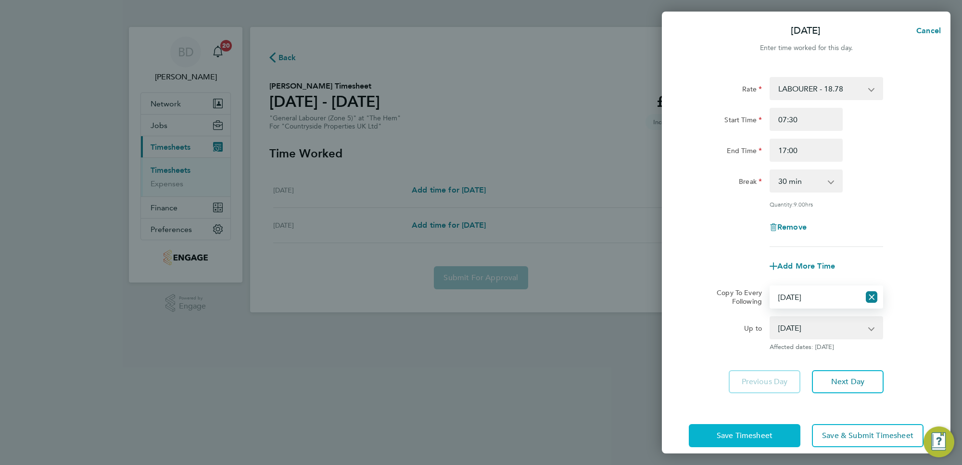
click at [734, 434] on span "Save Timesheet" at bounding box center [745, 436] width 56 height 10
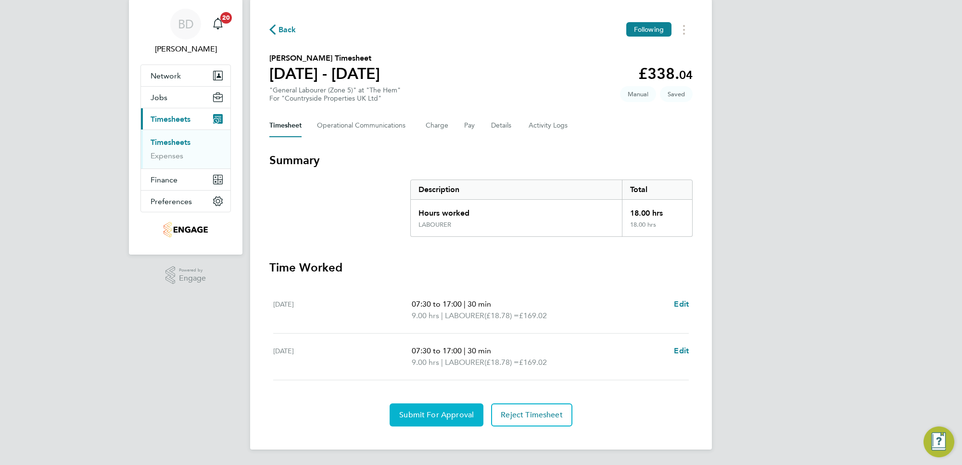
click at [433, 411] on span "Submit For Approval" at bounding box center [436, 415] width 75 height 10
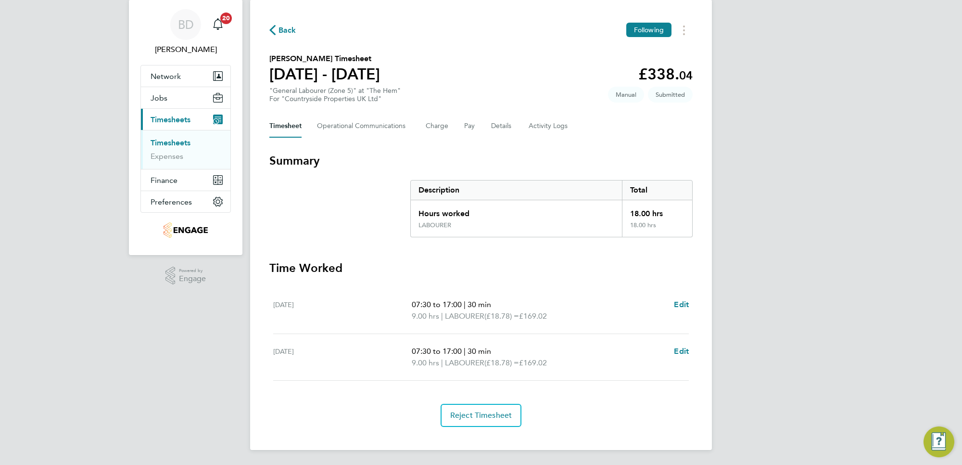
click at [290, 29] on span "Back" at bounding box center [288, 31] width 18 height 12
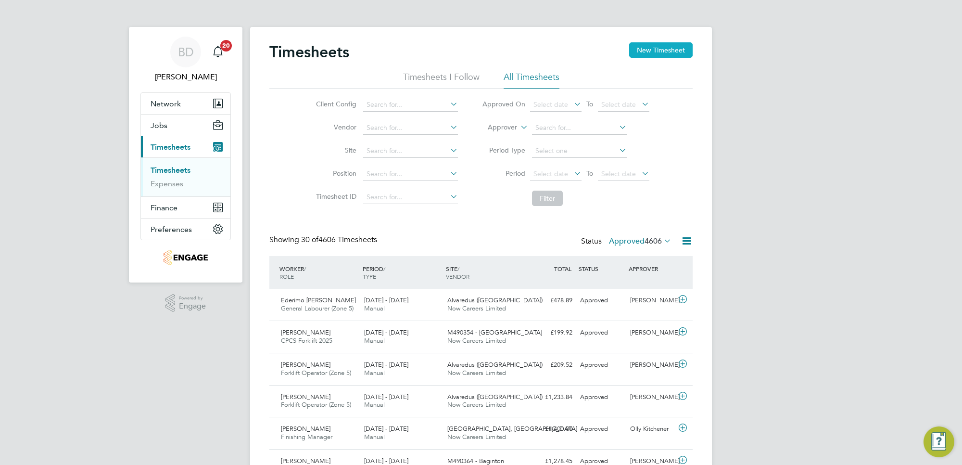
click at [658, 49] on button "New Timesheet" at bounding box center [661, 49] width 64 height 15
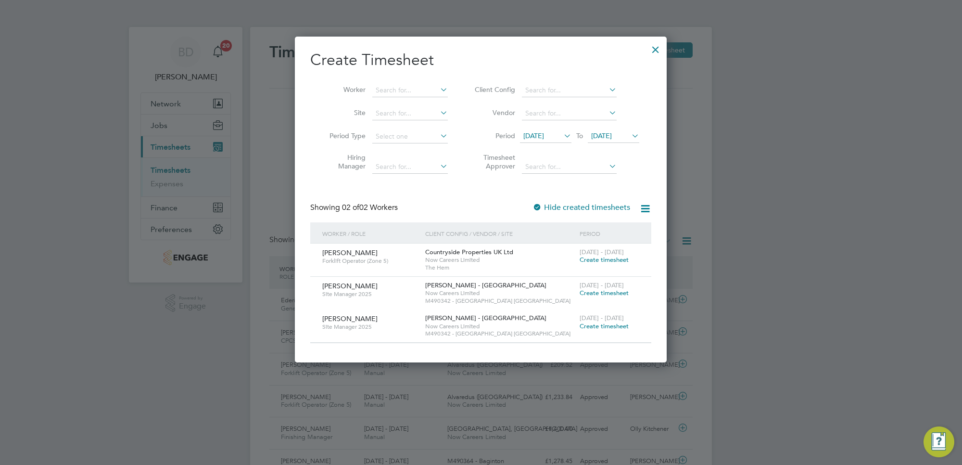
click at [544, 131] on span "[DATE]" at bounding box center [533, 135] width 21 height 9
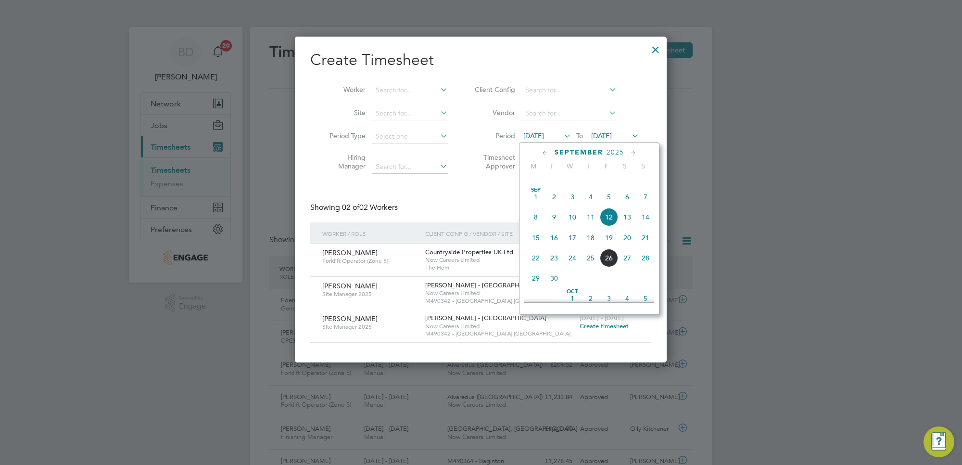
click at [532, 265] on span "22" at bounding box center [536, 258] width 18 height 18
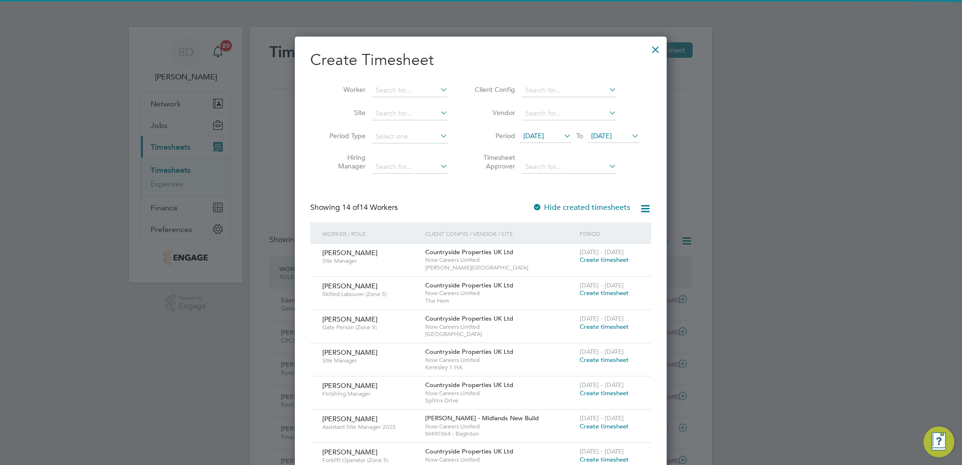
click at [612, 135] on span "[DATE]" at bounding box center [601, 135] width 21 height 9
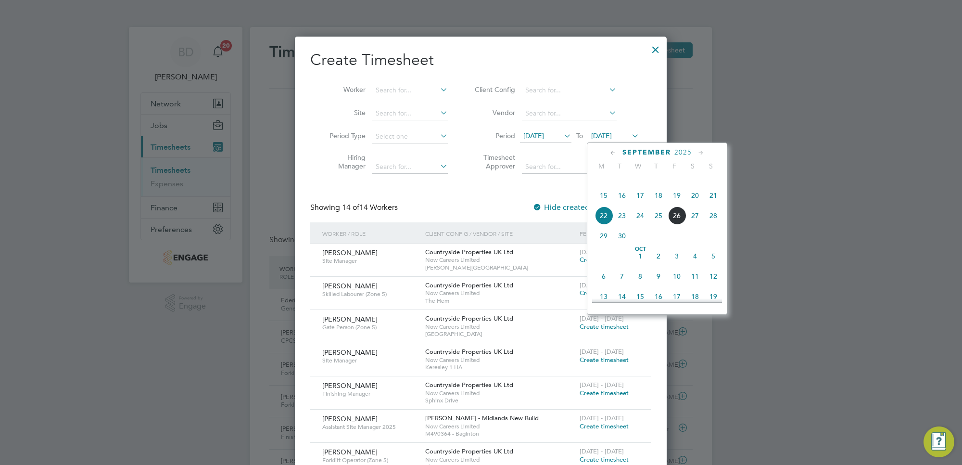
click at [676, 225] on span "26" at bounding box center [677, 215] width 18 height 18
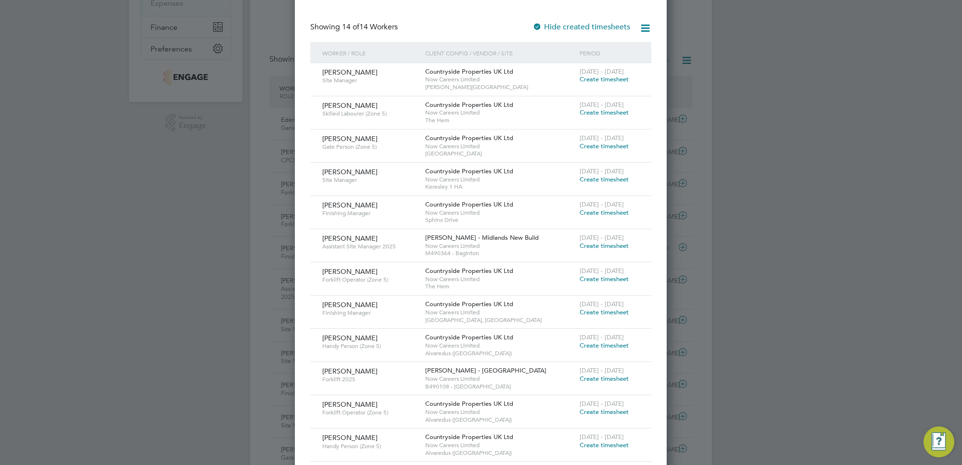
click at [617, 381] on span "Create timesheet" at bounding box center [604, 378] width 49 height 8
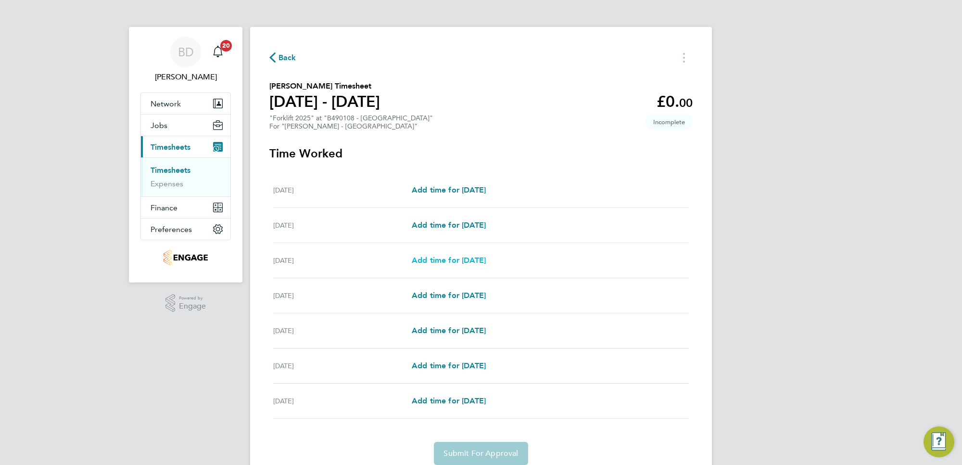
click at [427, 260] on span "Add time for [DATE]" at bounding box center [449, 259] width 74 height 9
select select "30"
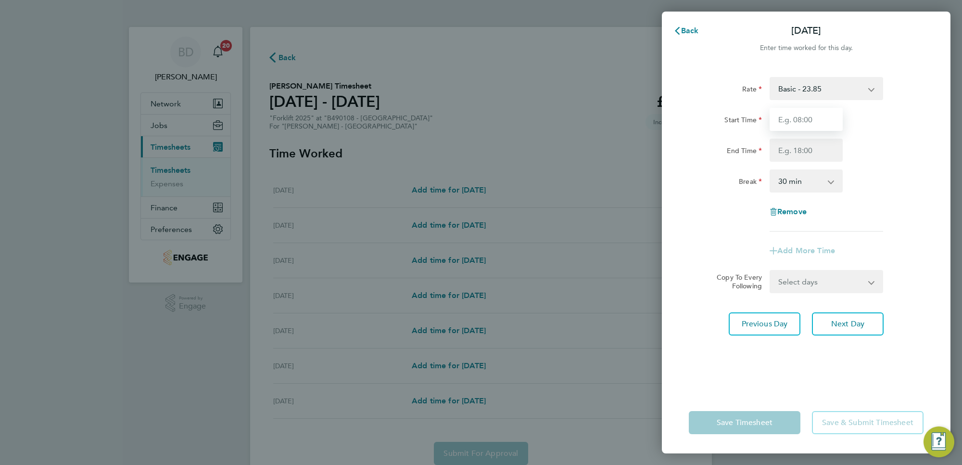
click at [808, 118] on input "Start Time" at bounding box center [806, 119] width 73 height 23
type input "07:30"
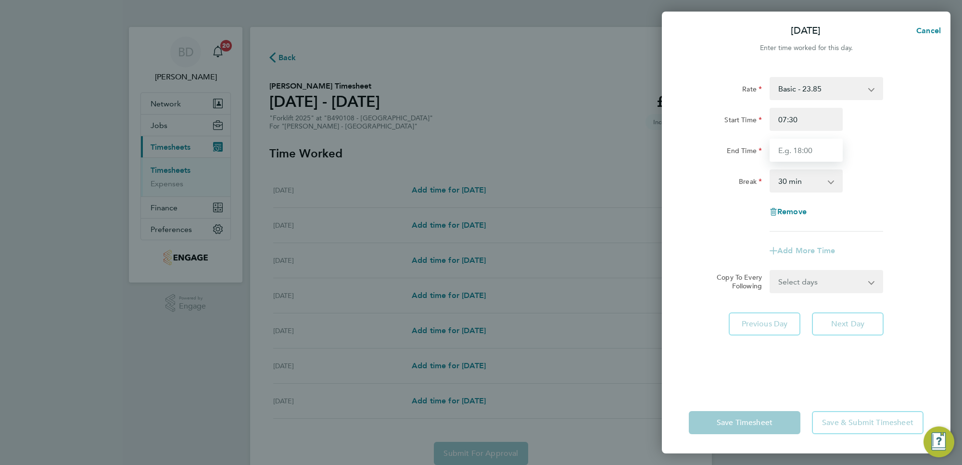
click at [804, 140] on input "End Time" at bounding box center [806, 150] width 73 height 23
type input "16:30"
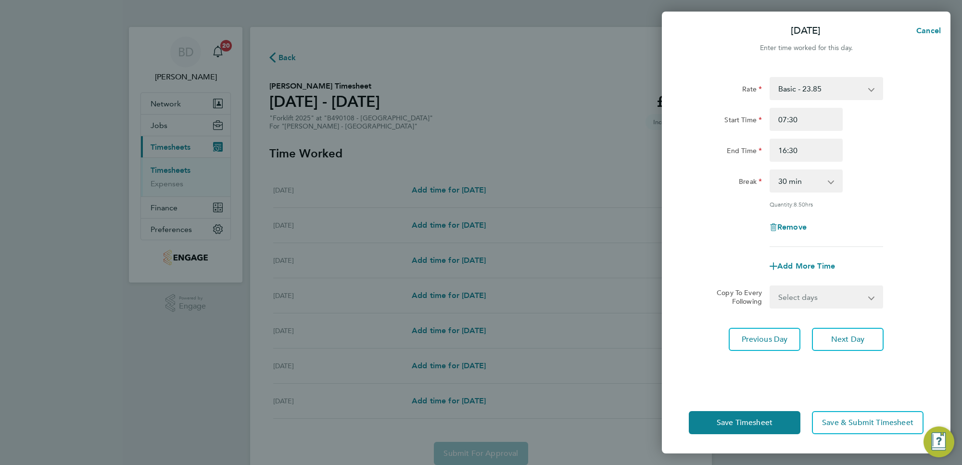
click at [895, 251] on app-timesheet-line-form-group "Rate Basic - 23.85 Overtime - 34.48 Start Time 07:30 End Time 16:30 Break 0 min…" at bounding box center [806, 177] width 235 height 201
drag, startPoint x: 844, startPoint y: 296, endPoint x: 834, endPoint y: 301, distance: 11.6
click at [844, 296] on select "Select days Day [DATE] [DATE] [DATE] [DATE]" at bounding box center [821, 296] width 101 height 21
select select "DAY"
click at [771, 286] on select "Select days Day [DATE] [DATE] [DATE] [DATE]" at bounding box center [821, 296] width 101 height 21
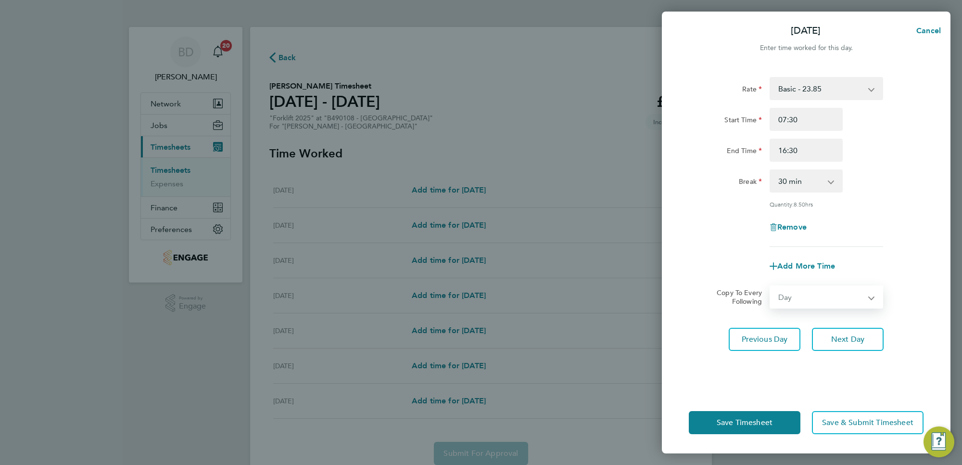
select select "[DATE]"
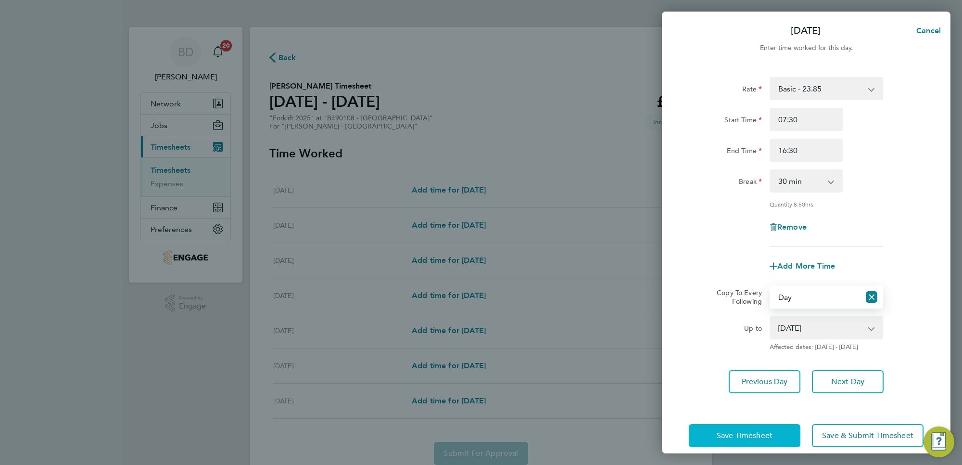
click at [757, 444] on button "Save Timesheet" at bounding box center [745, 435] width 112 height 23
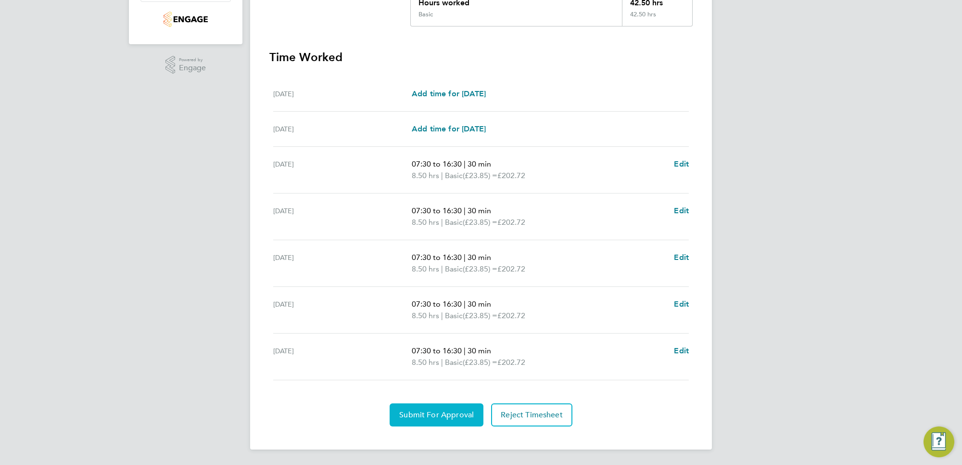
click at [412, 408] on button "Submit For Approval" at bounding box center [437, 414] width 94 height 23
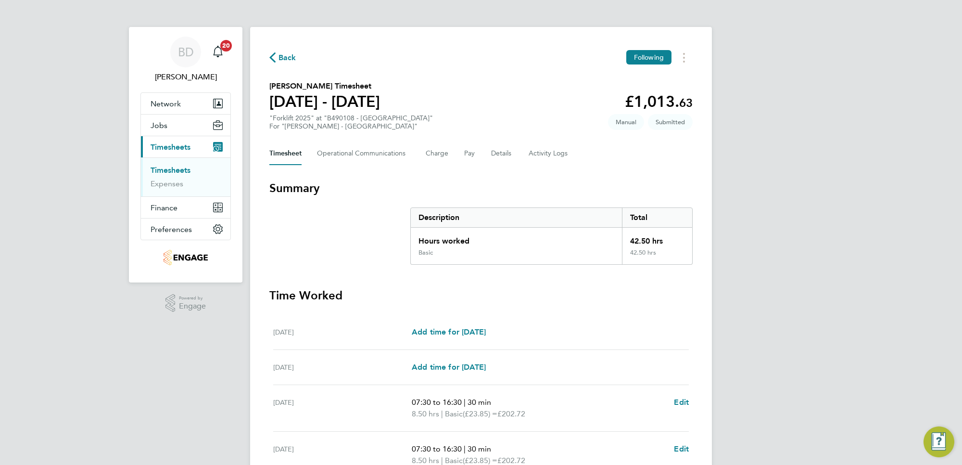
click at [289, 55] on span "Back" at bounding box center [288, 58] width 18 height 12
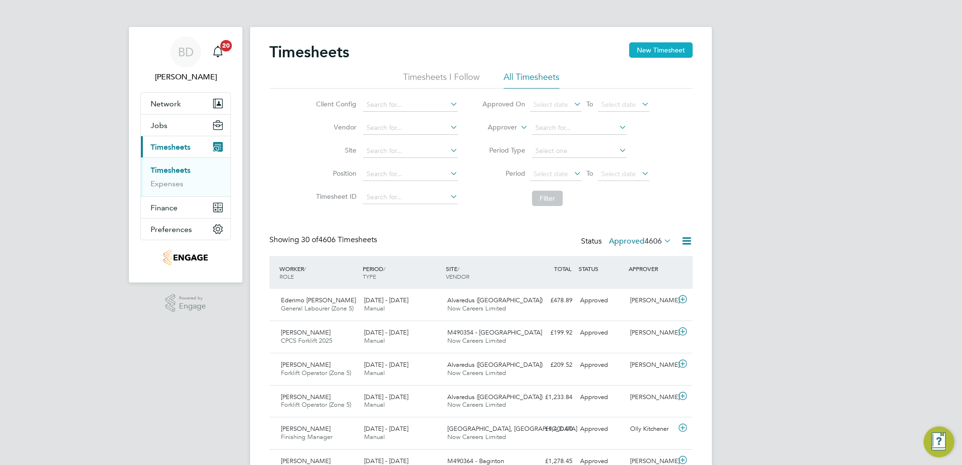
click at [657, 52] on button "New Timesheet" at bounding box center [661, 49] width 64 height 15
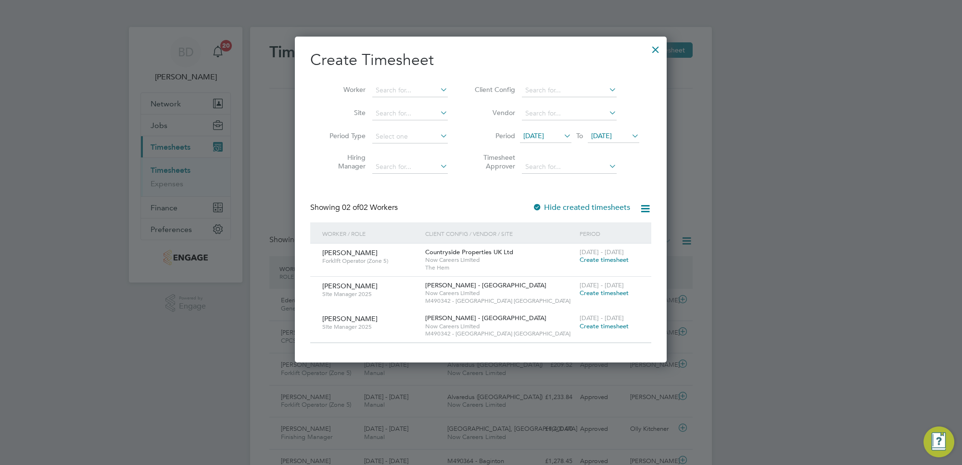
click at [544, 132] on span "[DATE]" at bounding box center [533, 135] width 21 height 9
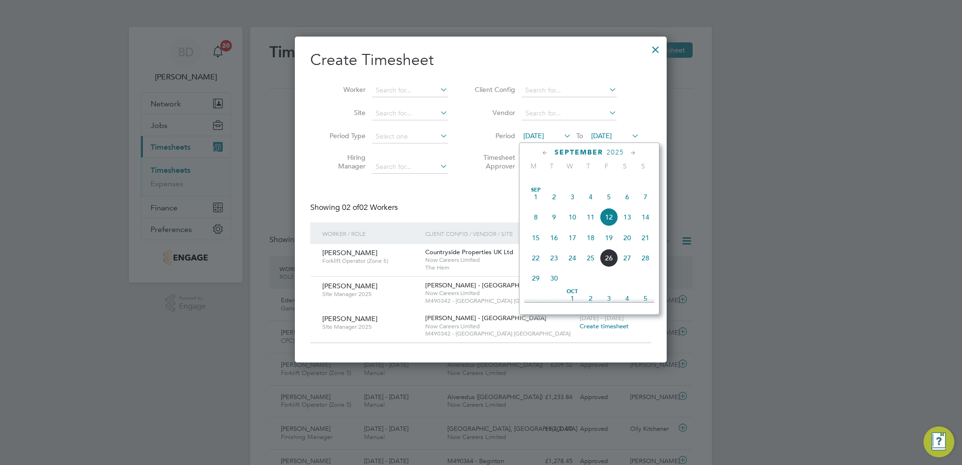
click at [536, 267] on span "22" at bounding box center [536, 258] width 18 height 18
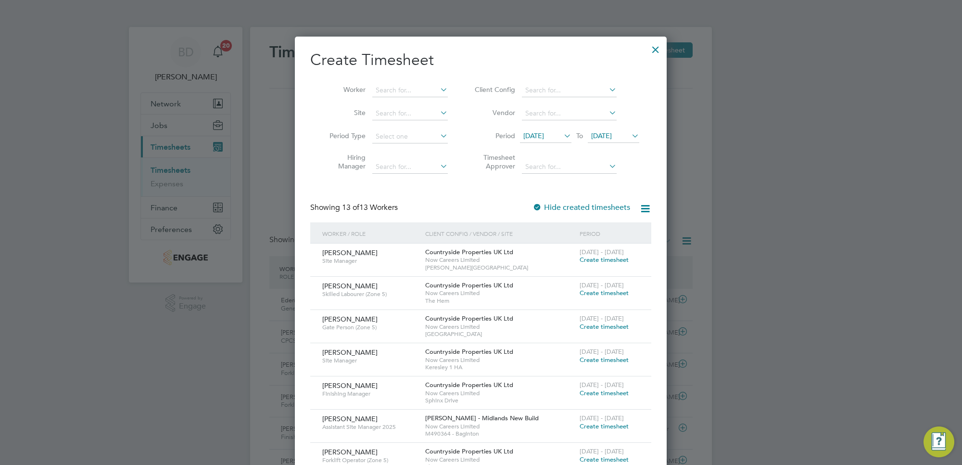
click at [612, 132] on span "[DATE]" at bounding box center [601, 135] width 21 height 9
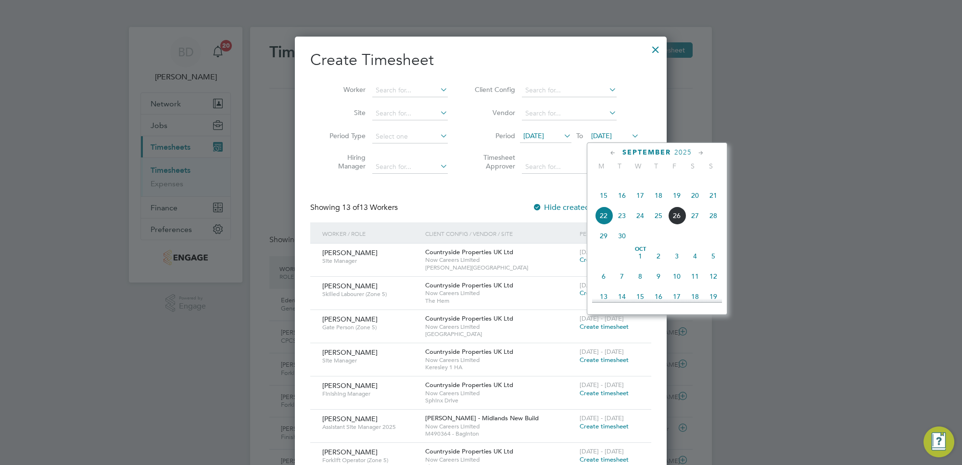
click at [676, 225] on span "26" at bounding box center [677, 215] width 18 height 18
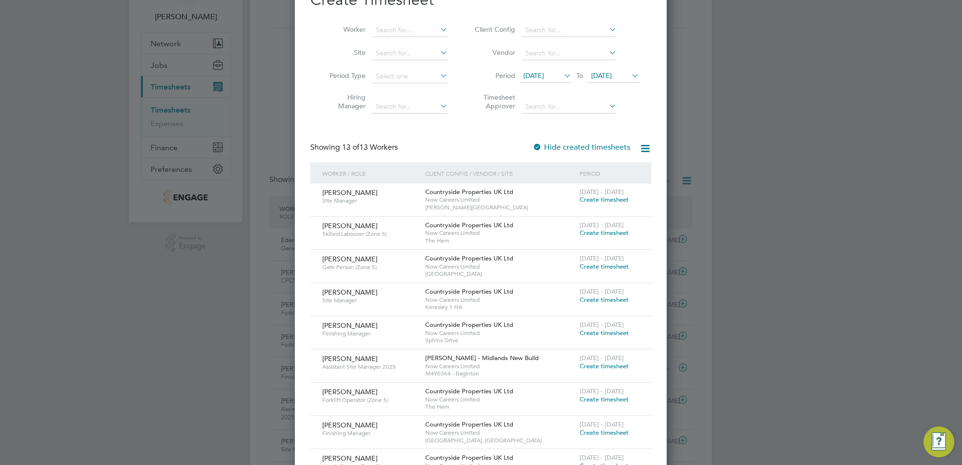
click at [609, 265] on span "Create timesheet" at bounding box center [604, 266] width 49 height 8
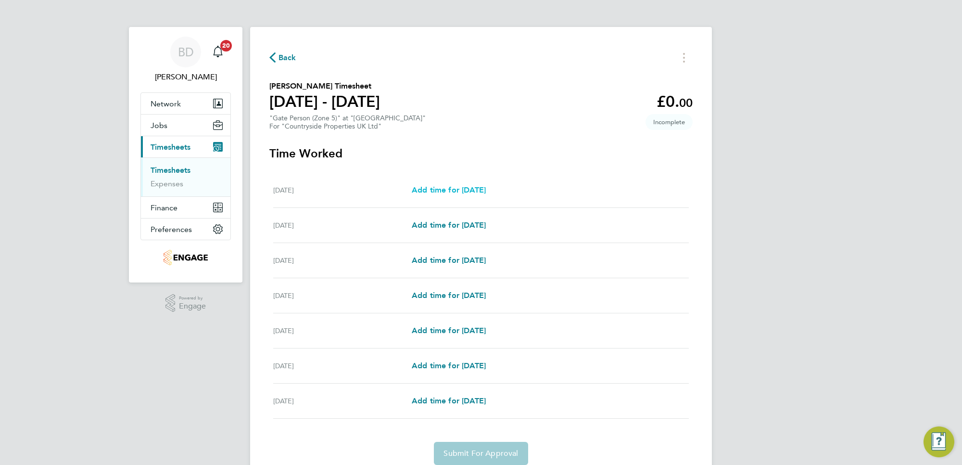
click at [443, 186] on span "Add time for [DATE]" at bounding box center [449, 189] width 74 height 9
select select "30"
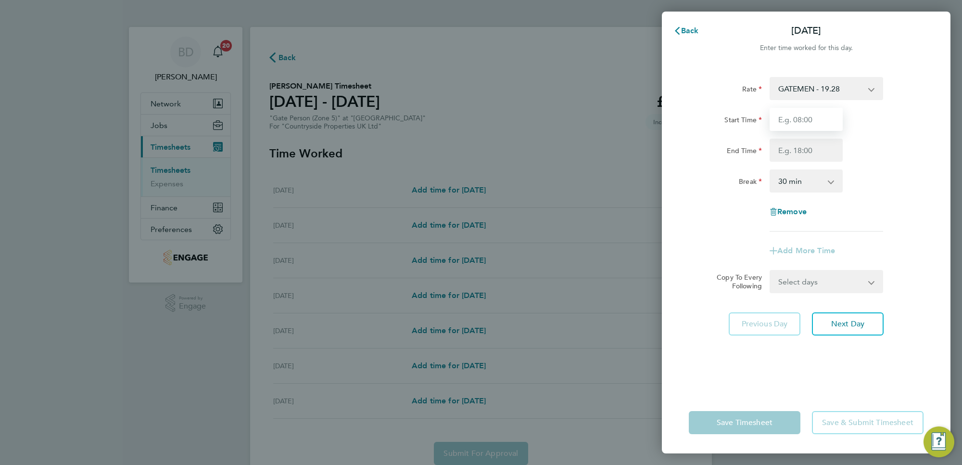
click at [797, 125] on input "Start Time" at bounding box center [806, 119] width 73 height 23
type input "07:00"
click at [823, 152] on input "End Time" at bounding box center [806, 150] width 73 height 23
type input "17:30"
click at [918, 239] on app-timesheet-line-form-group "Rate GATEMEN - 19.28 Start Time 07:00 End Time 17:30 Break 0 min 15 min 30 min …" at bounding box center [806, 169] width 235 height 185
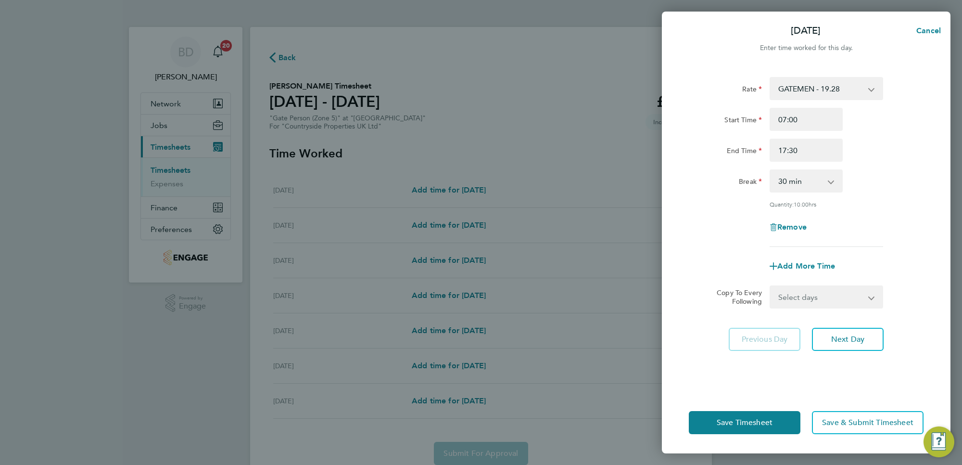
click at [824, 295] on select "Select days Day Weekday (Mon-Fri) Weekend (Sat-Sun) [DATE] [DATE] [DATE] [DATE]…" at bounding box center [821, 296] width 101 height 21
select select "WEEKDAY"
click at [771, 286] on select "Select days Day Weekday (Mon-Fri) Weekend (Sat-Sun) [DATE] [DATE] [DATE] [DATE]…" at bounding box center [821, 296] width 101 height 21
select select "[DATE]"
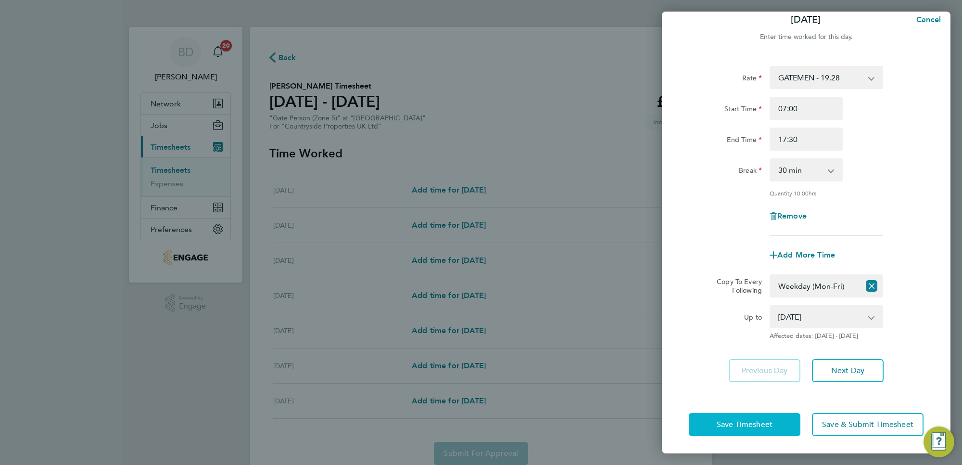
click at [718, 420] on span "Save Timesheet" at bounding box center [745, 425] width 56 height 10
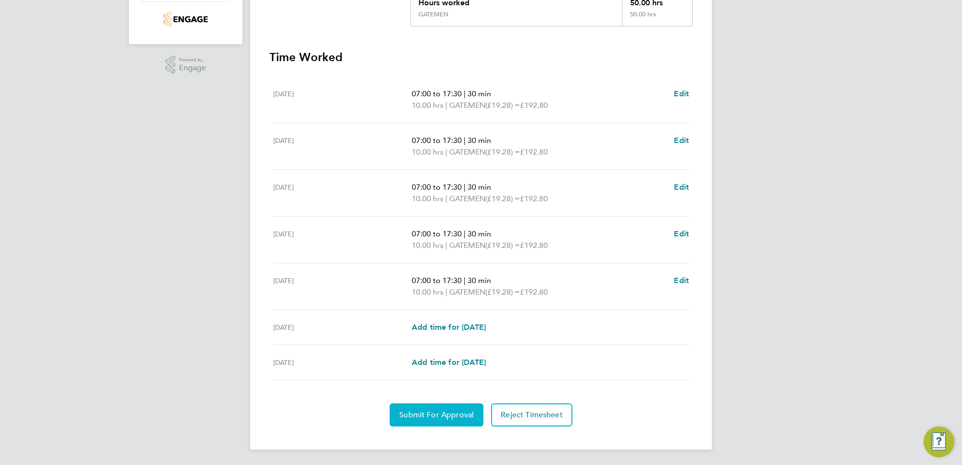
click at [424, 408] on button "Submit For Approval" at bounding box center [437, 414] width 94 height 23
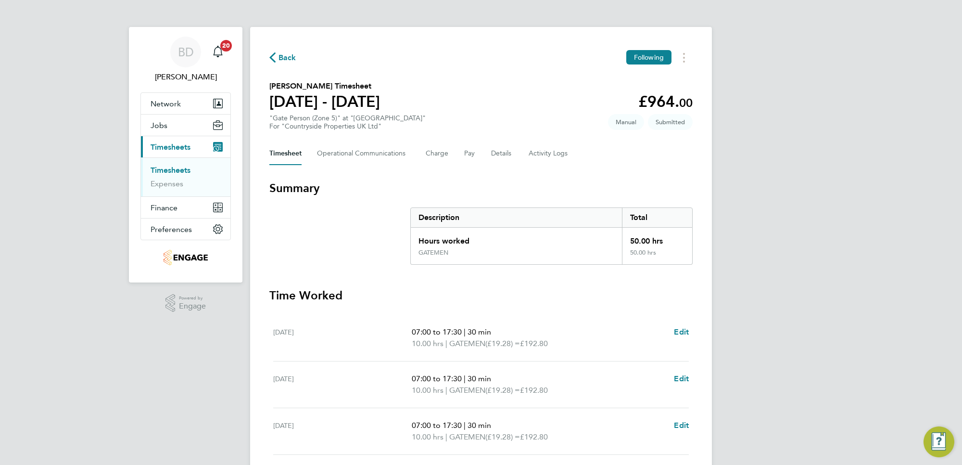
click at [283, 54] on span "Back" at bounding box center [288, 58] width 18 height 12
